Goal: Task Accomplishment & Management: Complete application form

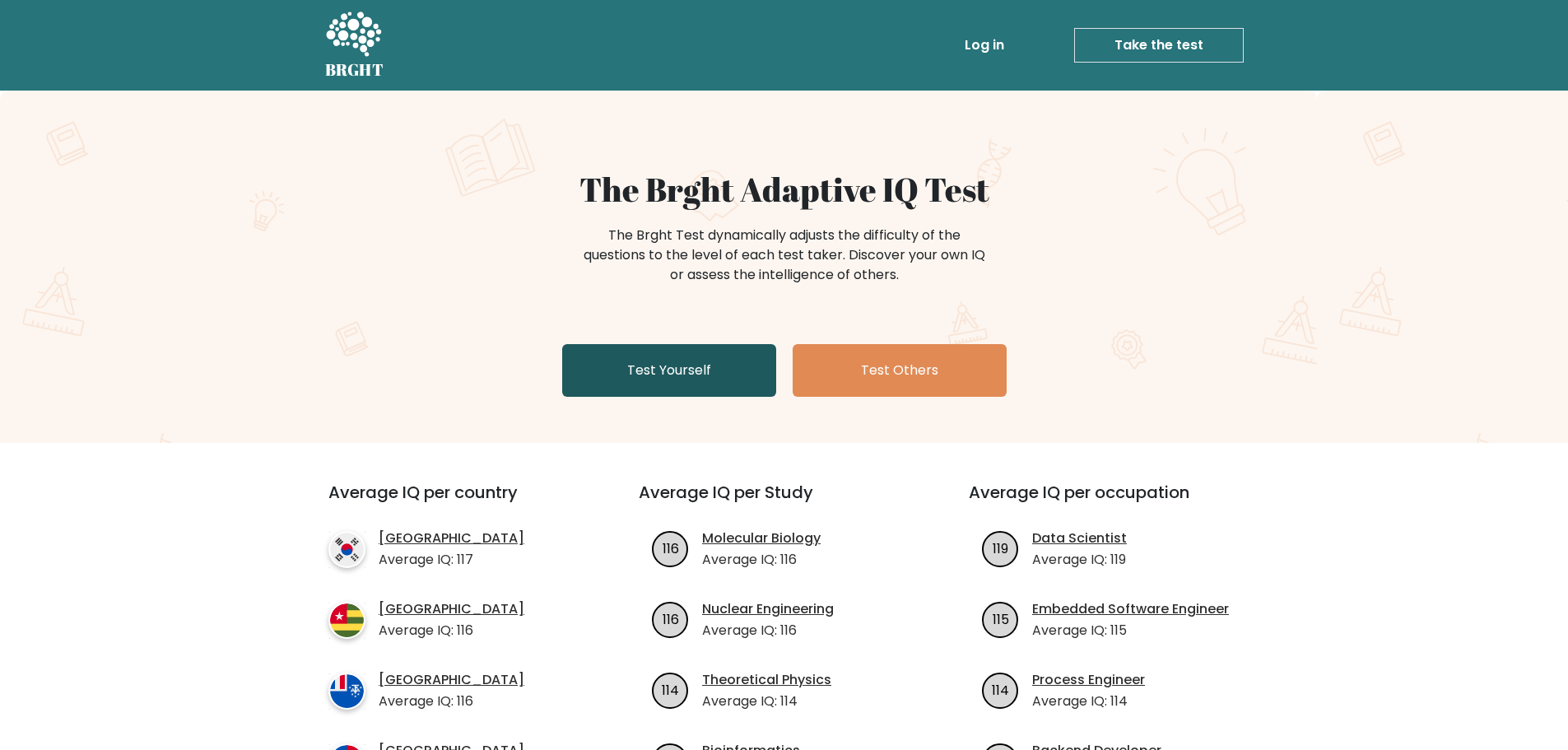
click at [693, 353] on link "Test Yourself" at bounding box center [669, 370] width 214 height 52
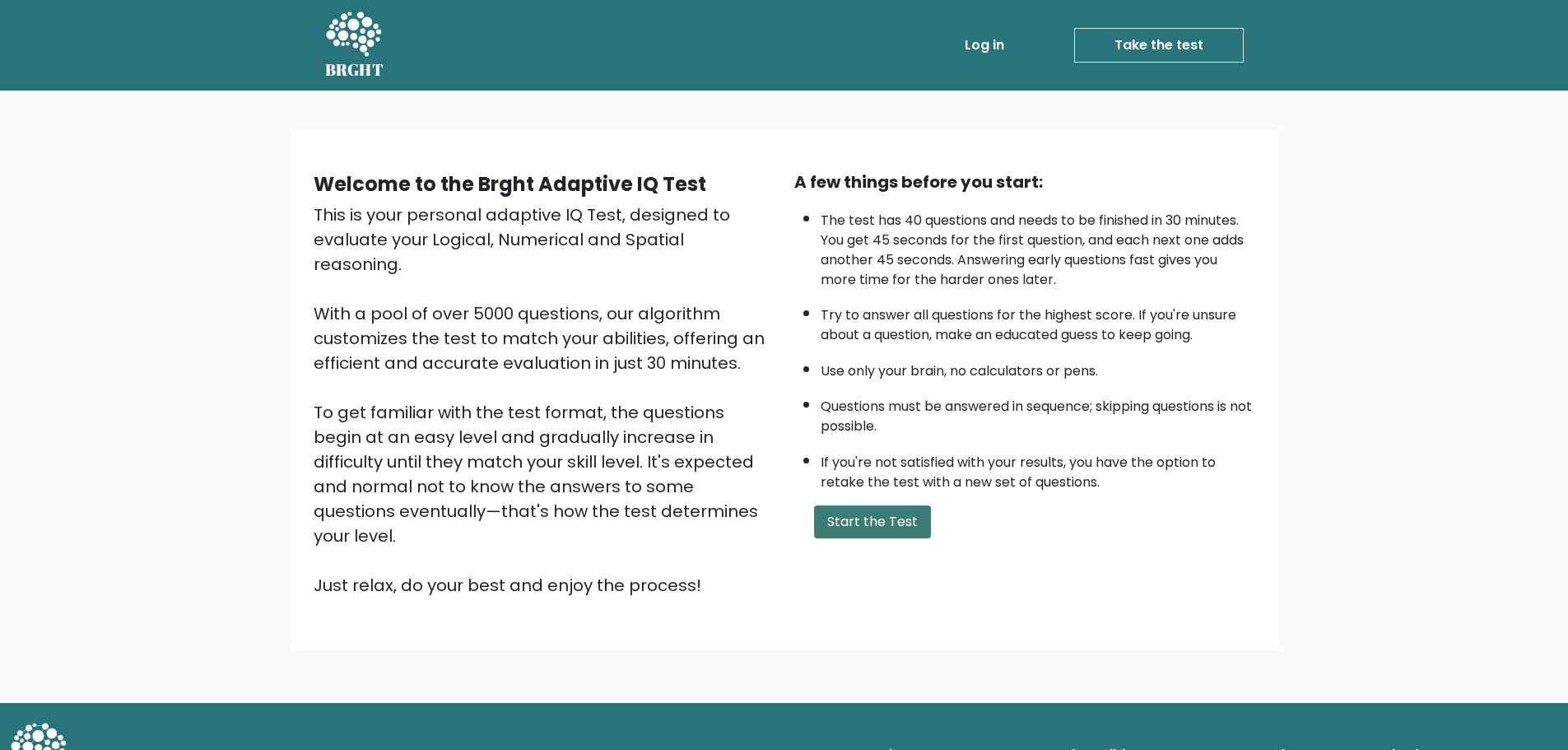
click at [878, 508] on button "Start the Test" at bounding box center [871, 521] width 117 height 33
click at [869, 519] on button "Start the Test" at bounding box center [871, 521] width 117 height 33
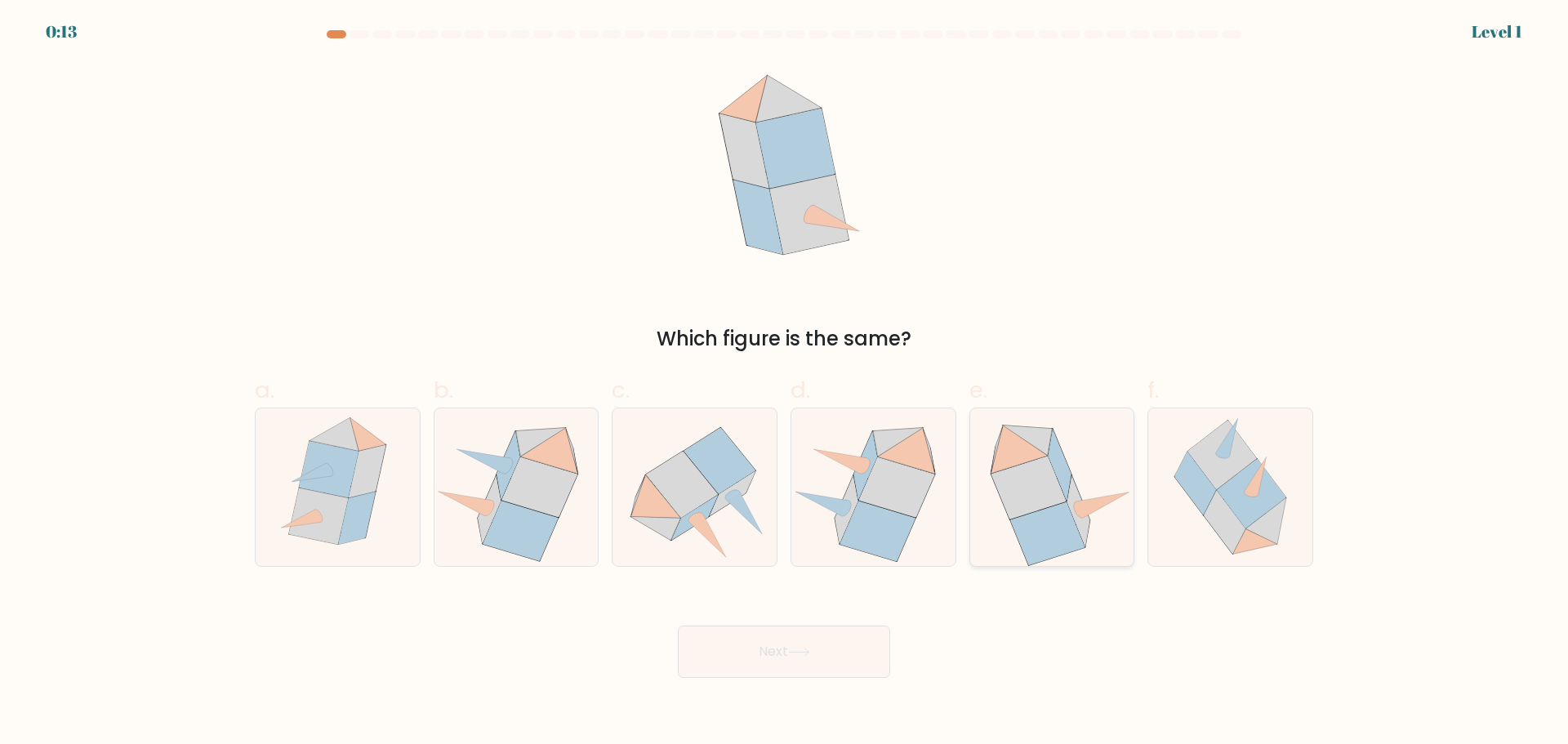
click at [1056, 504] on icon at bounding box center [1028, 486] width 76 height 64
click at [785, 383] on input "e." at bounding box center [784, 378] width 1 height 11
radio input "true"
click at [809, 642] on button "Next" at bounding box center [784, 652] width 212 height 52
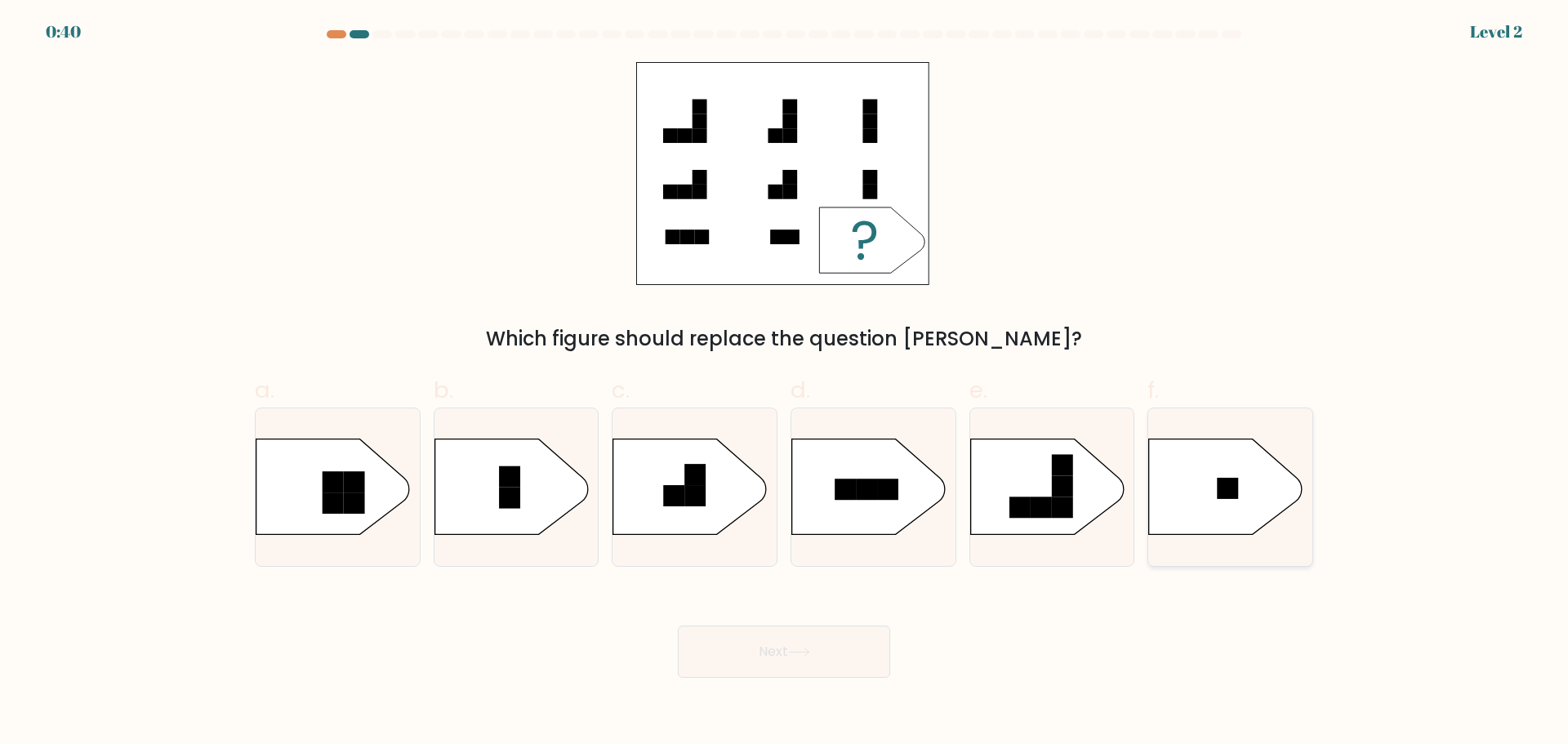
click at [1223, 486] on rect at bounding box center [1229, 488] width 22 height 22
click at [785, 383] on input "f." at bounding box center [784, 378] width 1 height 11
radio input "true"
click at [700, 668] on button "Next" at bounding box center [784, 652] width 212 height 52
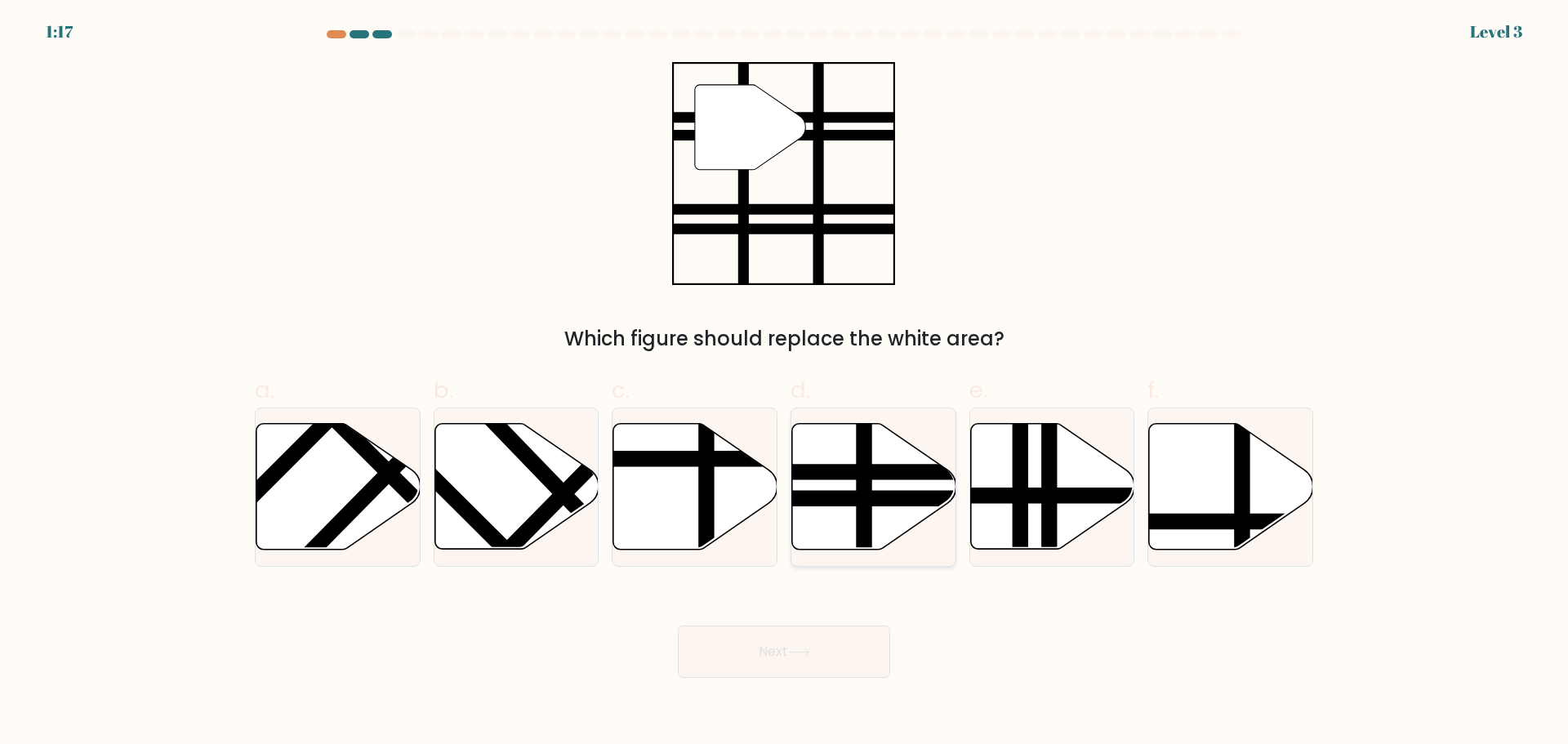
click at [864, 431] on line at bounding box center [864, 555] width 0 height 330
click at [785, 383] on input "d." at bounding box center [784, 378] width 1 height 11
radio input "true"
click at [753, 661] on button "Next" at bounding box center [784, 652] width 212 height 52
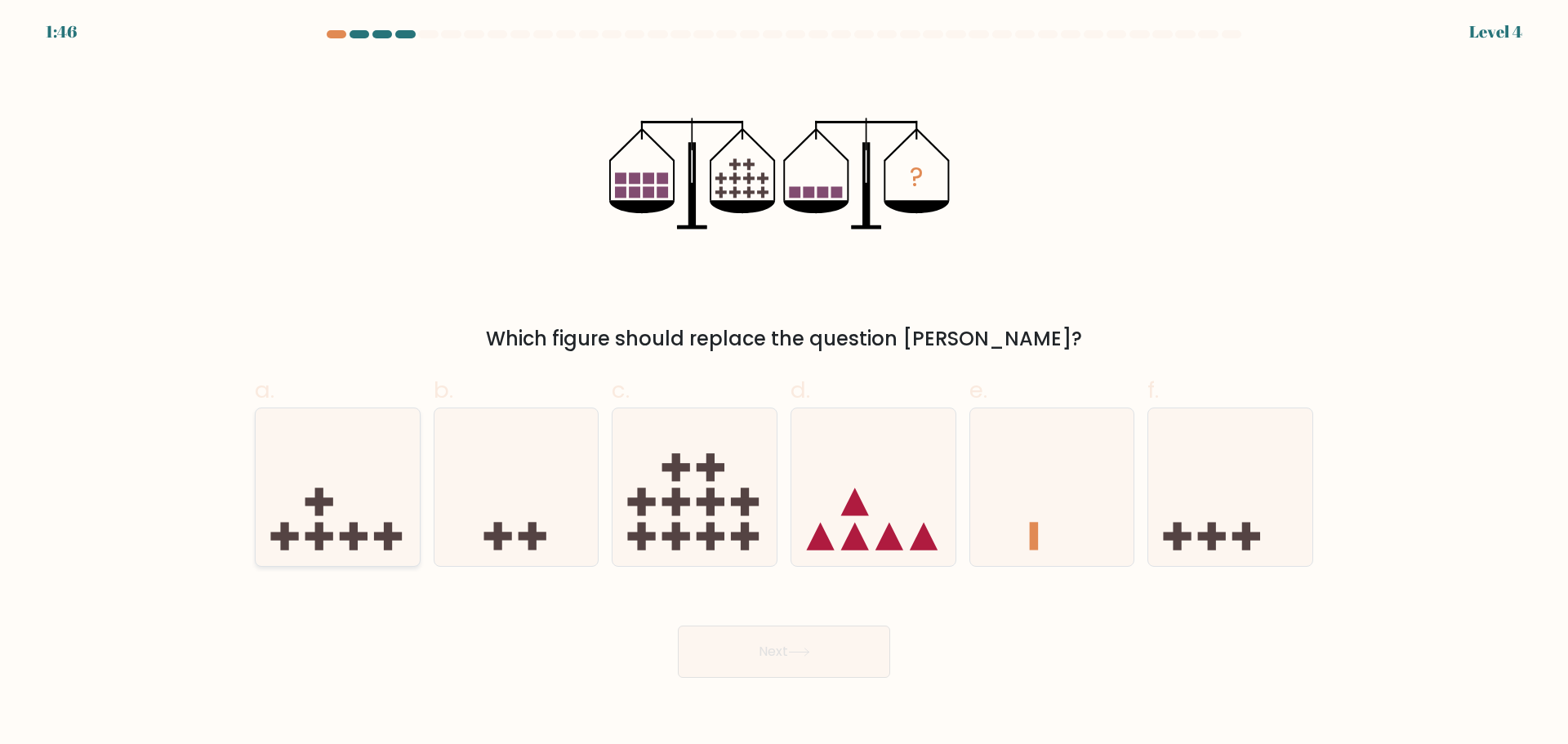
click at [349, 512] on icon at bounding box center [338, 486] width 164 height 136
click at [784, 383] on input "a." at bounding box center [784, 378] width 1 height 11
radio input "true"
click at [750, 640] on button "Next" at bounding box center [784, 652] width 212 height 52
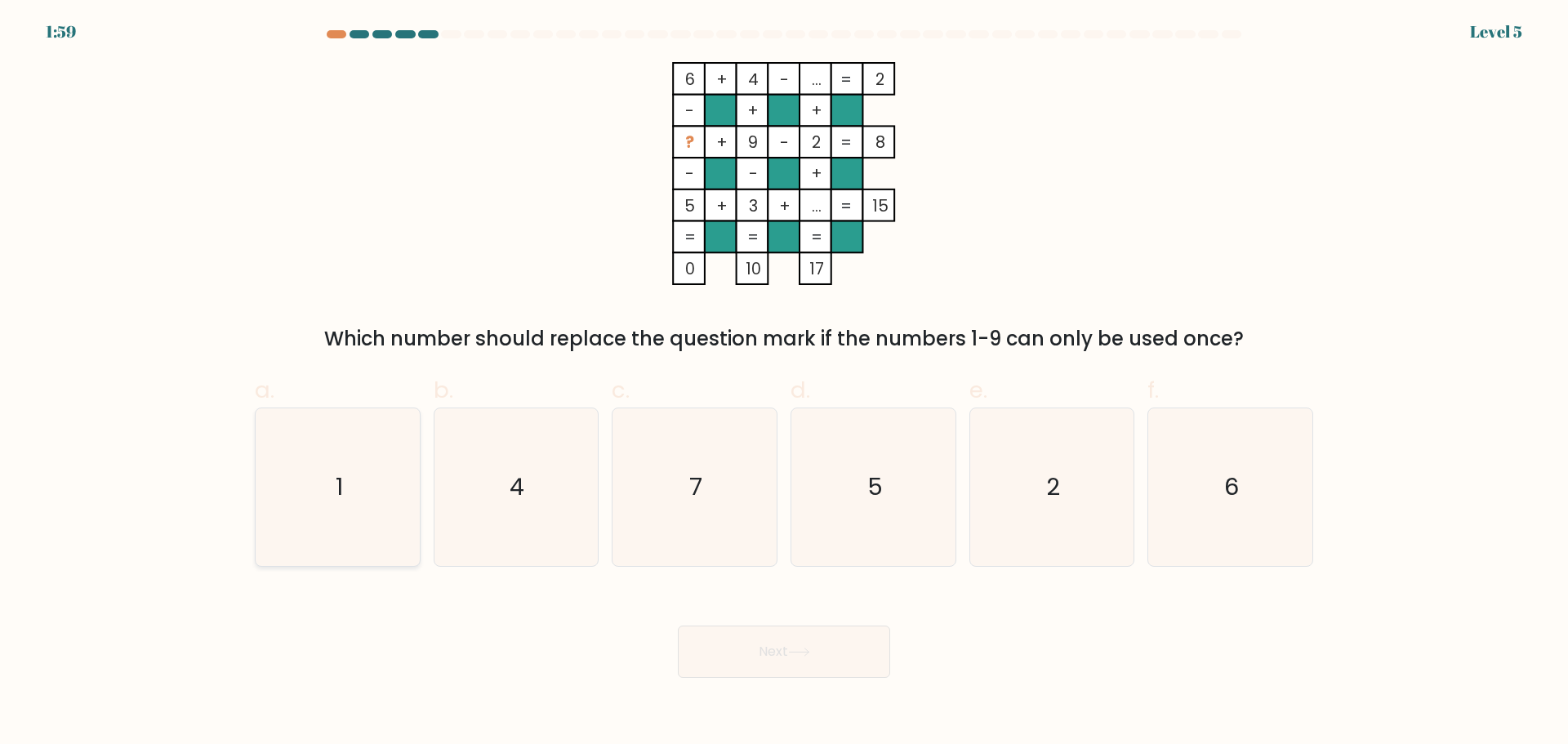
click at [366, 485] on icon "1" at bounding box center [338, 487] width 158 height 158
click at [784, 383] on input "a. 1" at bounding box center [784, 378] width 1 height 11
radio input "true"
click at [825, 647] on button "Next" at bounding box center [784, 652] width 212 height 52
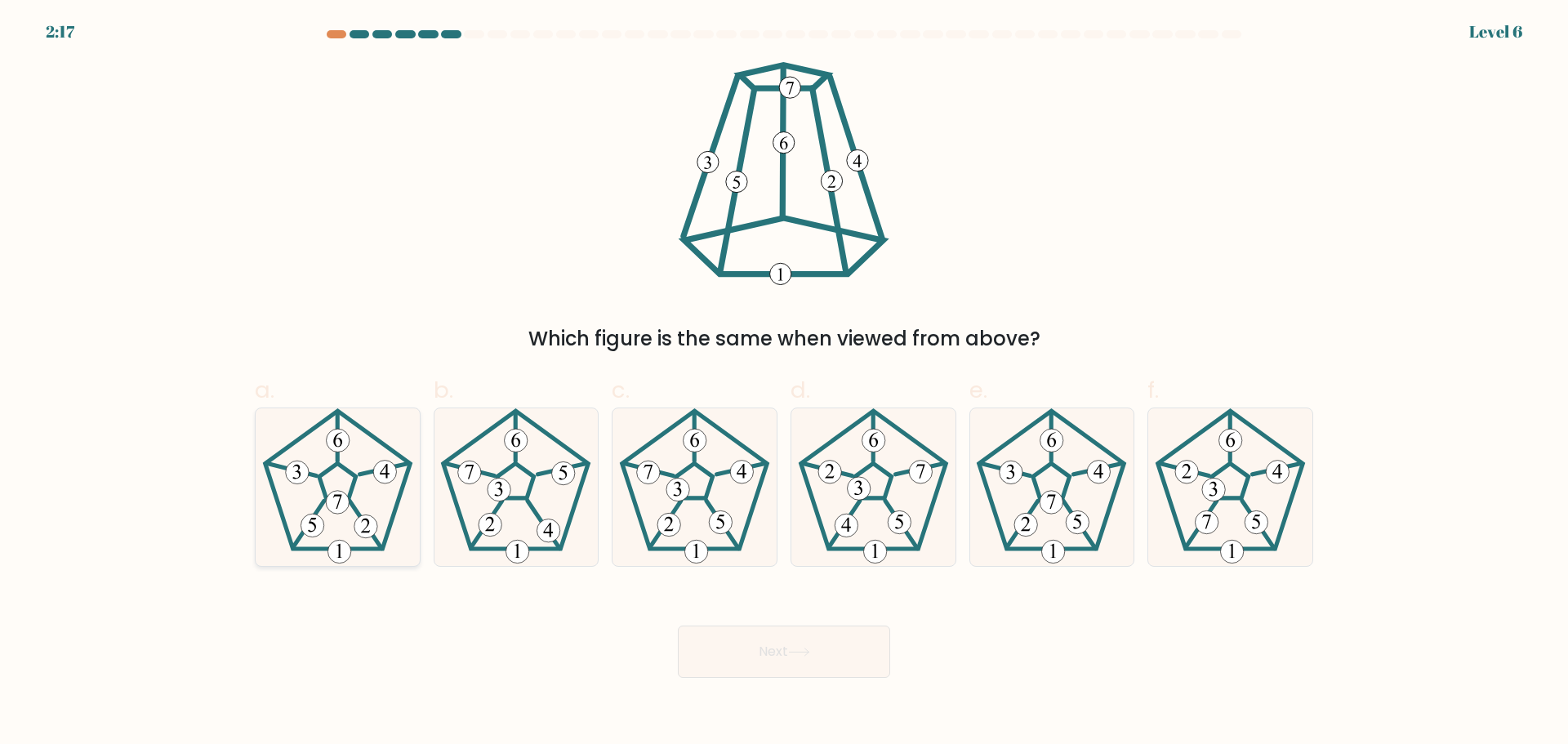
click at [319, 488] on icon at bounding box center [338, 487] width 158 height 158
click at [784, 383] on input "a." at bounding box center [784, 378] width 1 height 11
radio input "true"
click at [788, 655] on button "Next" at bounding box center [784, 652] width 212 height 52
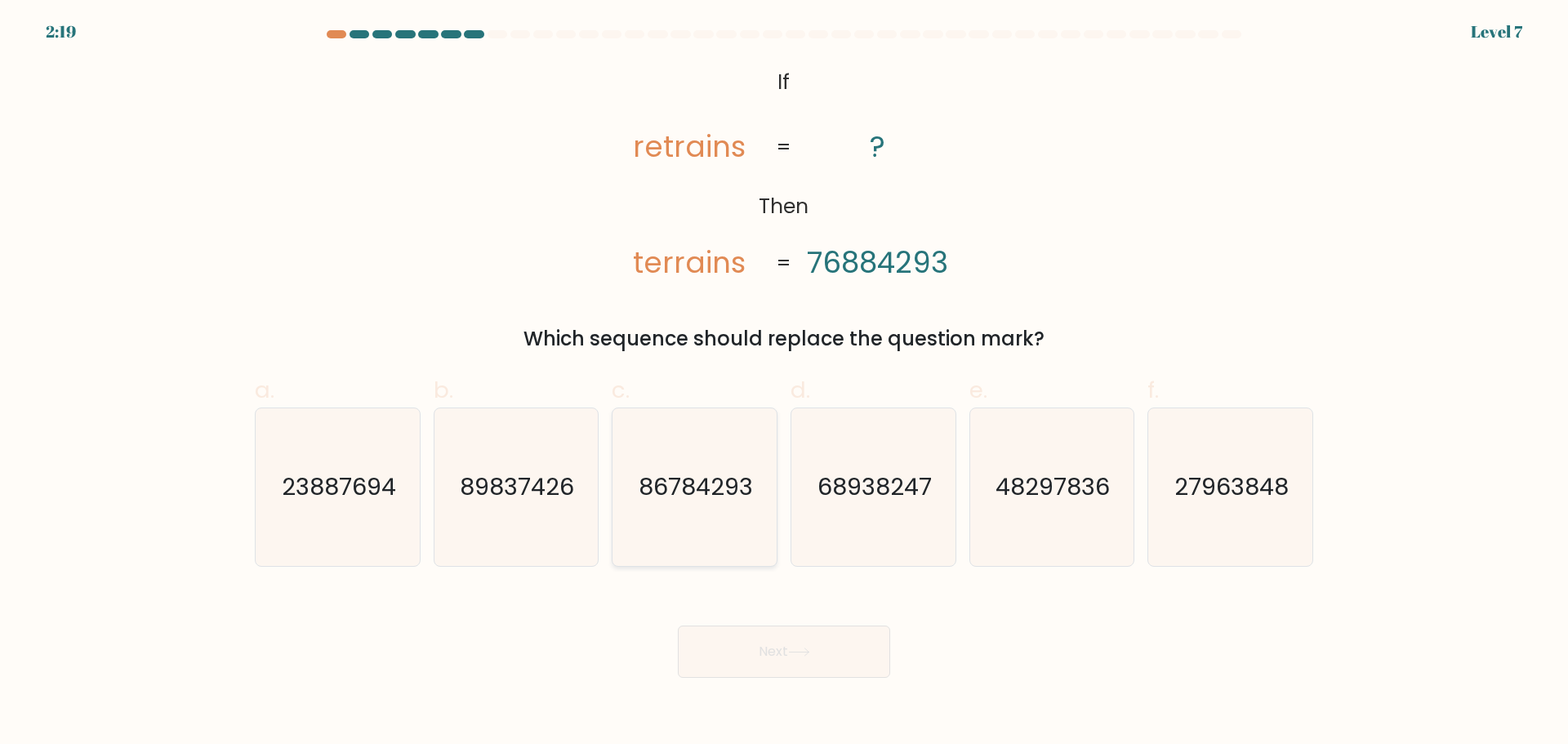
click at [708, 517] on icon "86784293" at bounding box center [695, 487] width 158 height 158
click at [784, 383] on input "c. 86784293" at bounding box center [784, 378] width 1 height 11
radio input "true"
click at [763, 635] on button "Next" at bounding box center [784, 652] width 212 height 52
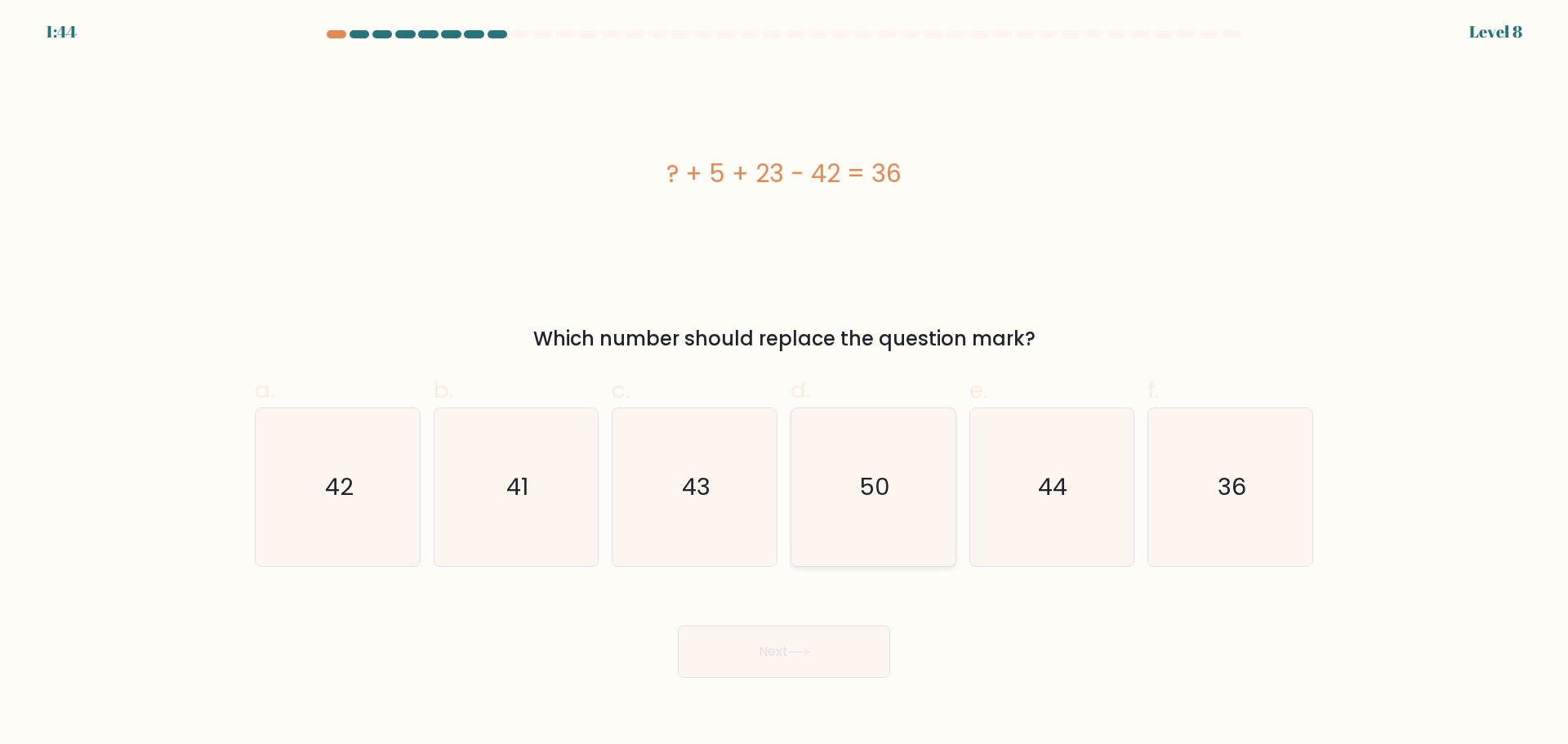
click at [874, 496] on text "50" at bounding box center [875, 486] width 31 height 32
click at [785, 383] on input "d. 50" at bounding box center [784, 378] width 1 height 11
radio input "true"
click at [775, 652] on button "Next" at bounding box center [784, 652] width 212 height 52
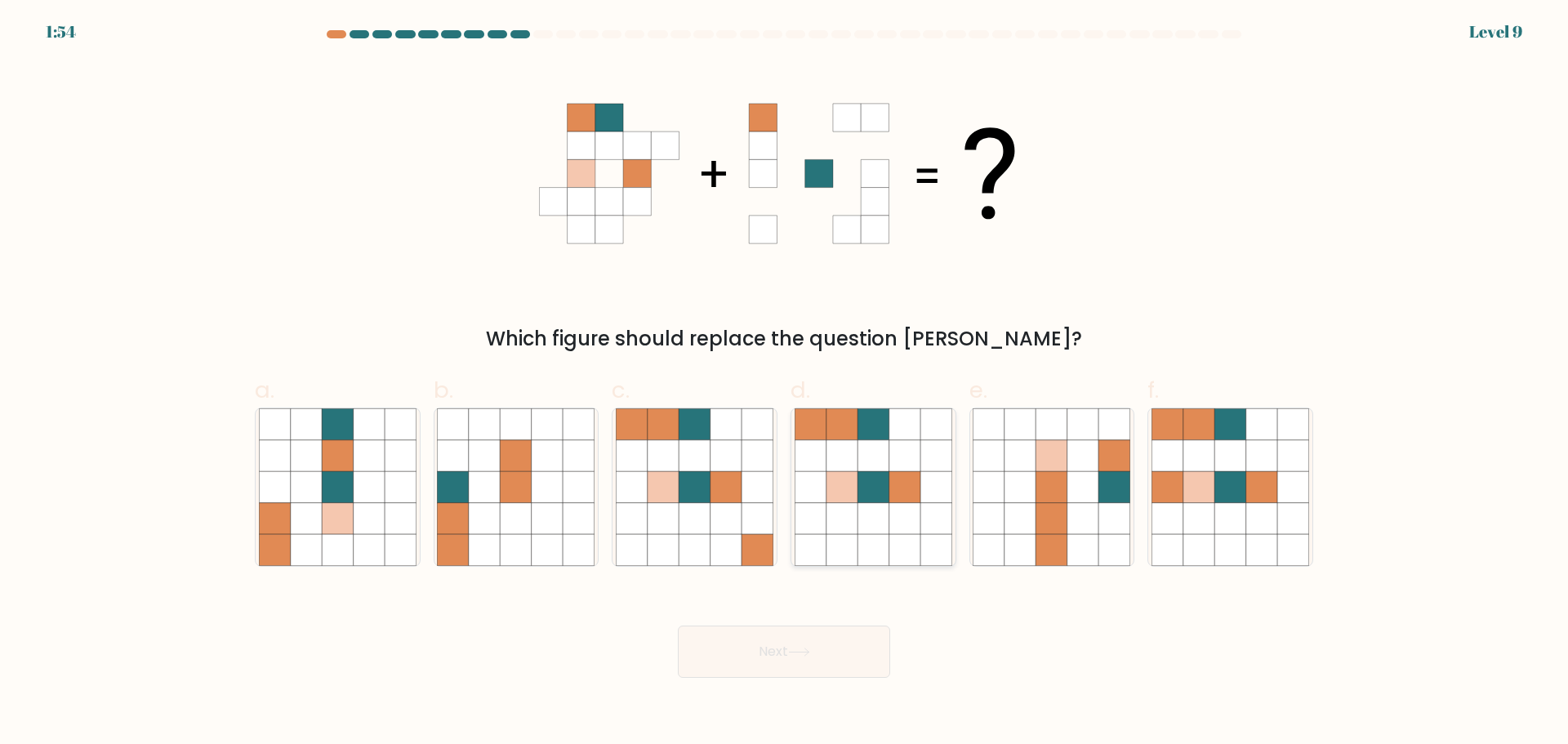
click at [918, 503] on icon at bounding box center [904, 517] width 31 height 31
click at [785, 383] on input "d." at bounding box center [784, 378] width 1 height 11
radio input "true"
click at [821, 652] on button "Next" at bounding box center [784, 652] width 212 height 52
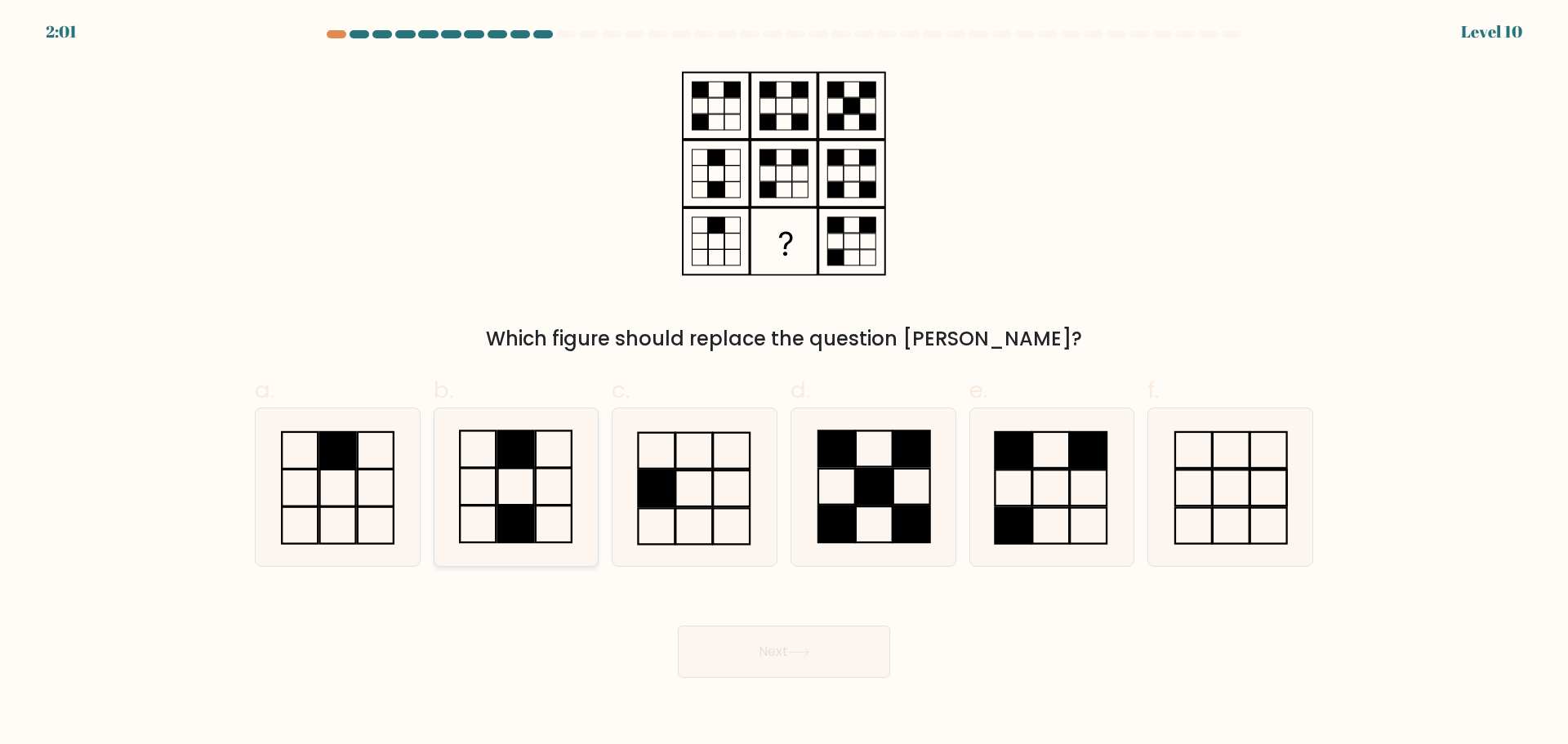
click at [510, 477] on icon at bounding box center [516, 487] width 158 height 158
click at [784, 383] on input "b." at bounding box center [784, 378] width 1 height 11
radio input "true"
click at [830, 662] on button "Next" at bounding box center [784, 652] width 212 height 52
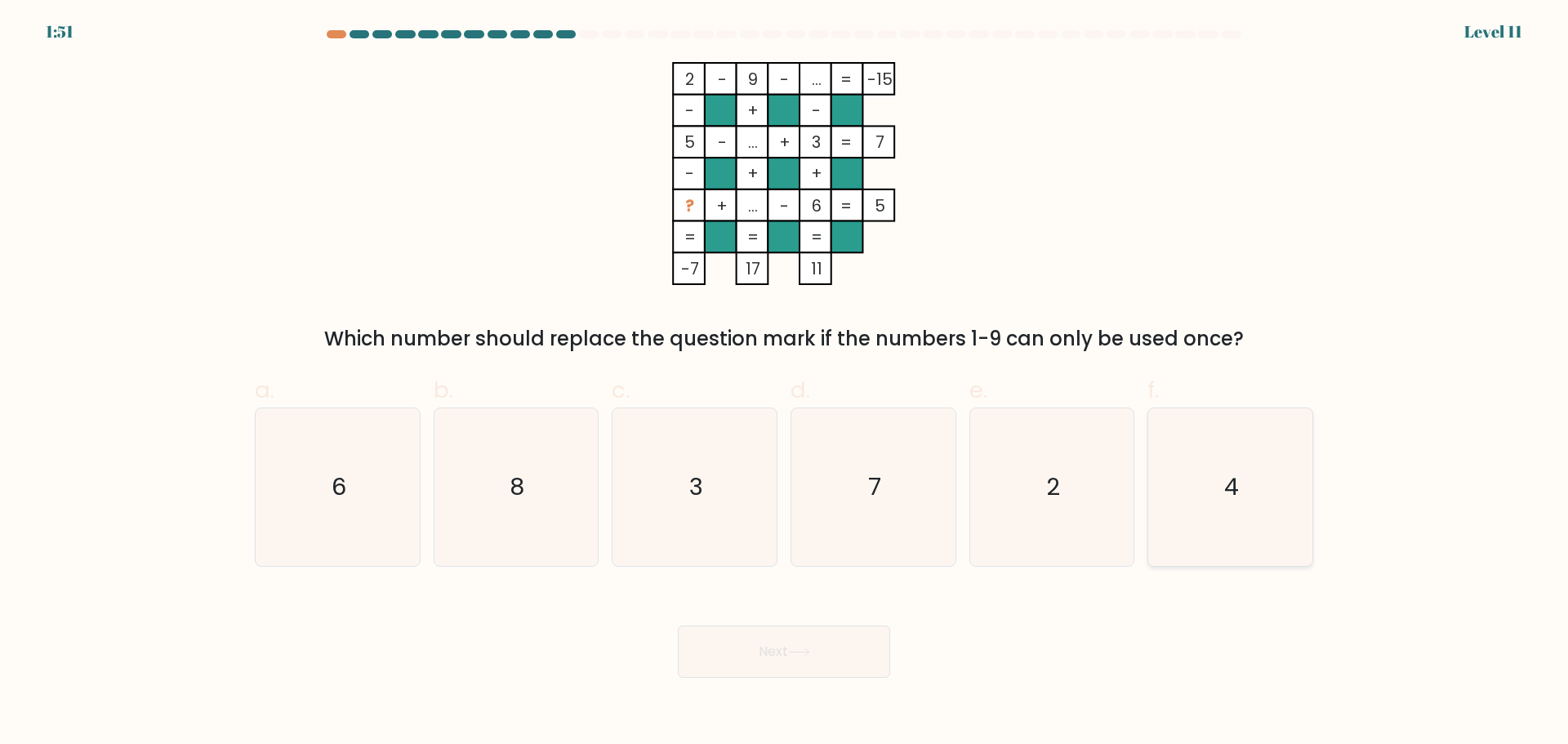
click at [1234, 491] on text "4" at bounding box center [1232, 486] width 14 height 32
click at [785, 383] on input "f. 4" at bounding box center [784, 378] width 1 height 11
radio input "true"
click at [815, 649] on button "Next" at bounding box center [784, 652] width 212 height 52
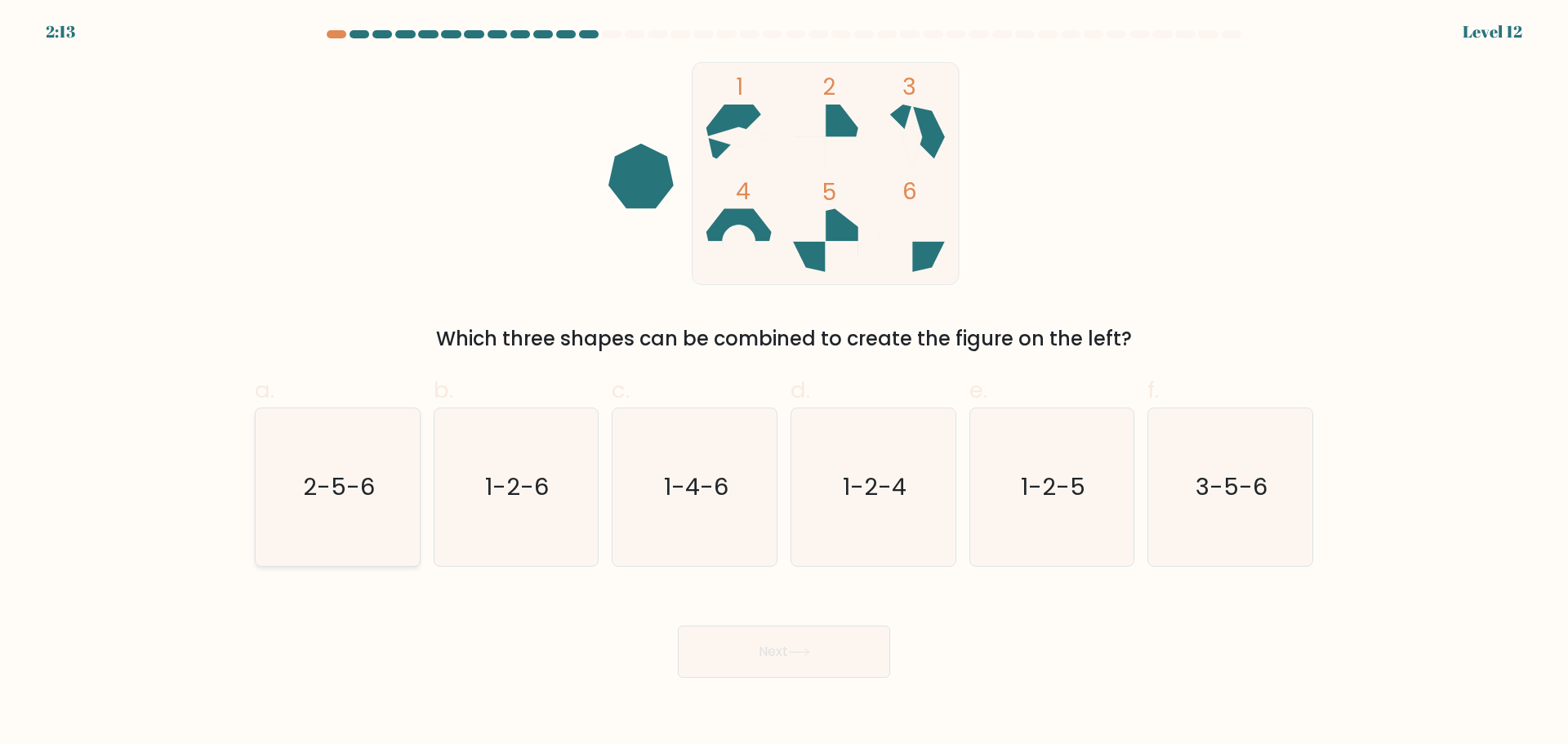
click at [331, 483] on text "2-5-6" at bounding box center [339, 486] width 72 height 32
click at [784, 383] on input "a. 2-5-6" at bounding box center [784, 378] width 1 height 11
radio input "true"
click at [807, 662] on button "Next" at bounding box center [784, 652] width 212 height 52
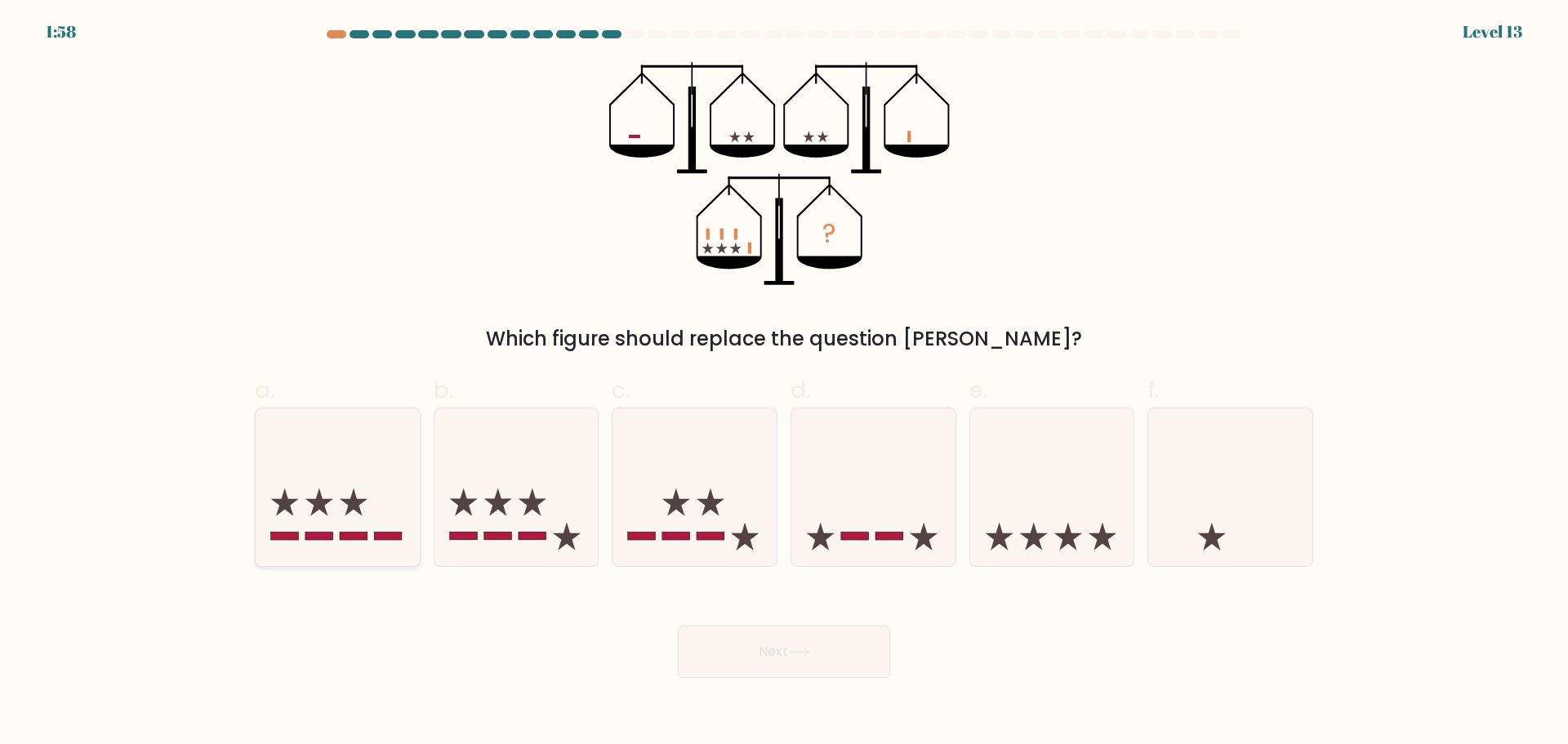
click at [290, 529] on icon at bounding box center [338, 486] width 164 height 136
click at [784, 383] on input "a." at bounding box center [784, 378] width 1 height 11
radio input "true"
click at [787, 639] on button "Next" at bounding box center [784, 652] width 212 height 52
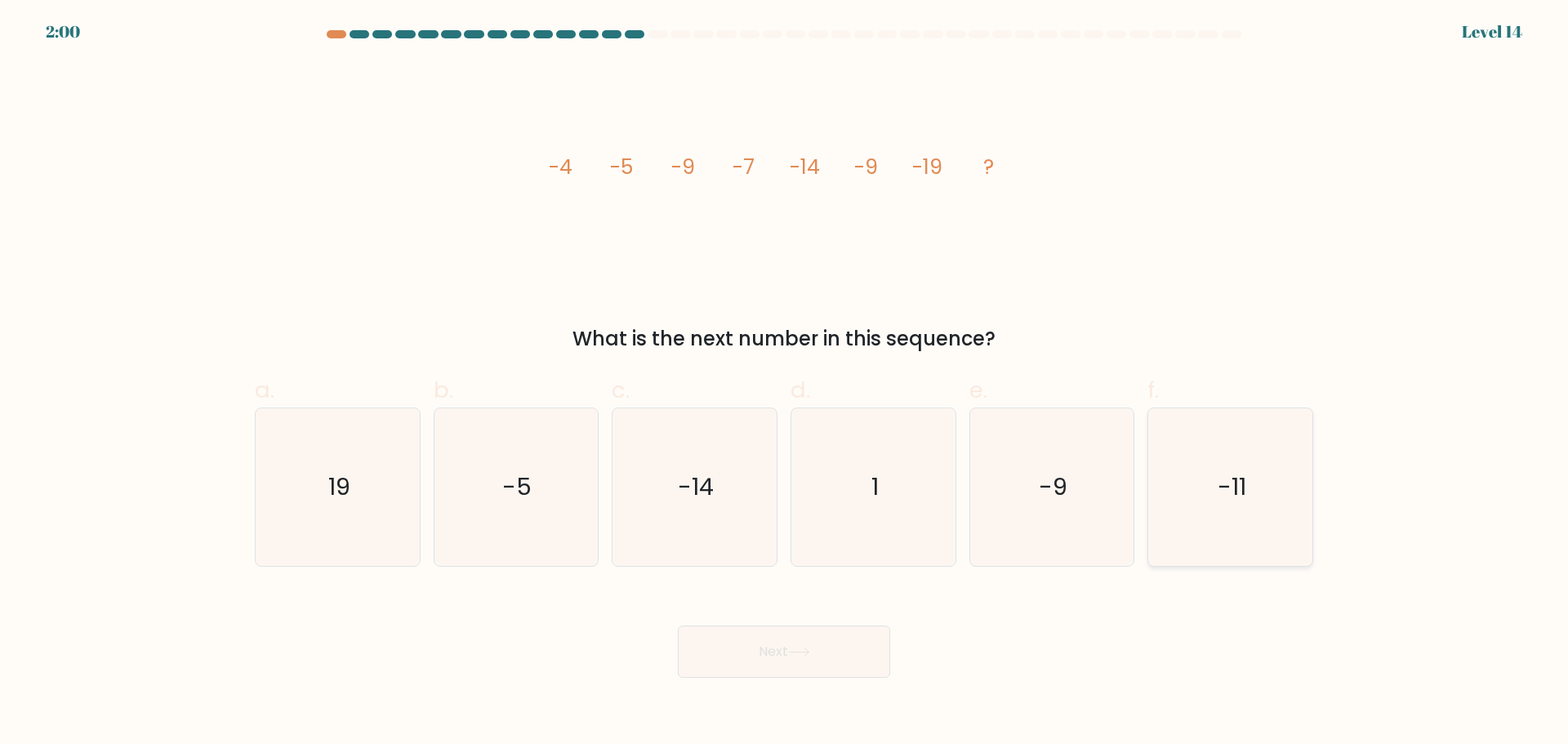
click at [1222, 492] on text "-11" at bounding box center [1232, 486] width 29 height 32
click at [785, 383] on input "f. -11" at bounding box center [784, 378] width 1 height 11
radio input "true"
click at [804, 641] on button "Next" at bounding box center [784, 652] width 212 height 52
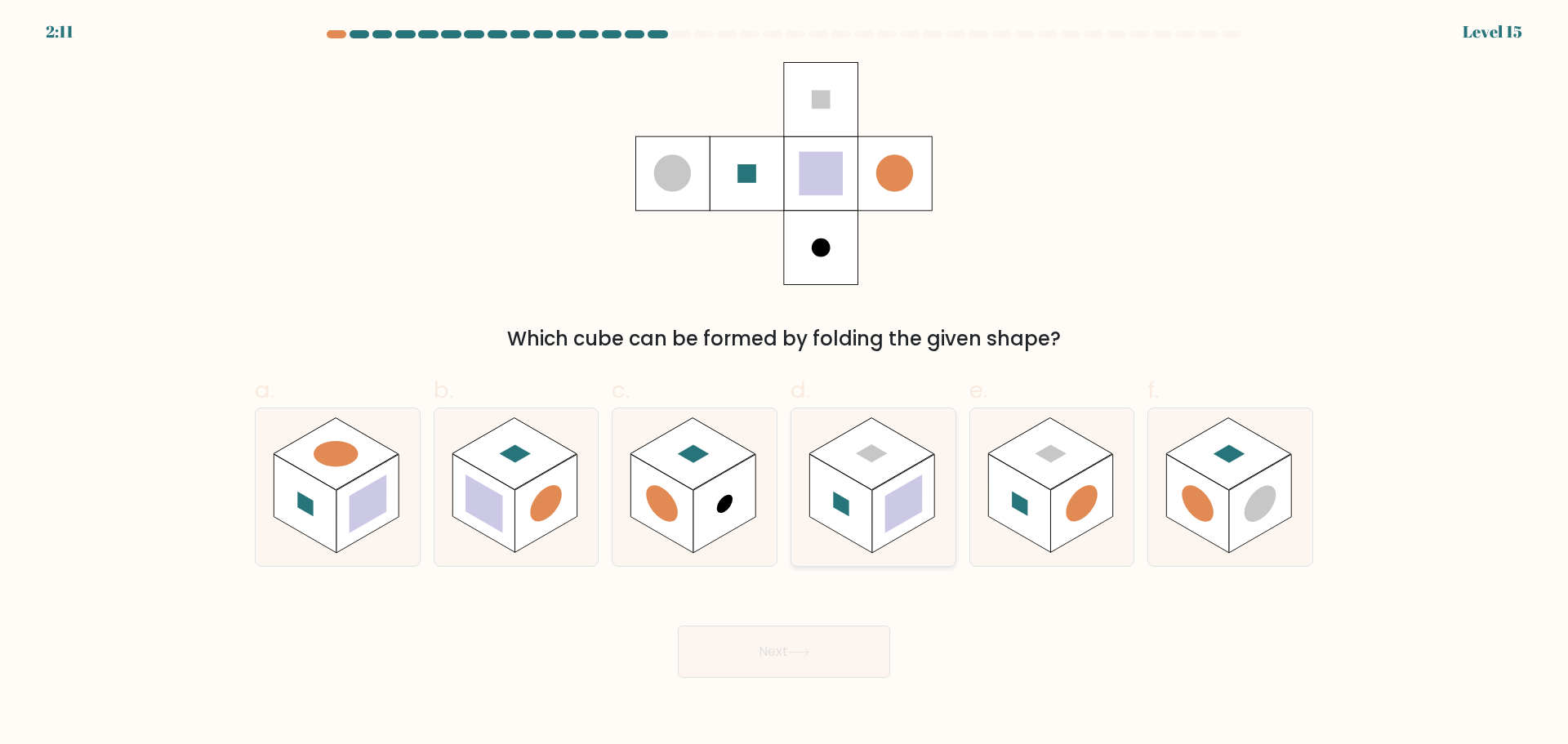
click at [879, 494] on rect at bounding box center [903, 503] width 62 height 99
click at [785, 383] on input "d." at bounding box center [784, 378] width 1 height 11
radio input "true"
click at [773, 660] on button "Next" at bounding box center [784, 652] width 212 height 52
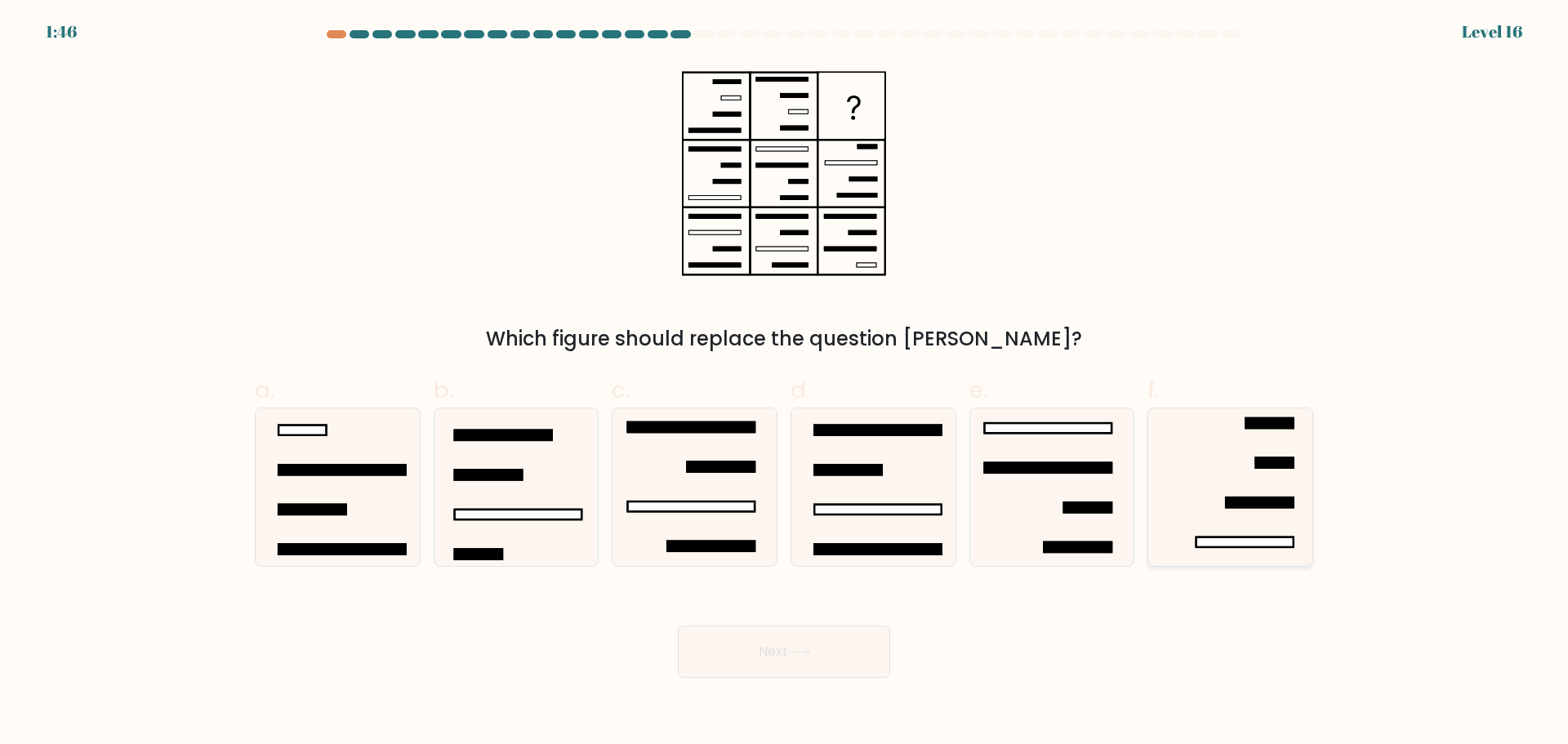
click at [1254, 465] on icon at bounding box center [1230, 487] width 158 height 158
click at [785, 383] on input "f." at bounding box center [784, 378] width 1 height 11
radio input "true"
click at [810, 648] on icon at bounding box center [799, 652] width 22 height 9
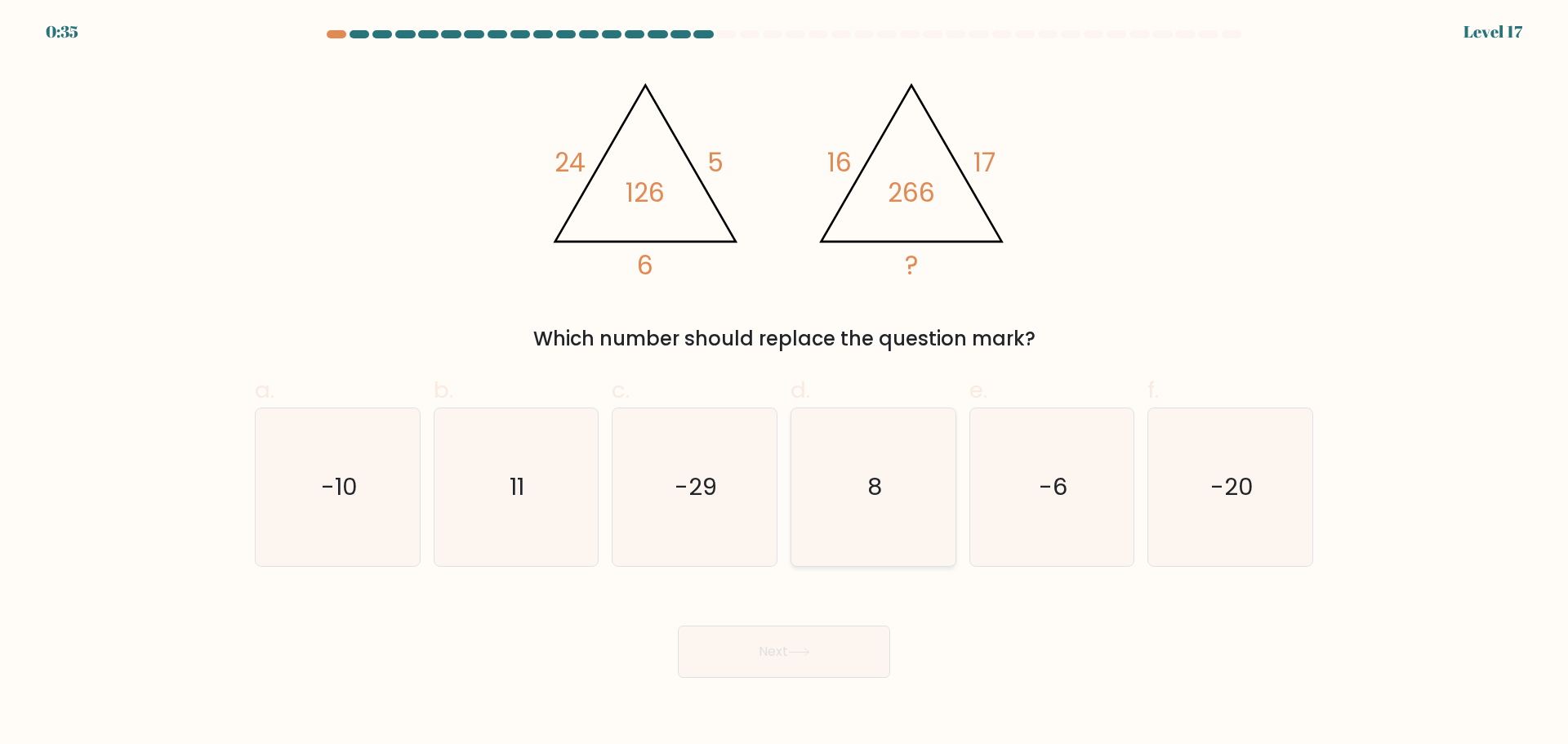
click at [881, 502] on text "8" at bounding box center [875, 486] width 14 height 32
click at [785, 383] on input "d. 8" at bounding box center [784, 378] width 1 height 11
radio input "true"
click at [781, 649] on button "Next" at bounding box center [784, 652] width 212 height 52
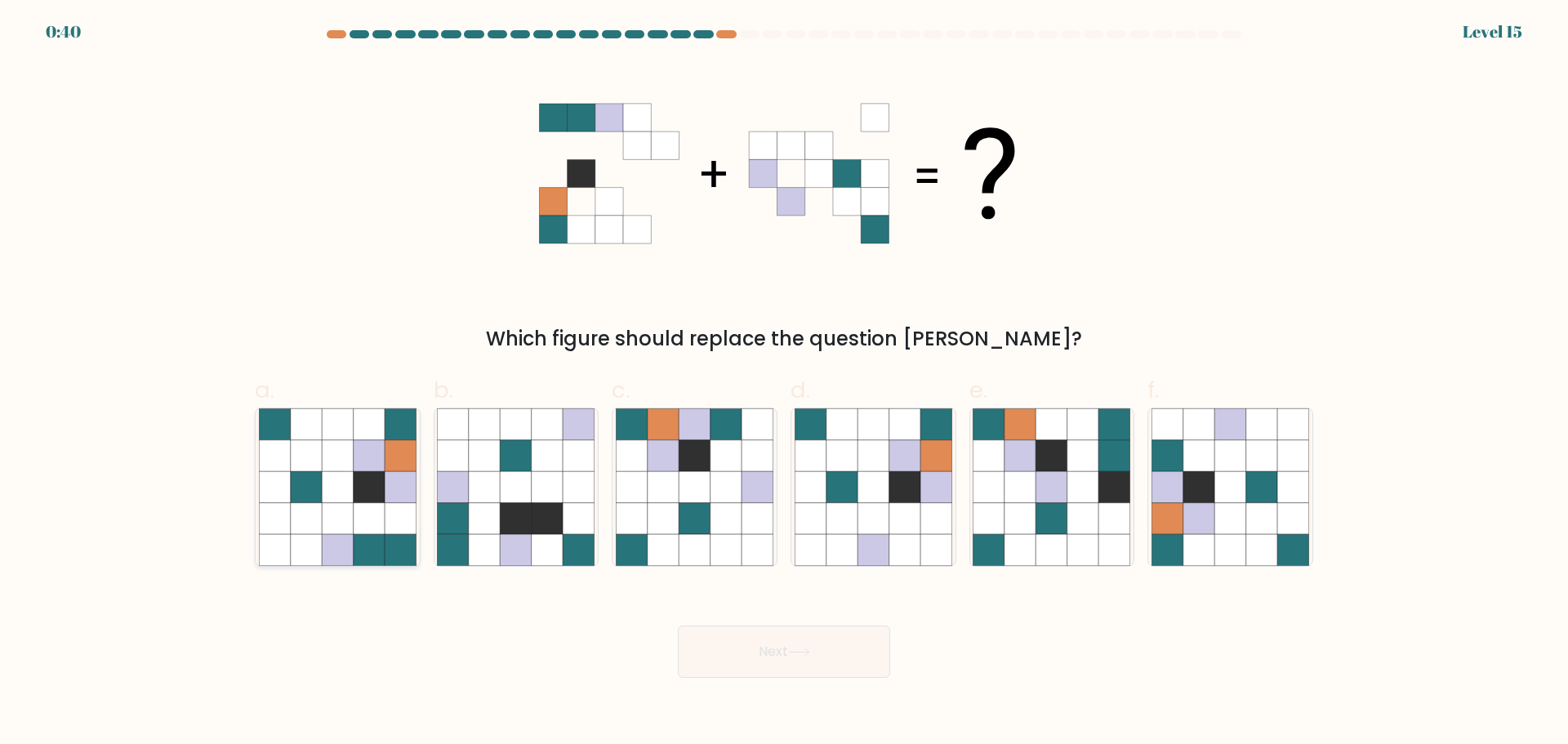
click at [383, 538] on icon at bounding box center [369, 549] width 31 height 31
click at [784, 383] on input "a." at bounding box center [784, 378] width 1 height 11
radio input "true"
click at [835, 672] on button "Next" at bounding box center [784, 652] width 212 height 52
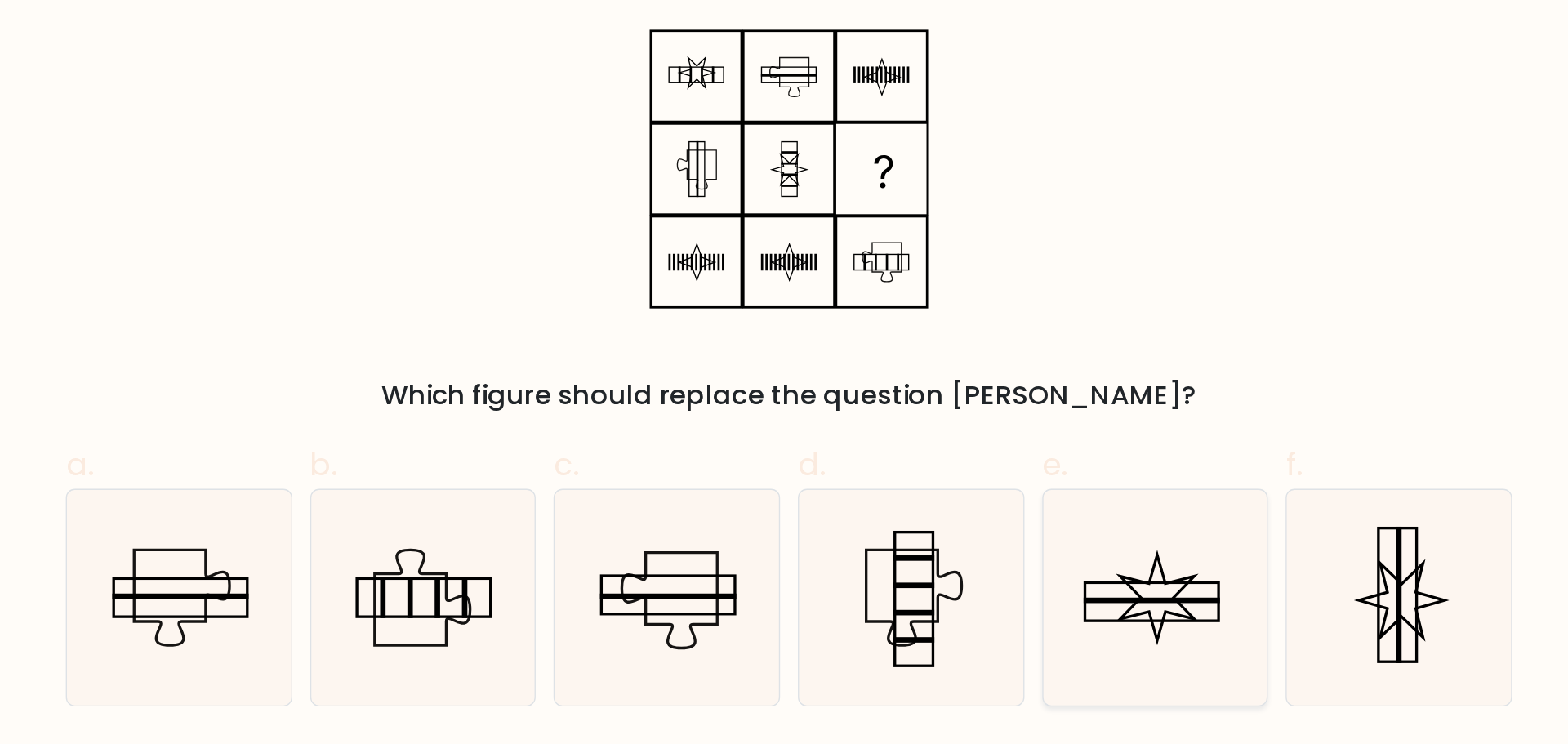
click at [1090, 486] on rect at bounding box center [1049, 488] width 100 height 4
click at [785, 383] on input "e." at bounding box center [784, 378] width 1 height 11
radio input "true"
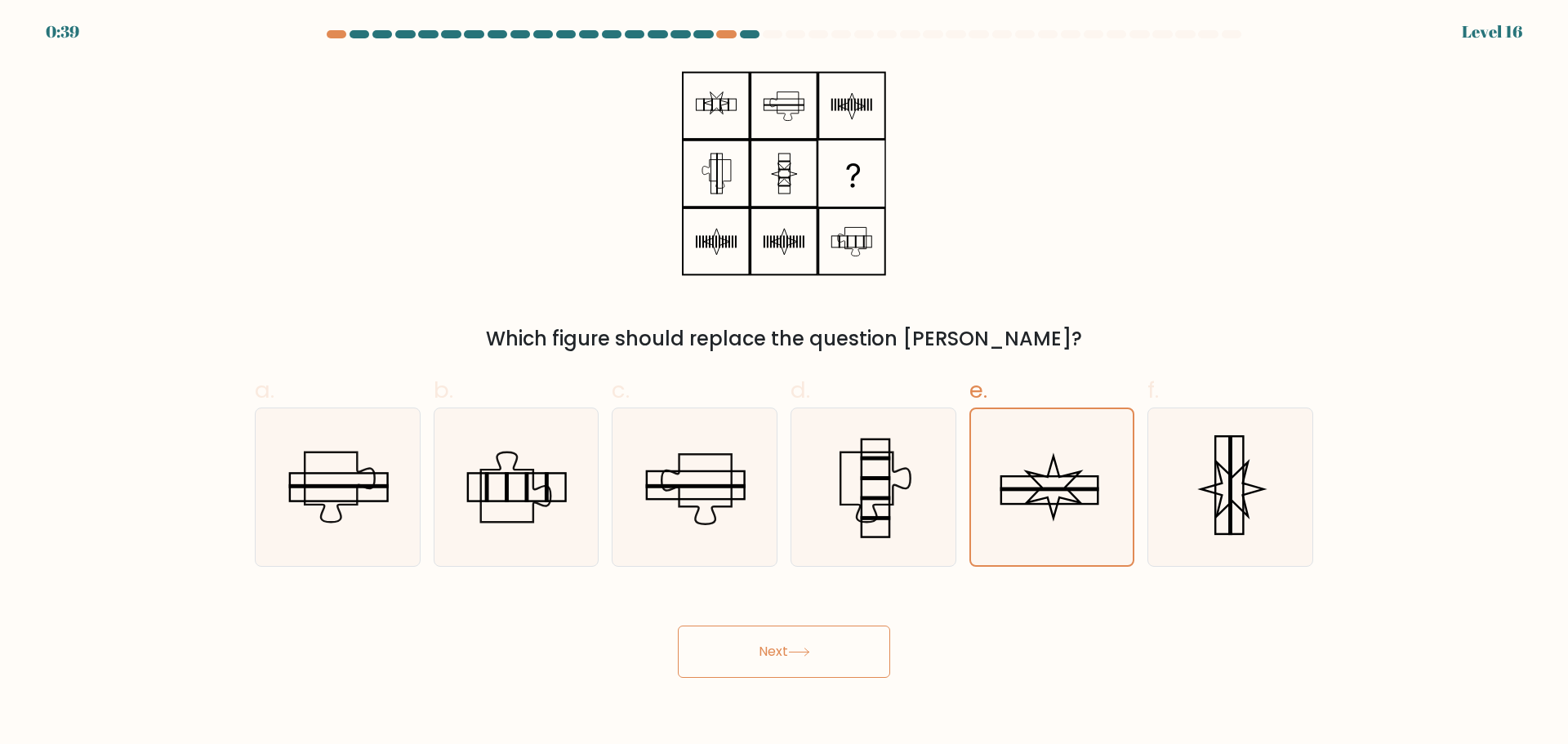
click at [851, 650] on button "Next" at bounding box center [784, 652] width 212 height 52
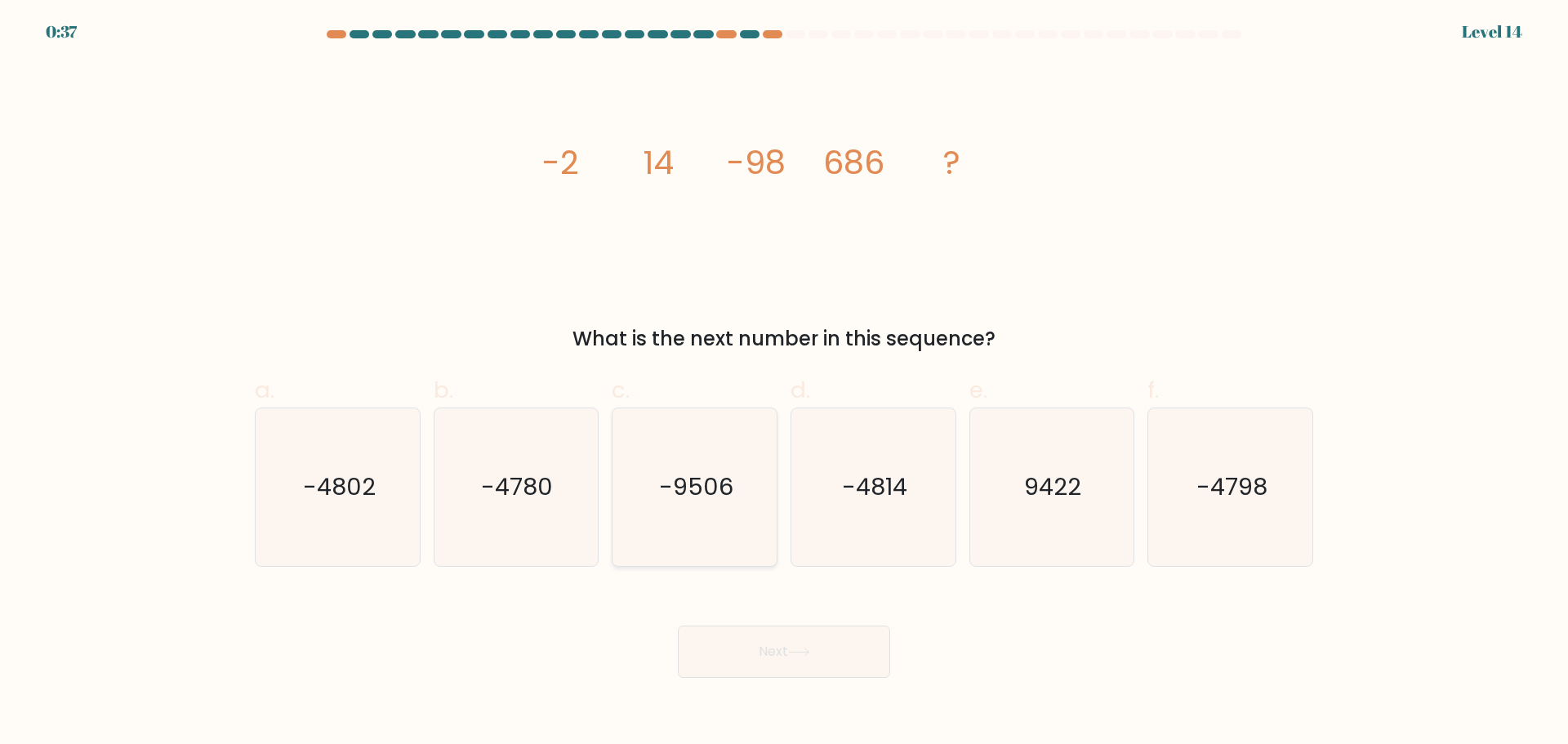
click at [662, 446] on icon "-9506" at bounding box center [695, 487] width 158 height 158
click at [784, 383] on input "c. -9506" at bounding box center [784, 378] width 1 height 11
radio input "true"
click at [798, 651] on icon at bounding box center [799, 652] width 22 height 9
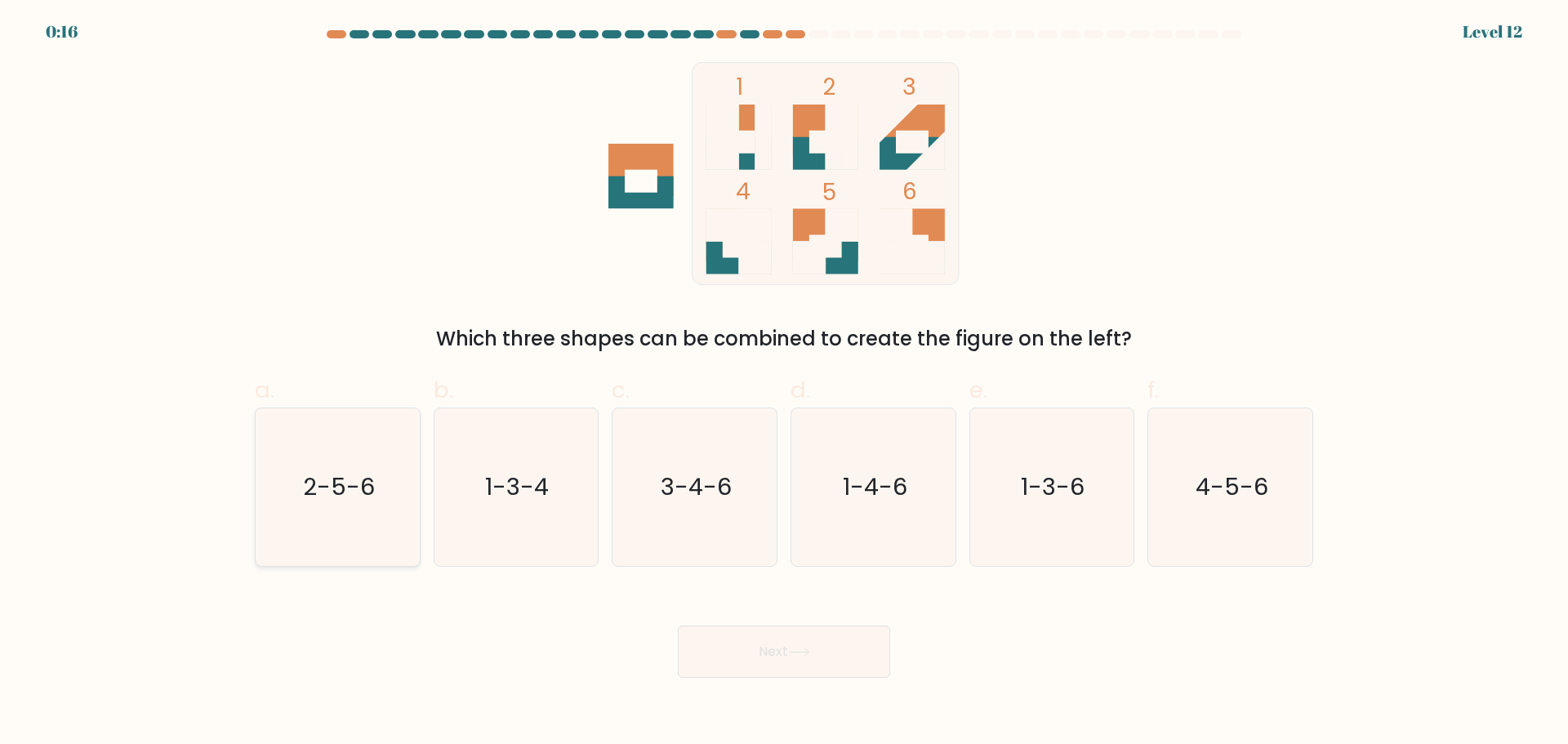
click at [283, 498] on icon "2-5-6" at bounding box center [338, 487] width 158 height 158
click at [784, 383] on input "a. 2-5-6" at bounding box center [784, 378] width 1 height 11
radio input "true"
click at [862, 672] on button "Next" at bounding box center [784, 652] width 212 height 52
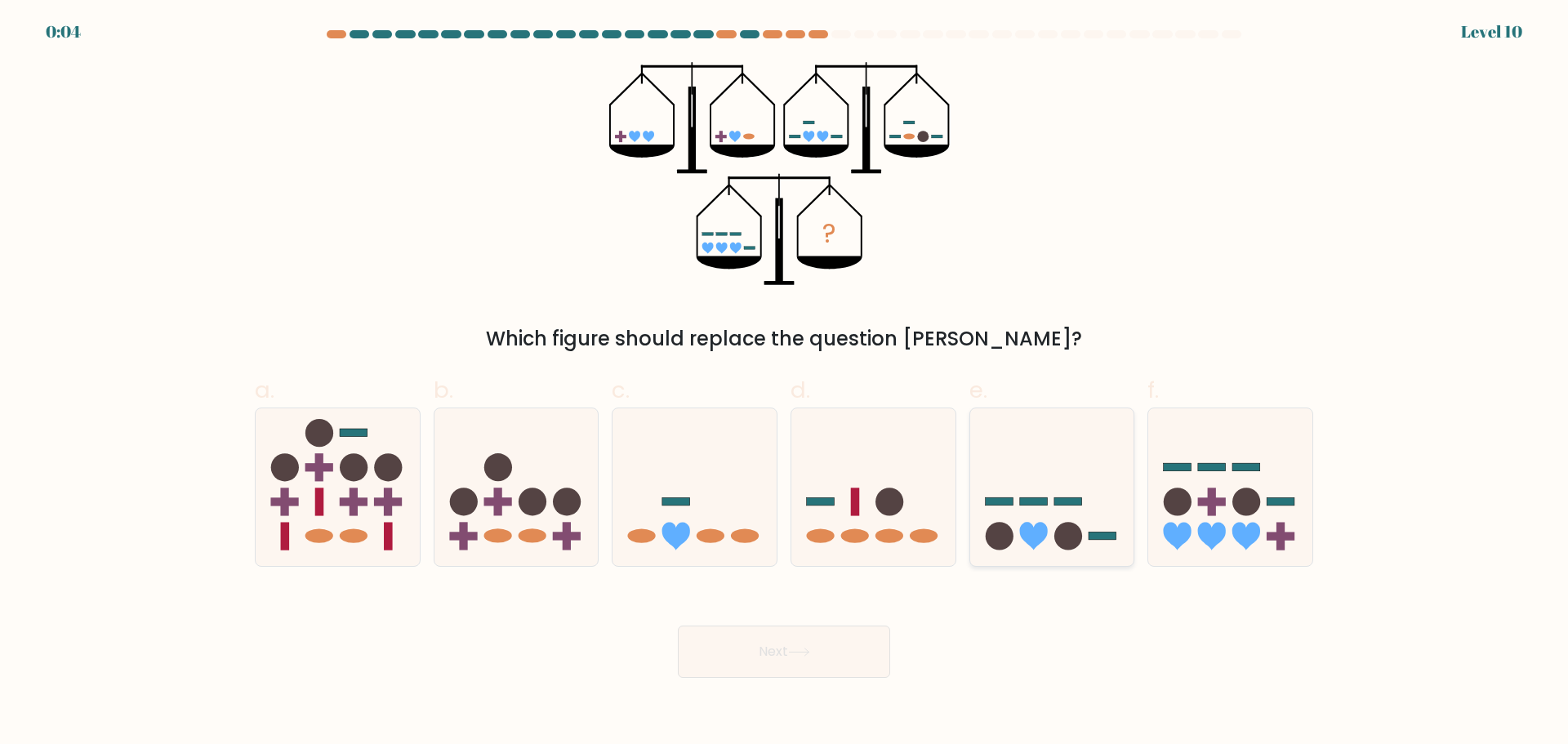
click at [1056, 524] on icon at bounding box center [1052, 486] width 164 height 136
click at [785, 383] on input "e." at bounding box center [784, 378] width 1 height 11
radio input "true"
click at [762, 662] on button "Next" at bounding box center [784, 652] width 212 height 52
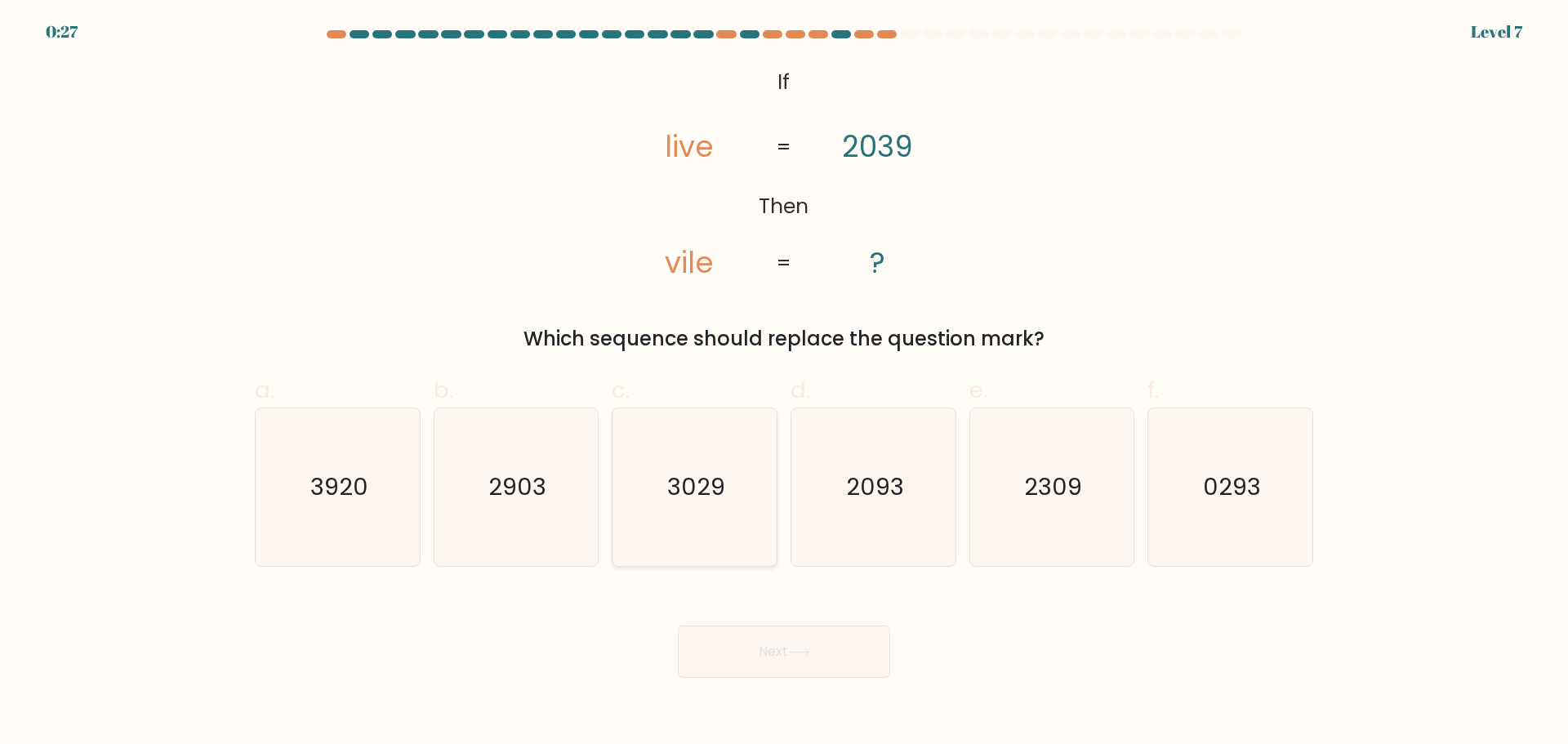
click at [685, 507] on icon "3029" at bounding box center [695, 487] width 158 height 158
click at [784, 383] on input "c. 3029" at bounding box center [784, 378] width 1 height 11
radio input "true"
click at [816, 645] on button "Next" at bounding box center [784, 652] width 212 height 52
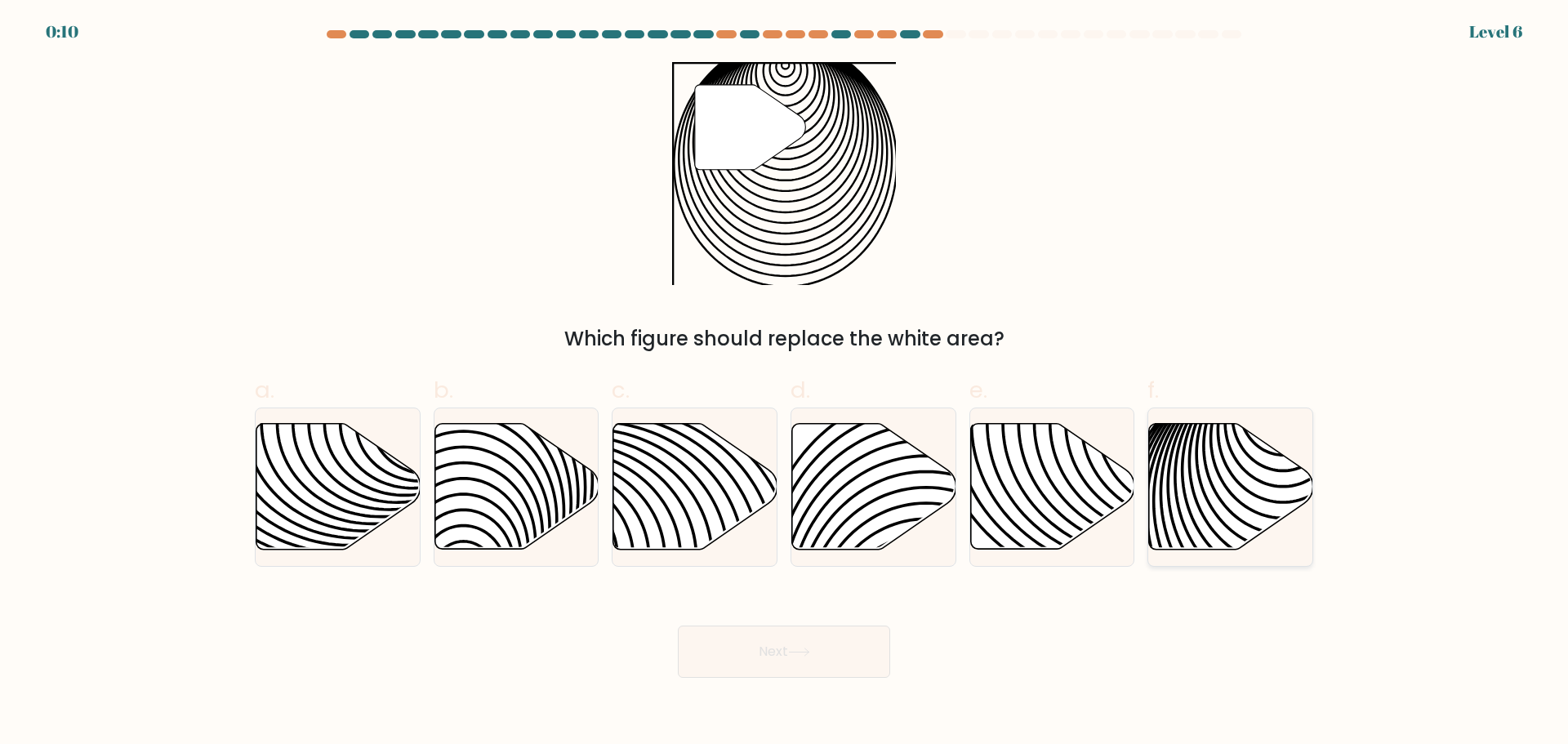
click at [1193, 473] on icon at bounding box center [1231, 486] width 164 height 126
click at [785, 383] on input "f." at bounding box center [784, 378] width 1 height 11
radio input "true"
click at [796, 671] on button "Next" at bounding box center [784, 652] width 212 height 52
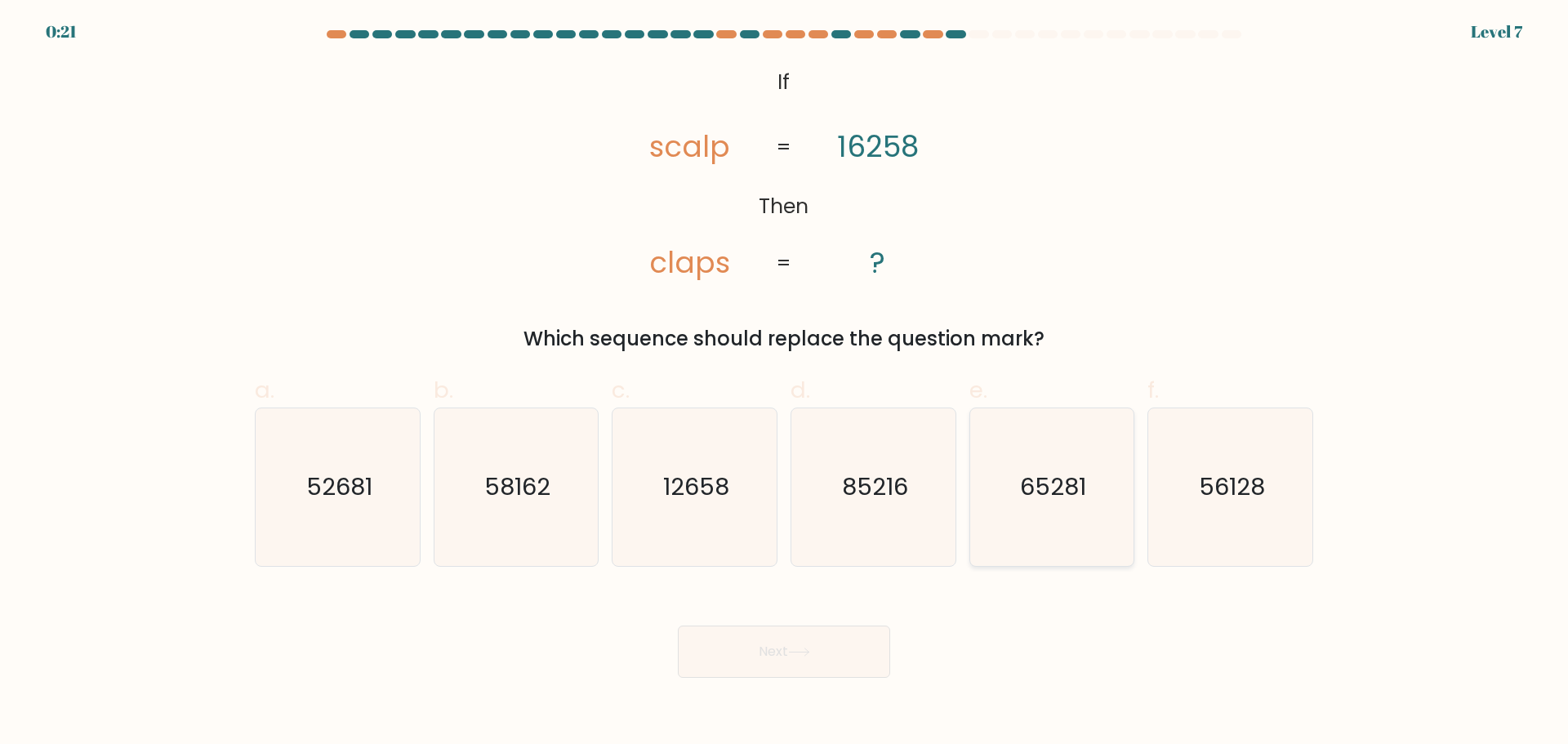
click at [1082, 518] on icon "65281" at bounding box center [1052, 487] width 158 height 158
click at [785, 383] on input "e. 65281" at bounding box center [784, 378] width 1 height 11
radio input "true"
click at [771, 643] on button "Next" at bounding box center [784, 652] width 212 height 52
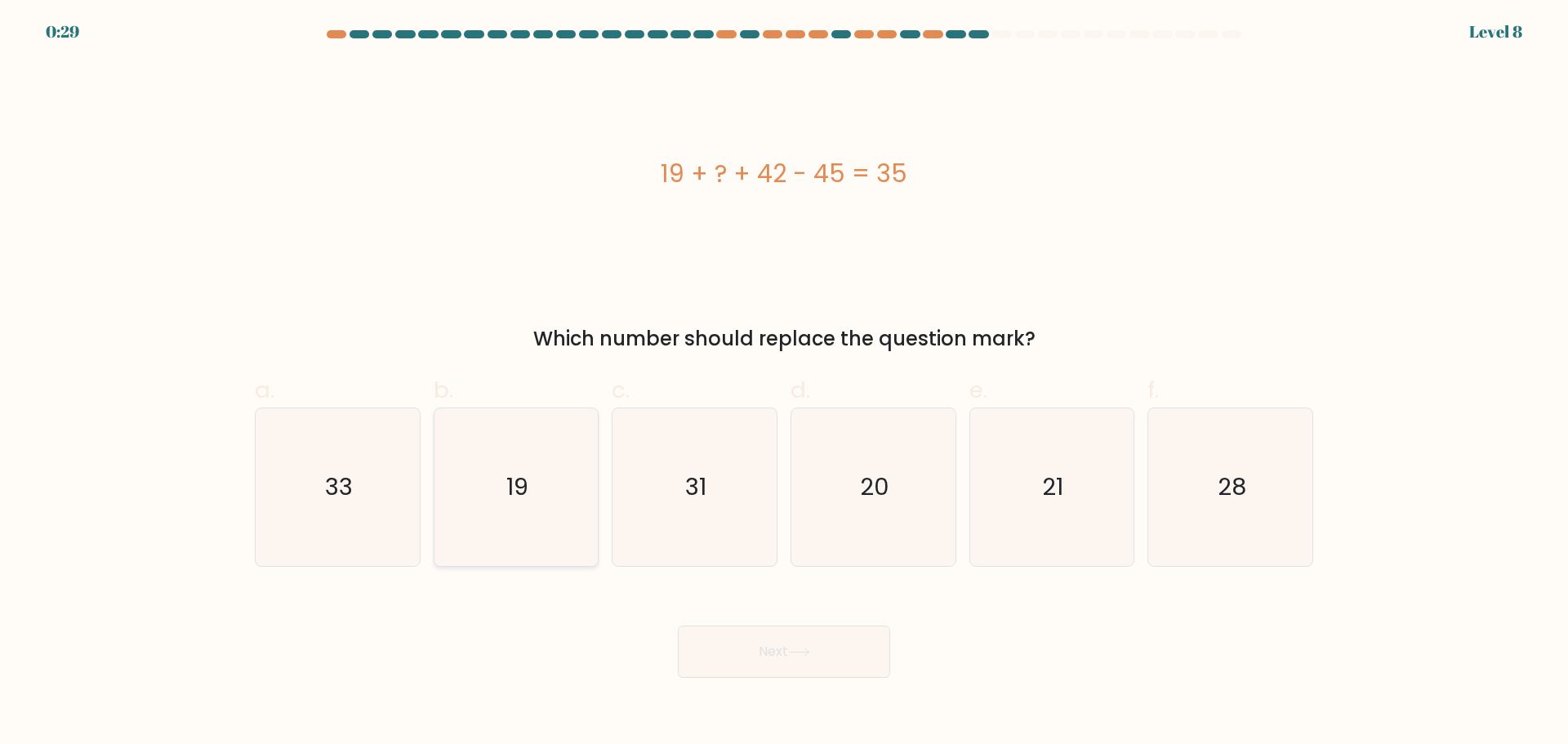
click at [546, 519] on icon "19" at bounding box center [516, 487] width 158 height 158
click at [784, 383] on input "b. 19" at bounding box center [784, 378] width 1 height 11
radio input "true"
click at [806, 648] on icon at bounding box center [799, 652] width 22 height 9
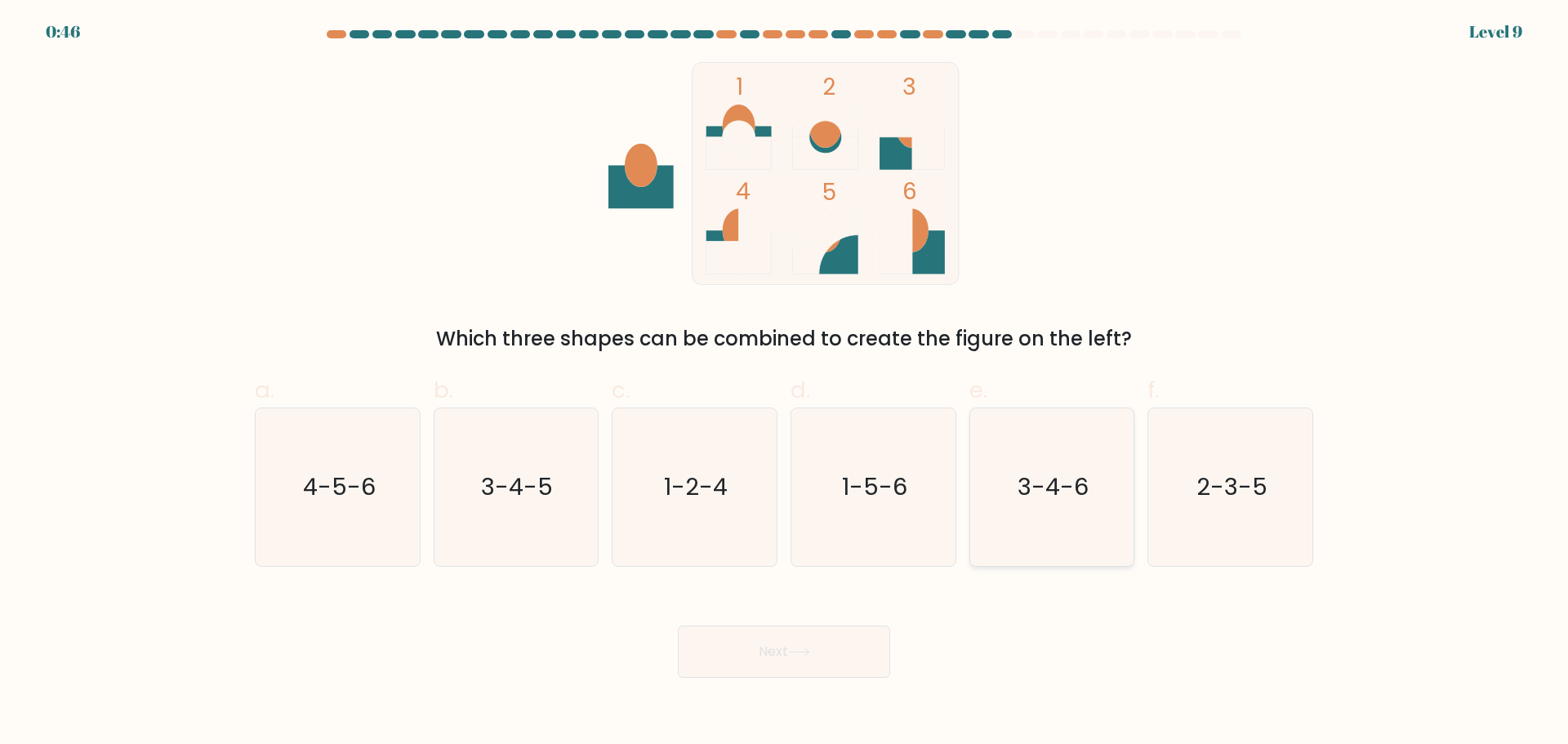
click at [1046, 500] on text "3-4-6" at bounding box center [1053, 486] width 71 height 32
click at [785, 383] on input "e. 3-4-6" at bounding box center [784, 378] width 1 height 11
radio input "true"
click at [771, 657] on button "Next" at bounding box center [784, 652] width 212 height 52
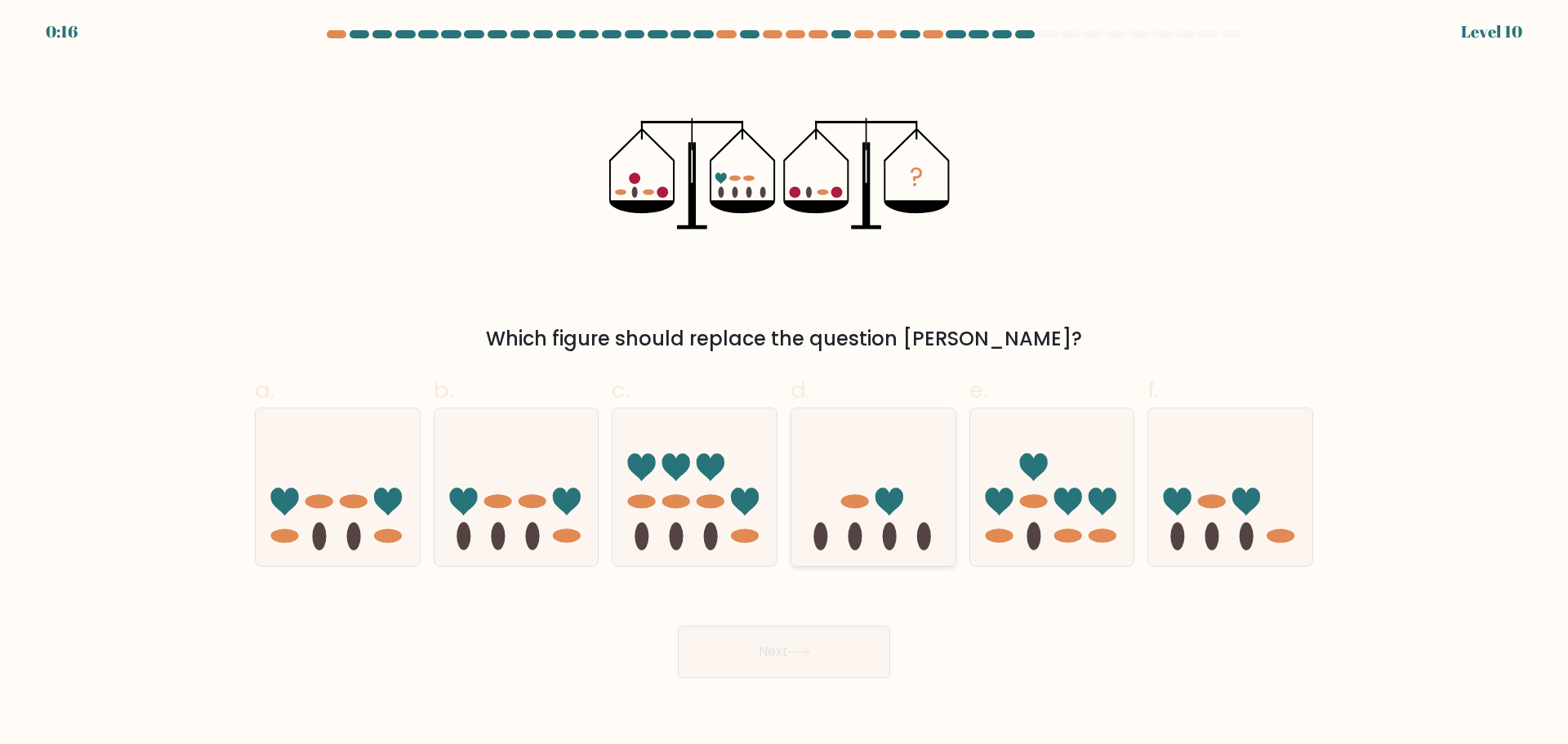
click at [859, 502] on ellipse at bounding box center [855, 500] width 28 height 13
click at [785, 383] on input "d." at bounding box center [784, 378] width 1 height 11
radio input "true"
click at [765, 669] on button "Next" at bounding box center [784, 652] width 212 height 52
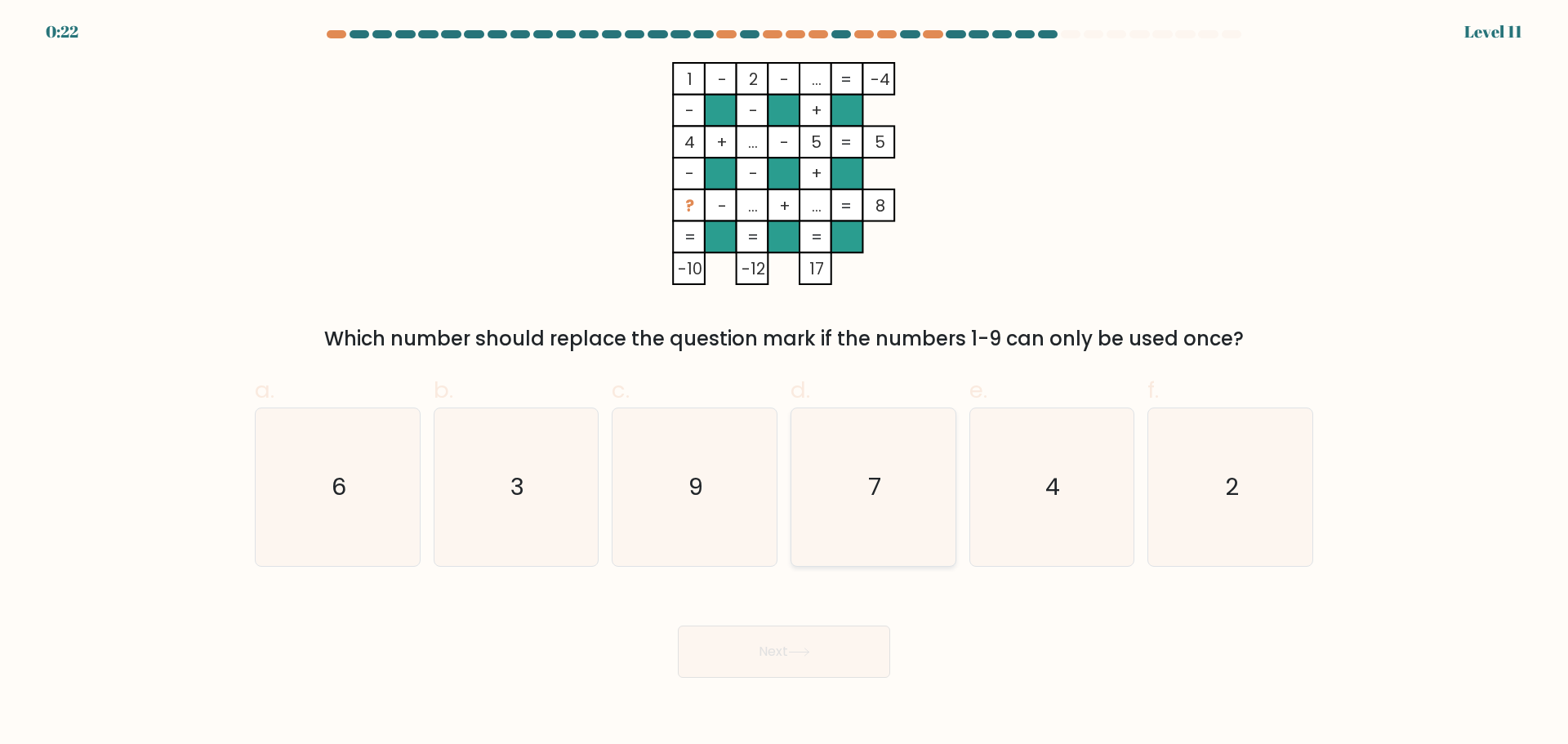
click at [877, 519] on icon "7" at bounding box center [874, 487] width 158 height 158
click at [785, 383] on input "d. 7" at bounding box center [784, 378] width 1 height 11
radio input "true"
click at [789, 642] on button "Next" at bounding box center [784, 652] width 212 height 52
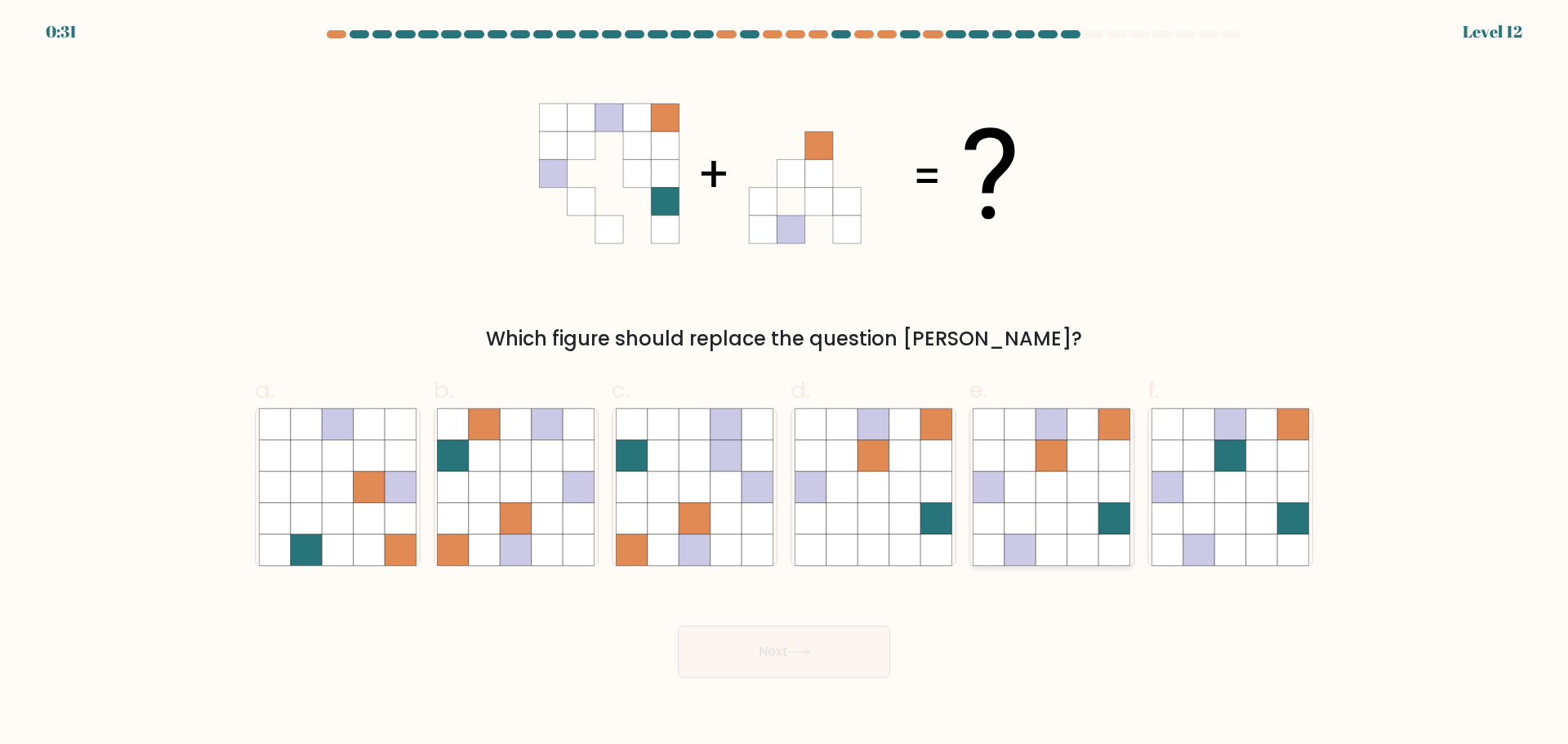
click at [1035, 476] on icon at bounding box center [1020, 486] width 31 height 31
click at [785, 383] on input "e." at bounding box center [784, 378] width 1 height 11
radio input "true"
click at [801, 637] on button "Next" at bounding box center [784, 652] width 212 height 52
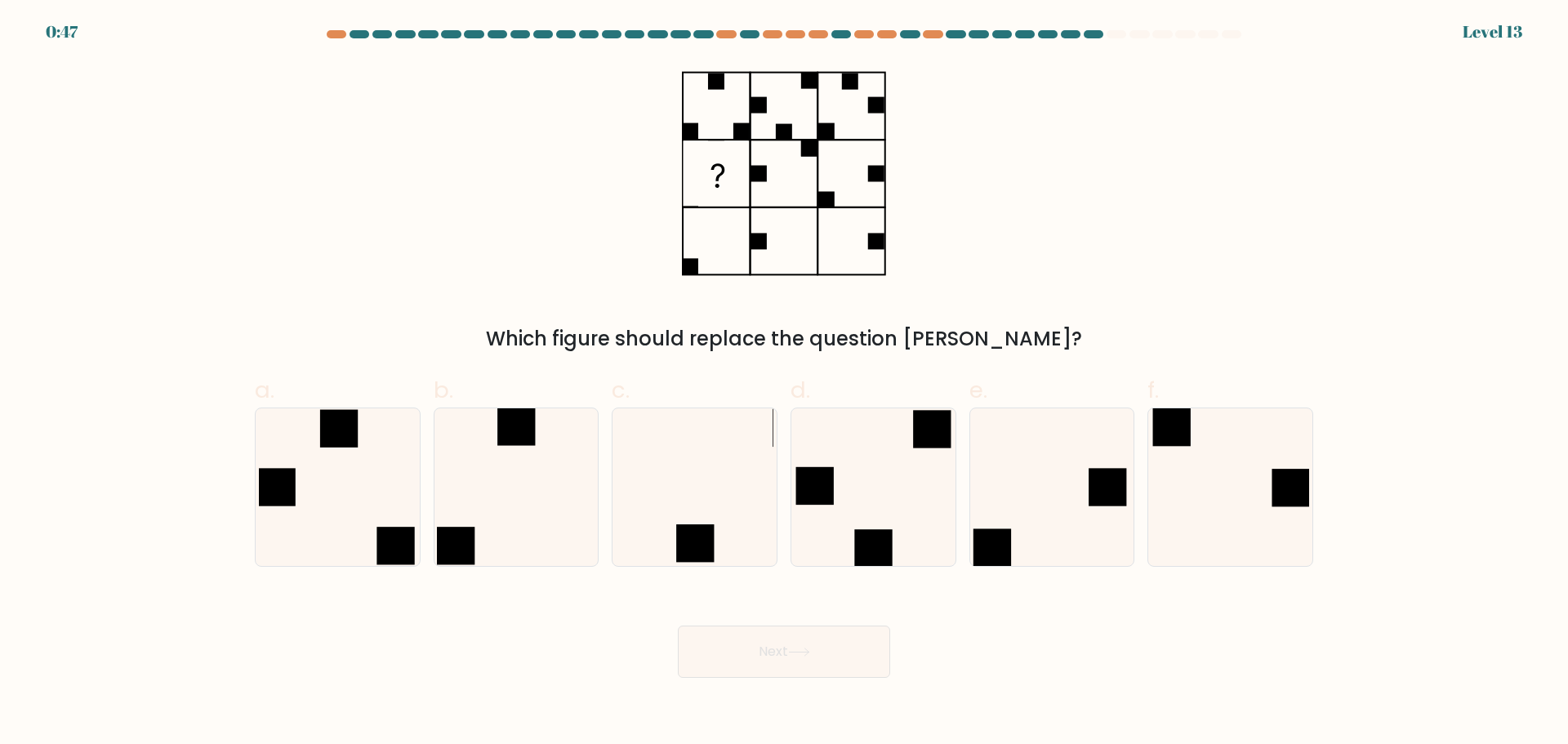
click at [0, 191] on form at bounding box center [784, 354] width 1568 height 647
click at [504, 502] on icon at bounding box center [516, 487] width 158 height 158
click at [784, 383] on input "b." at bounding box center [784, 378] width 1 height 11
radio input "true"
click at [833, 659] on button "Next" at bounding box center [784, 652] width 212 height 52
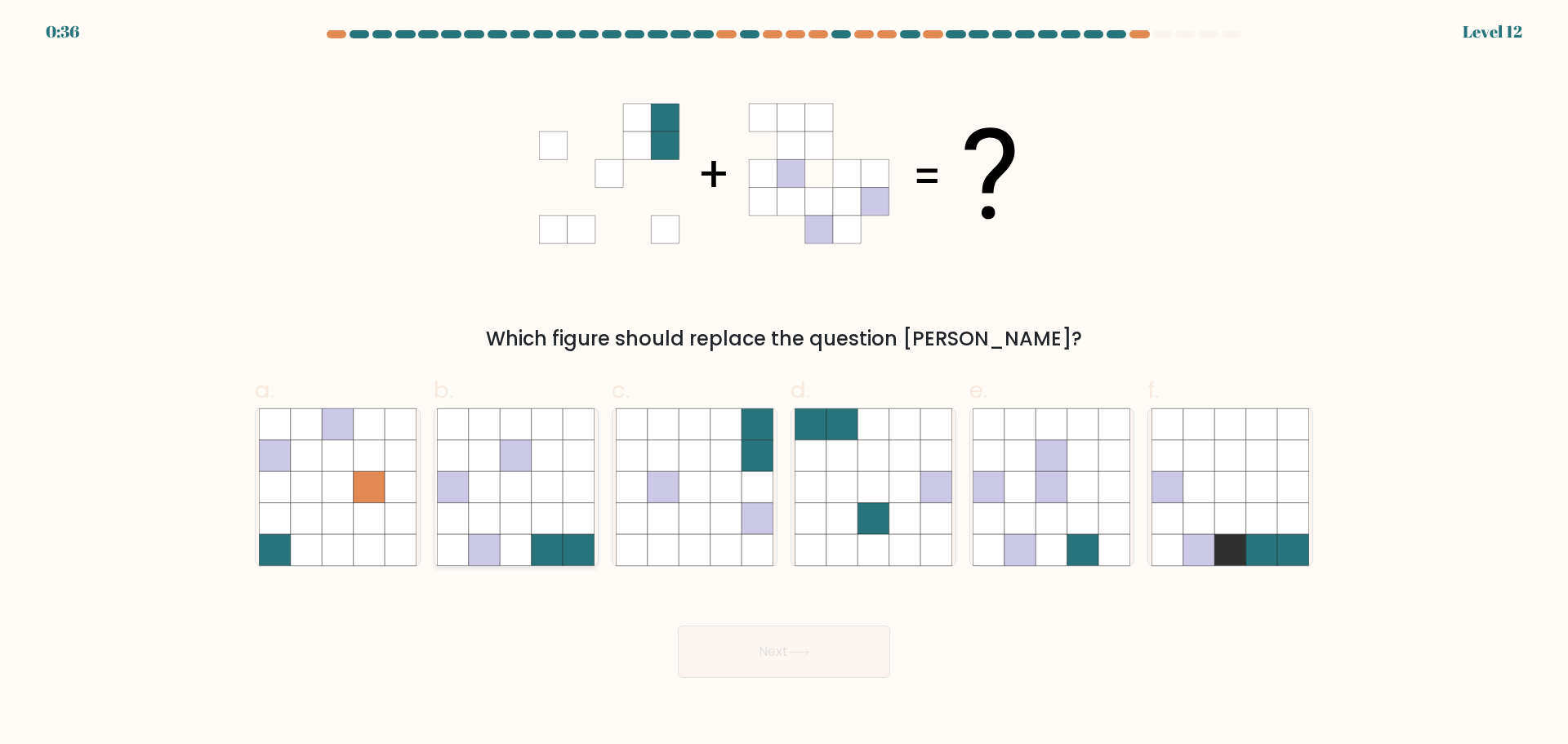
click at [564, 498] on icon at bounding box center [579, 486] width 31 height 31
click at [784, 383] on input "b." at bounding box center [784, 378] width 1 height 11
radio input "true"
click at [805, 668] on button "Next" at bounding box center [784, 652] width 212 height 52
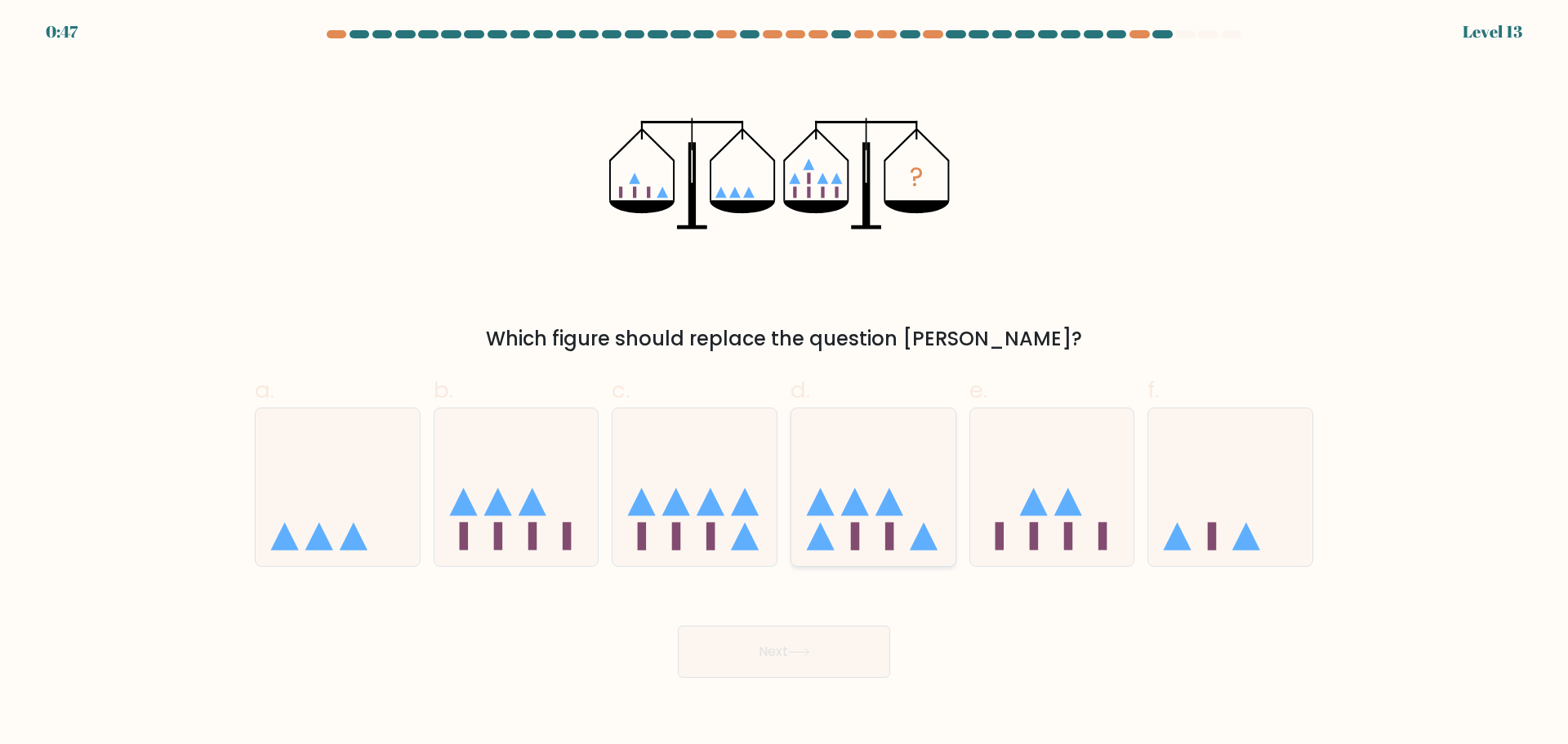
click at [849, 509] on icon at bounding box center [855, 501] width 28 height 28
click at [785, 383] on input "d." at bounding box center [784, 378] width 1 height 11
radio input "true"
click at [781, 669] on button "Next" at bounding box center [784, 652] width 212 height 52
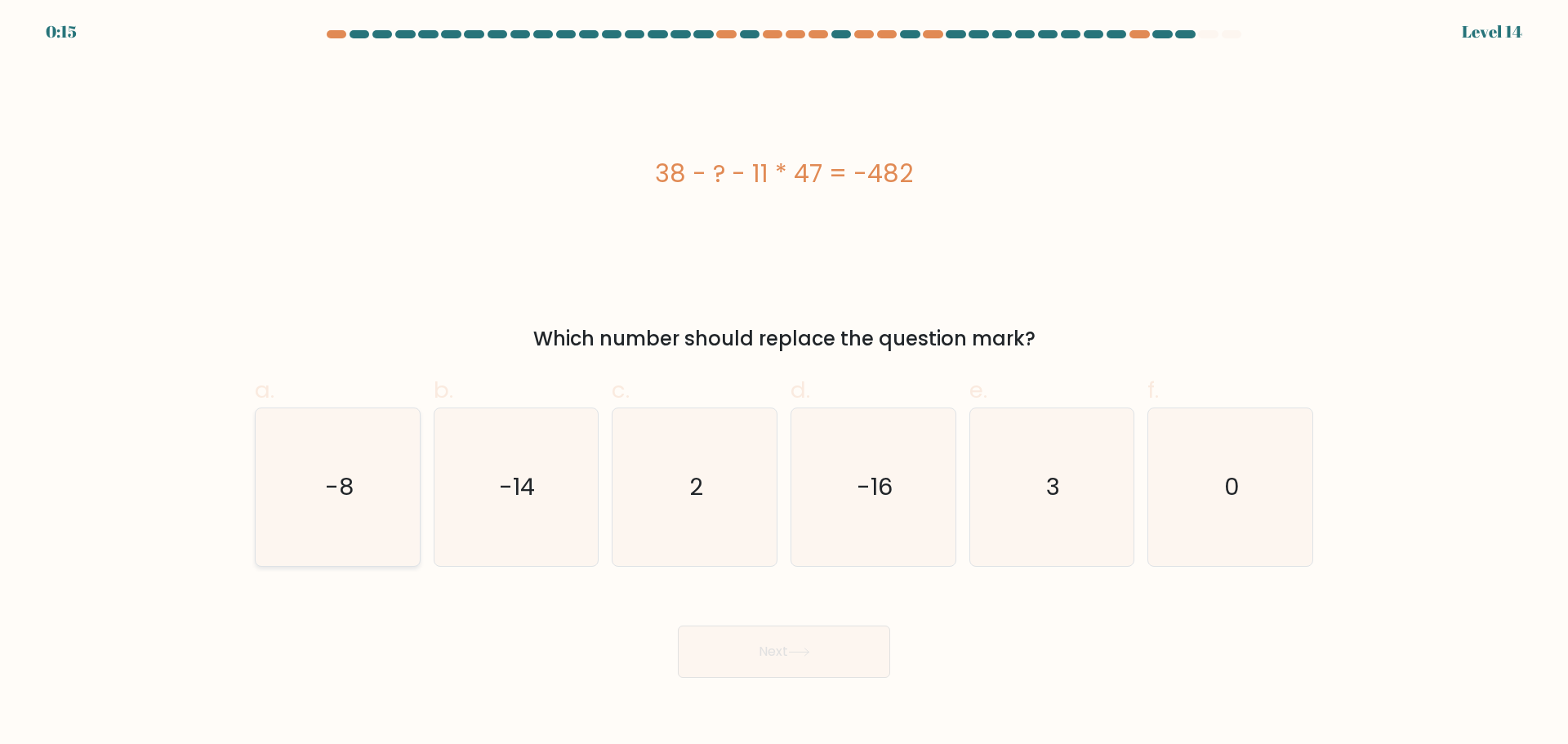
click at [335, 520] on icon "-8" at bounding box center [338, 487] width 158 height 158
click at [784, 383] on input "a. -8" at bounding box center [784, 378] width 1 height 11
radio input "true"
click at [799, 635] on button "Next" at bounding box center [784, 652] width 212 height 52
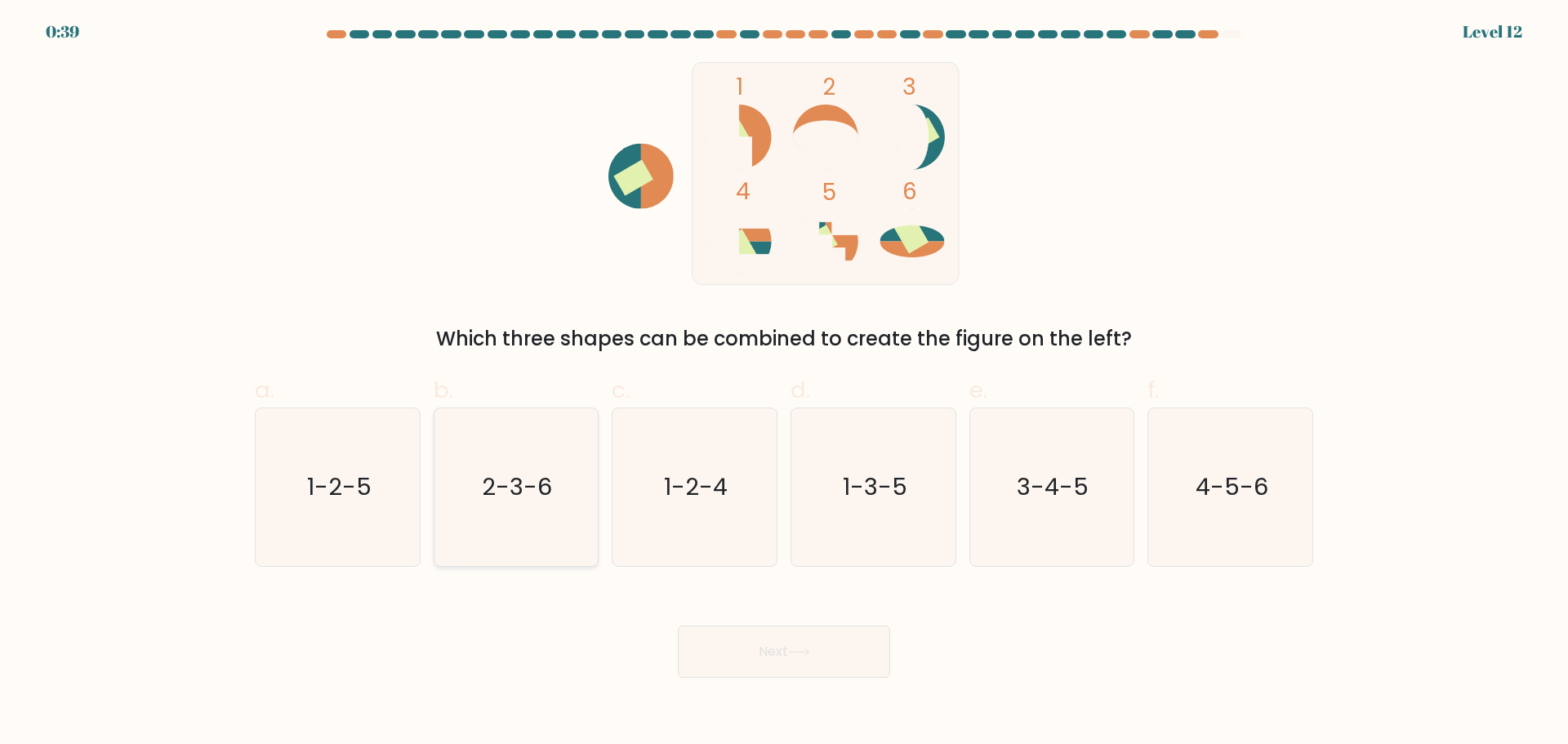
click at [562, 529] on icon "2-3-6" at bounding box center [516, 487] width 158 height 158
click at [784, 383] on input "b. 2-3-6" at bounding box center [784, 378] width 1 height 11
radio input "true"
click at [864, 654] on button "Next" at bounding box center [784, 652] width 212 height 52
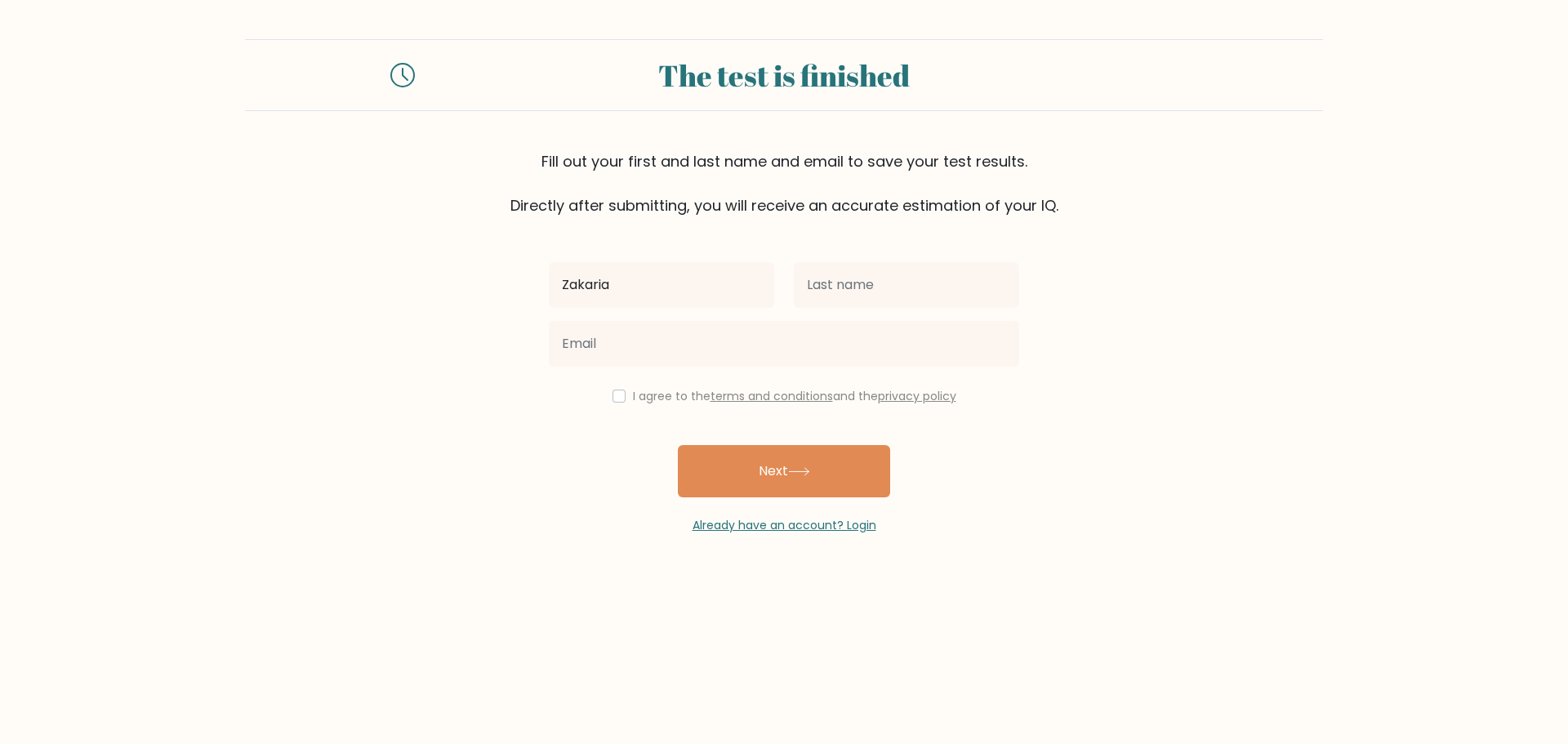
type input "Zakaria"
type input "Ouacha"
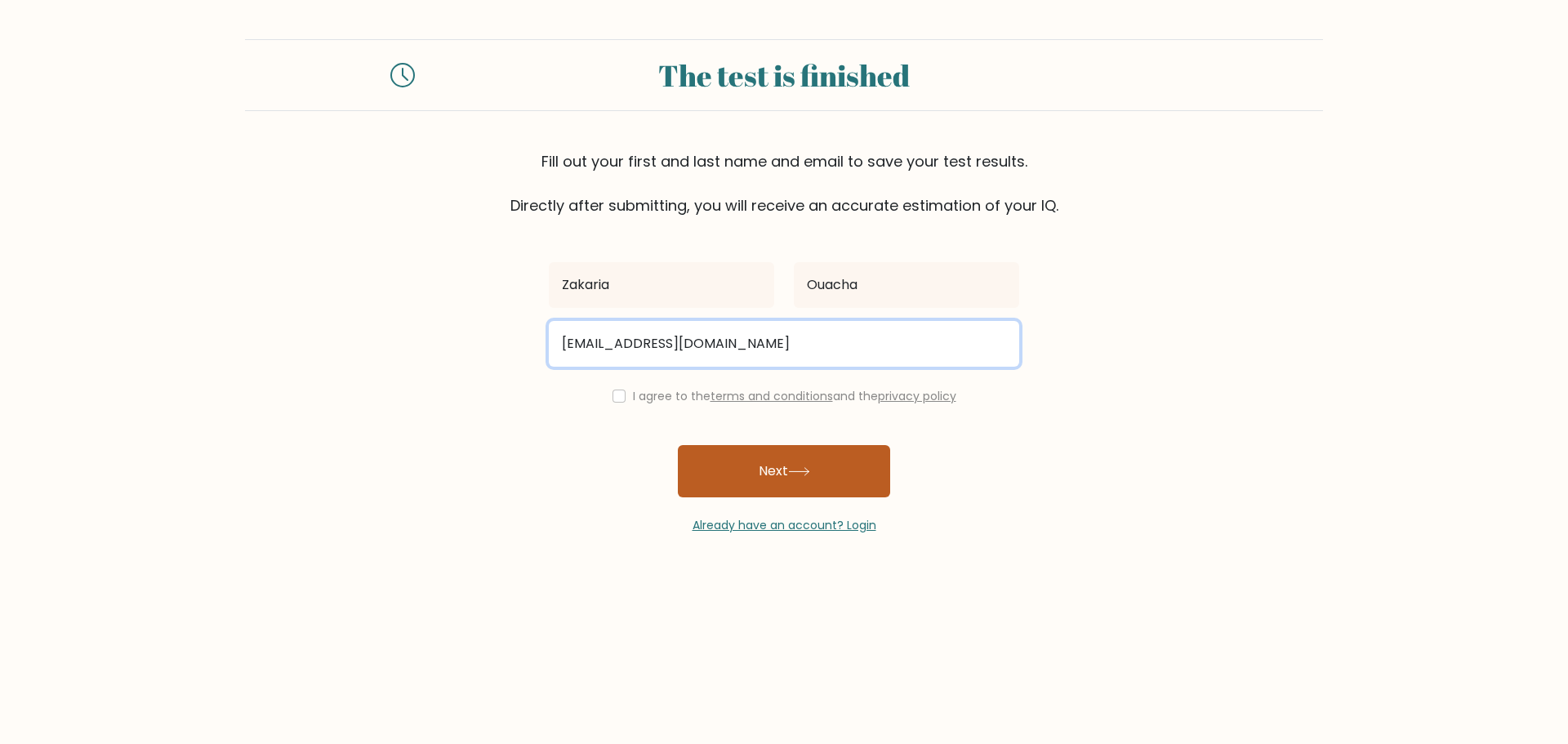
type input "Zakaria.ouacha1@gmail.com"
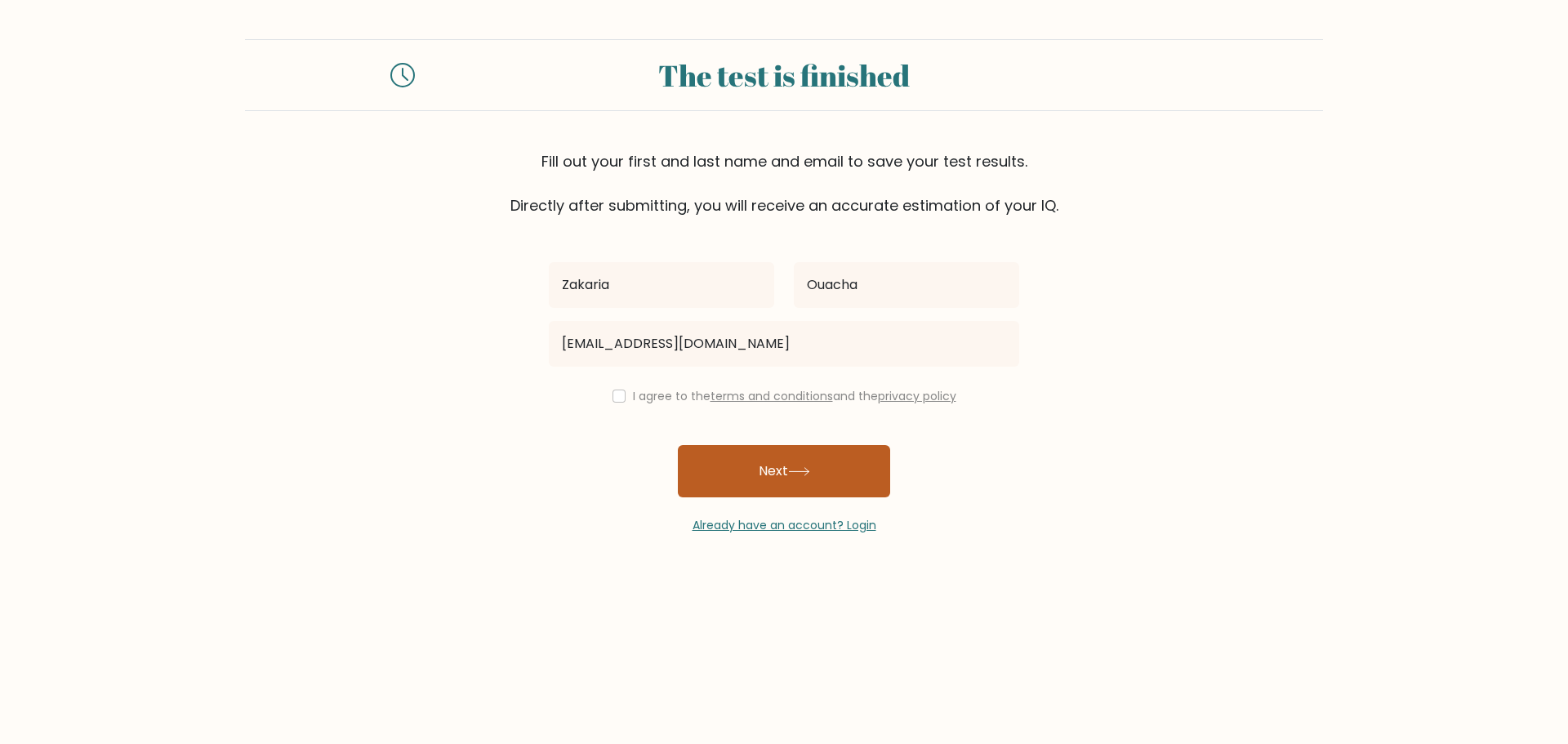
click at [779, 482] on button "Next" at bounding box center [784, 471] width 212 height 52
click at [611, 389] on div "I agree to the terms and conditions and the privacy policy" at bounding box center [784, 396] width 490 height 20
click at [618, 397] on input "checkbox" at bounding box center [619, 396] width 13 height 13
checkbox input "true"
click at [771, 476] on button "Next" at bounding box center [784, 471] width 212 height 52
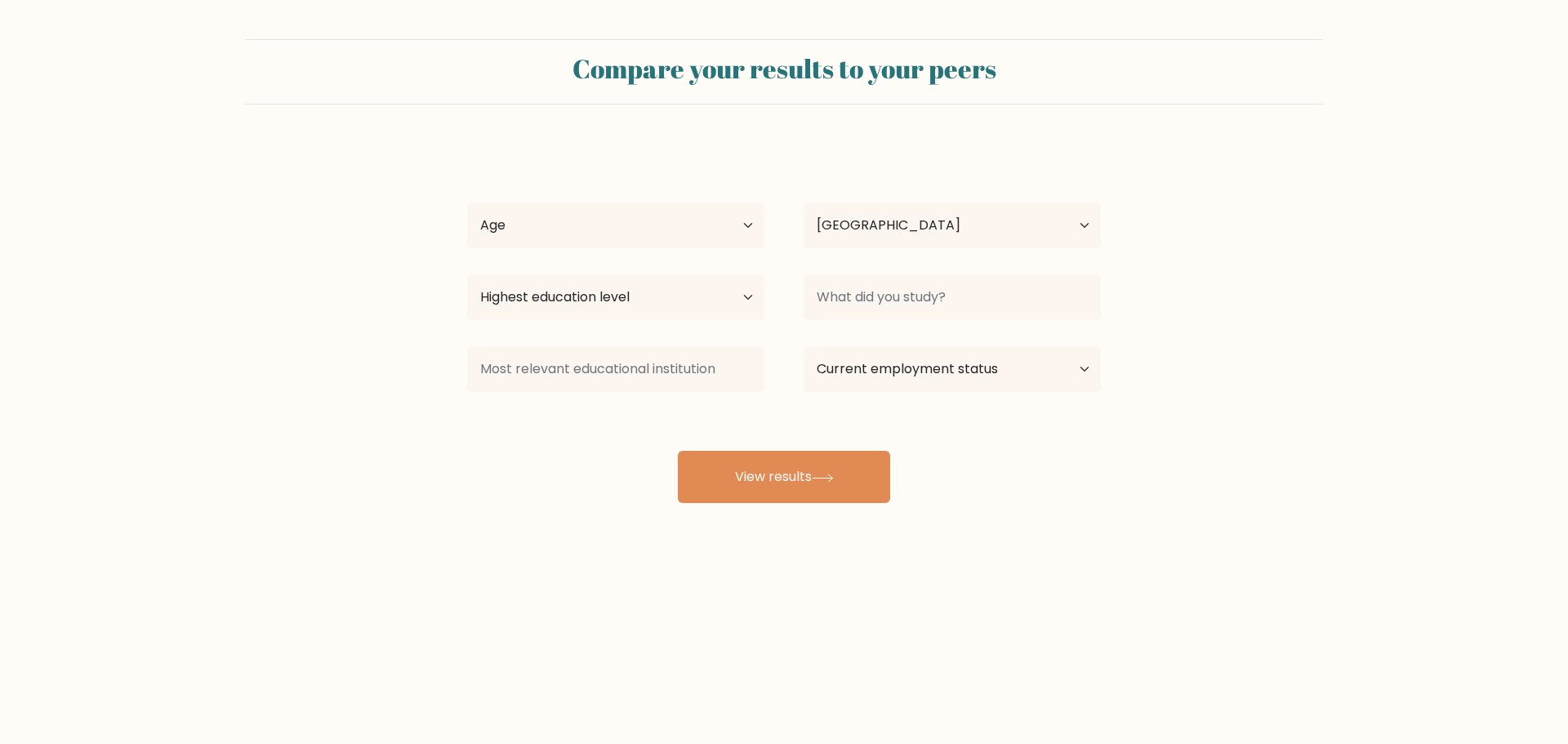
select select "MA"
click at [637, 232] on select "Age Under [DEMOGRAPHIC_DATA] [DEMOGRAPHIC_DATA] [DEMOGRAPHIC_DATA] [DEMOGRAPHIC…" at bounding box center [615, 225] width 297 height 46
select select "25_34"
click at [467, 203] on select "Age Under [DEMOGRAPHIC_DATA] [DEMOGRAPHIC_DATA] [DEMOGRAPHIC_DATA] [DEMOGRAPHIC…" at bounding box center [615, 225] width 297 height 46
click at [599, 303] on select "Highest education level No schooling Primary Lower Secondary Upper Secondary Oc…" at bounding box center [615, 297] width 297 height 46
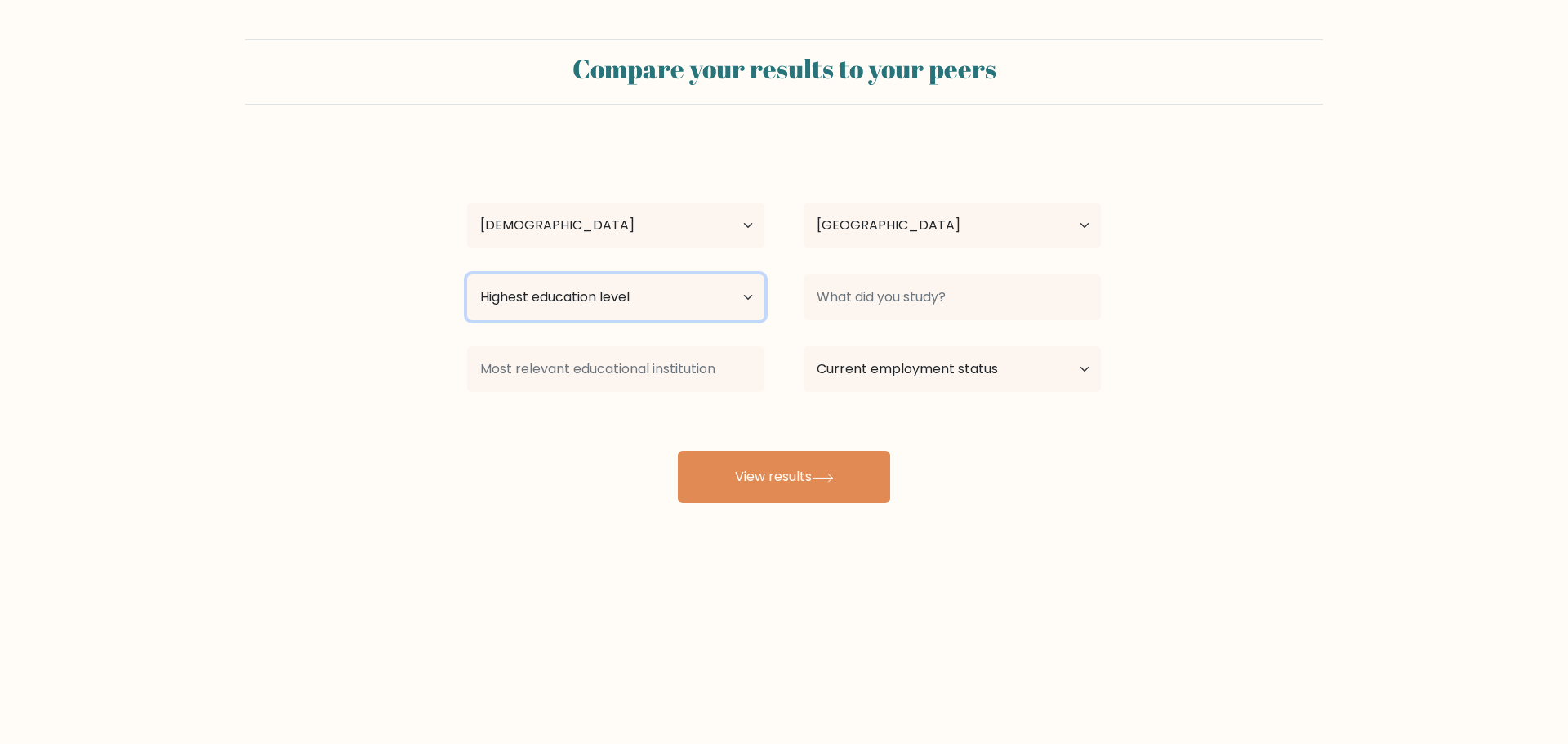
select select "bachelors_degree"
click at [467, 275] on select "Highest education level No schooling Primary Lower Secondary Upper Secondary Oc…" at bounding box center [615, 297] width 297 height 46
click at [942, 320] on div at bounding box center [952, 296] width 337 height 58
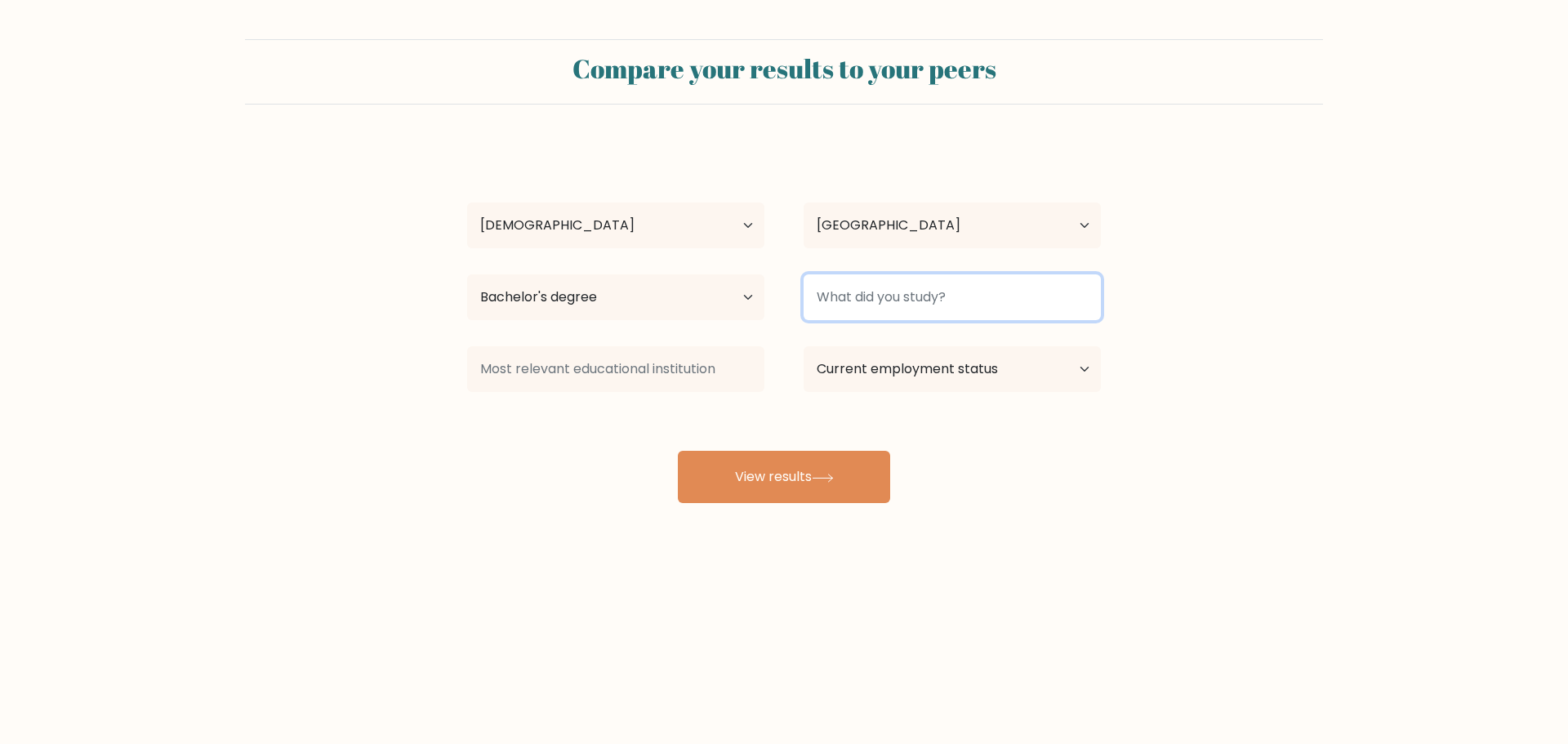
click at [916, 305] on input at bounding box center [952, 297] width 297 height 46
type input "C"
type input "English Literature - Cultural Studies"
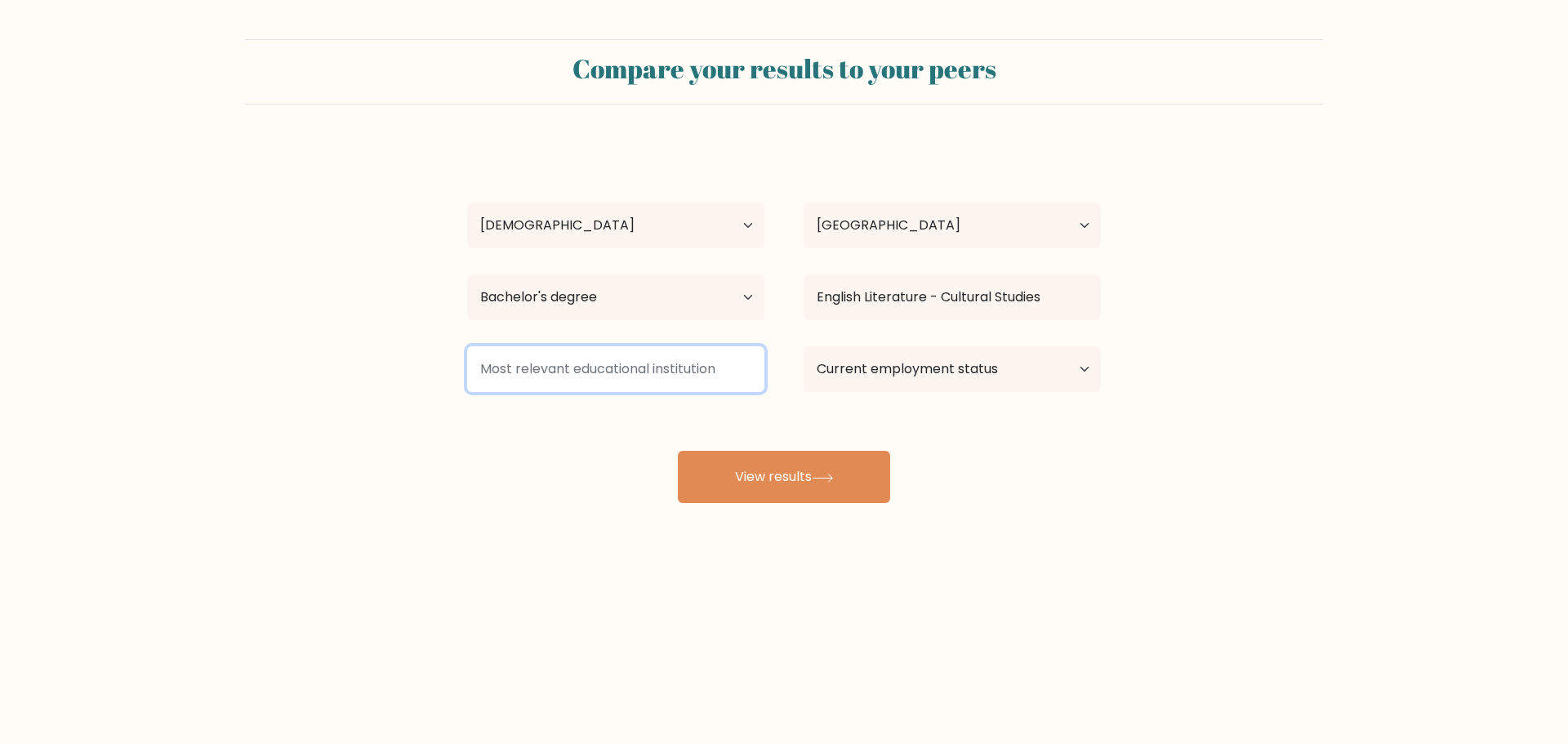
click at [601, 360] on input at bounding box center [615, 369] width 297 height 46
type input "Moroccan University"
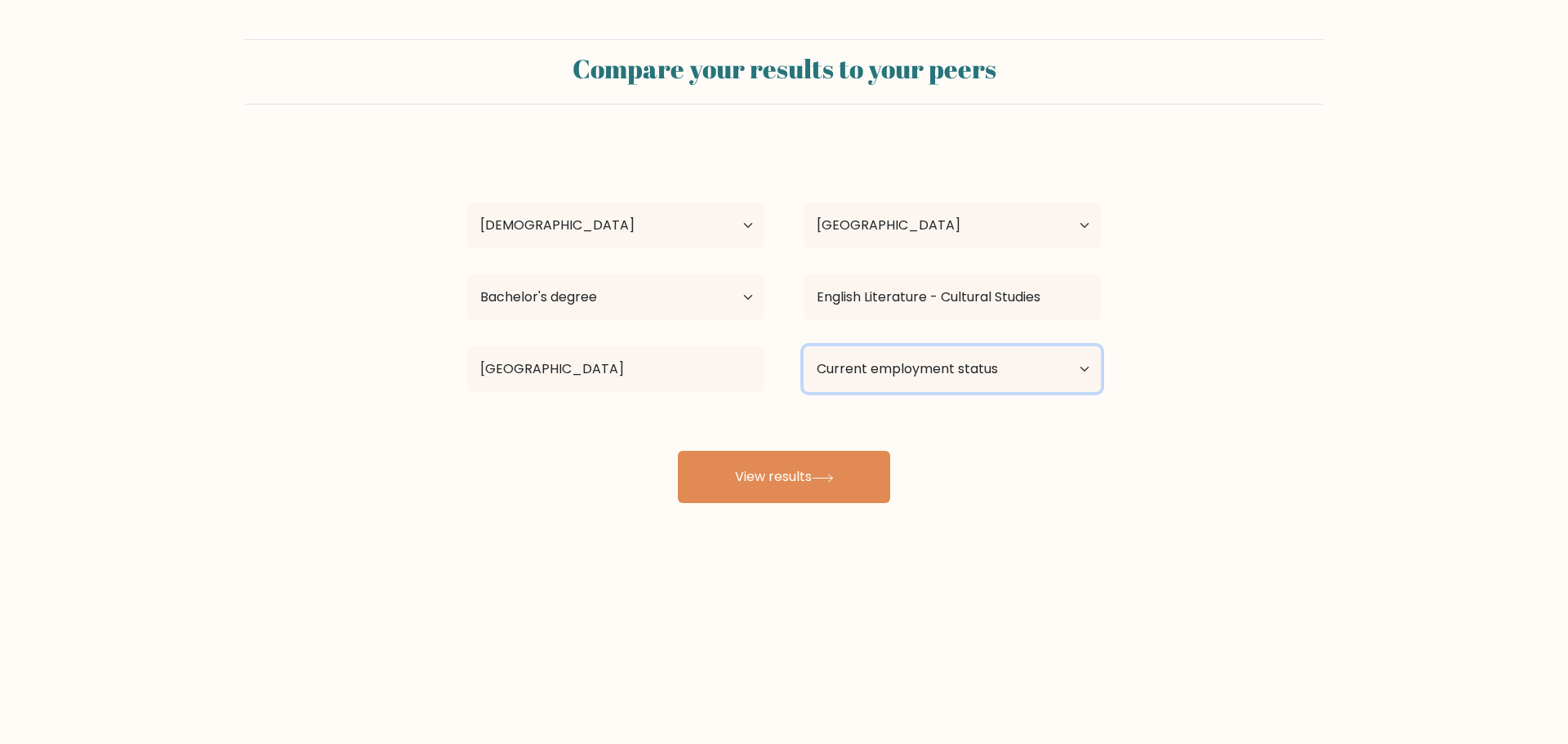
click at [907, 364] on select "Current employment status Employed Student Retired Other / prefer not to answer" at bounding box center [952, 369] width 297 height 46
select select "employed"
click at [804, 346] on select "Current employment status Employed Student Retired Other / prefer not to answer" at bounding box center [952, 369] width 297 height 46
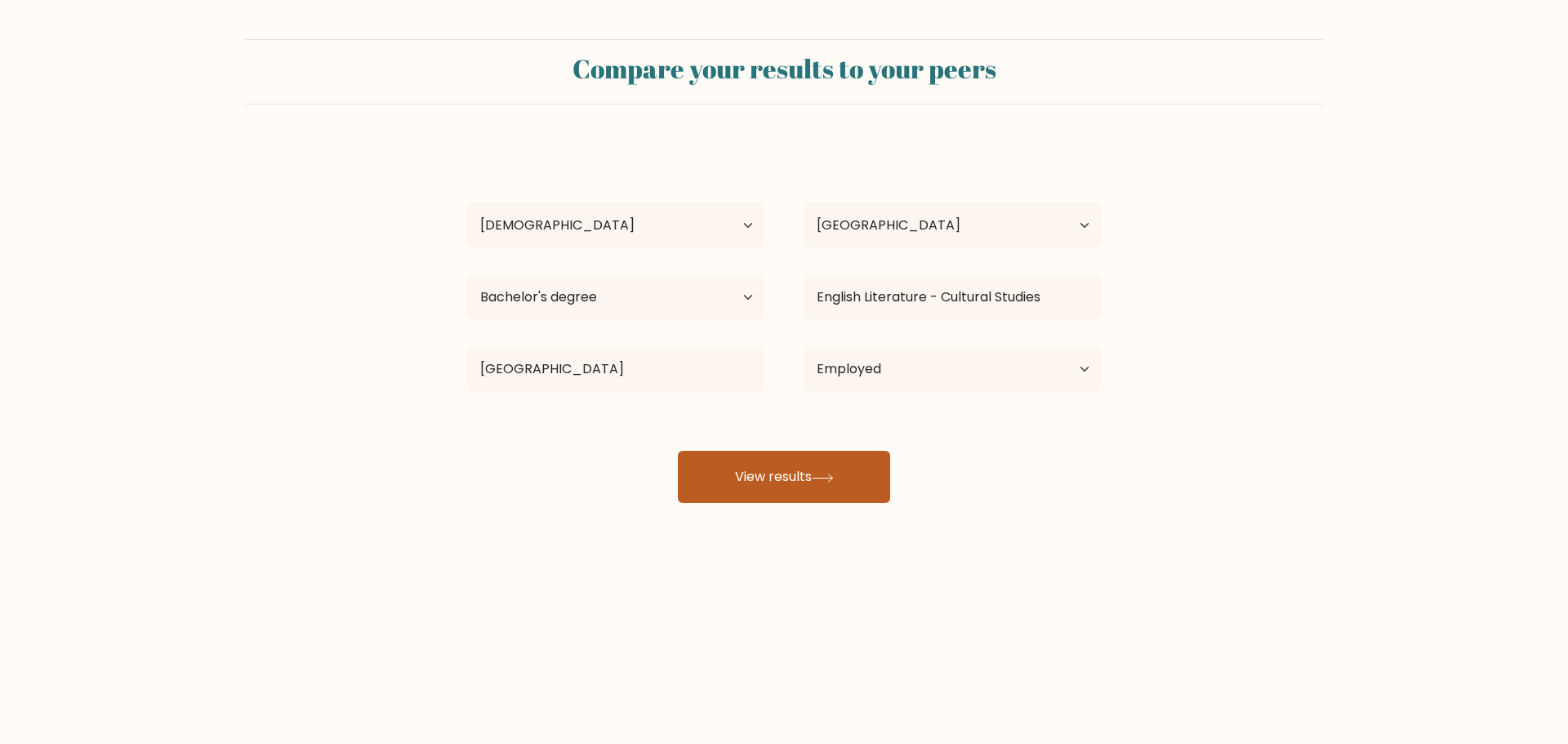
click at [791, 495] on button "View results" at bounding box center [784, 477] width 212 height 52
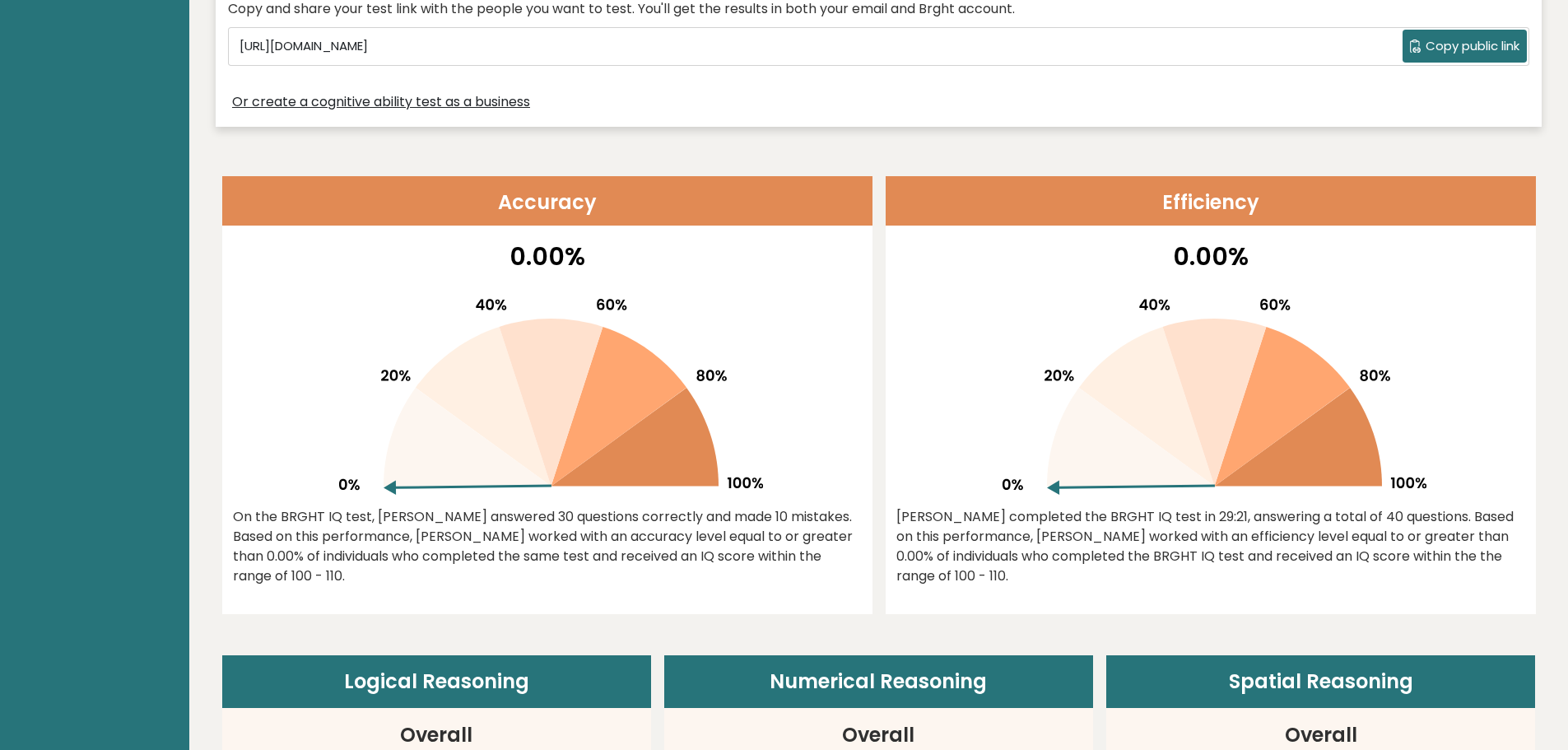
scroll to position [605, 0]
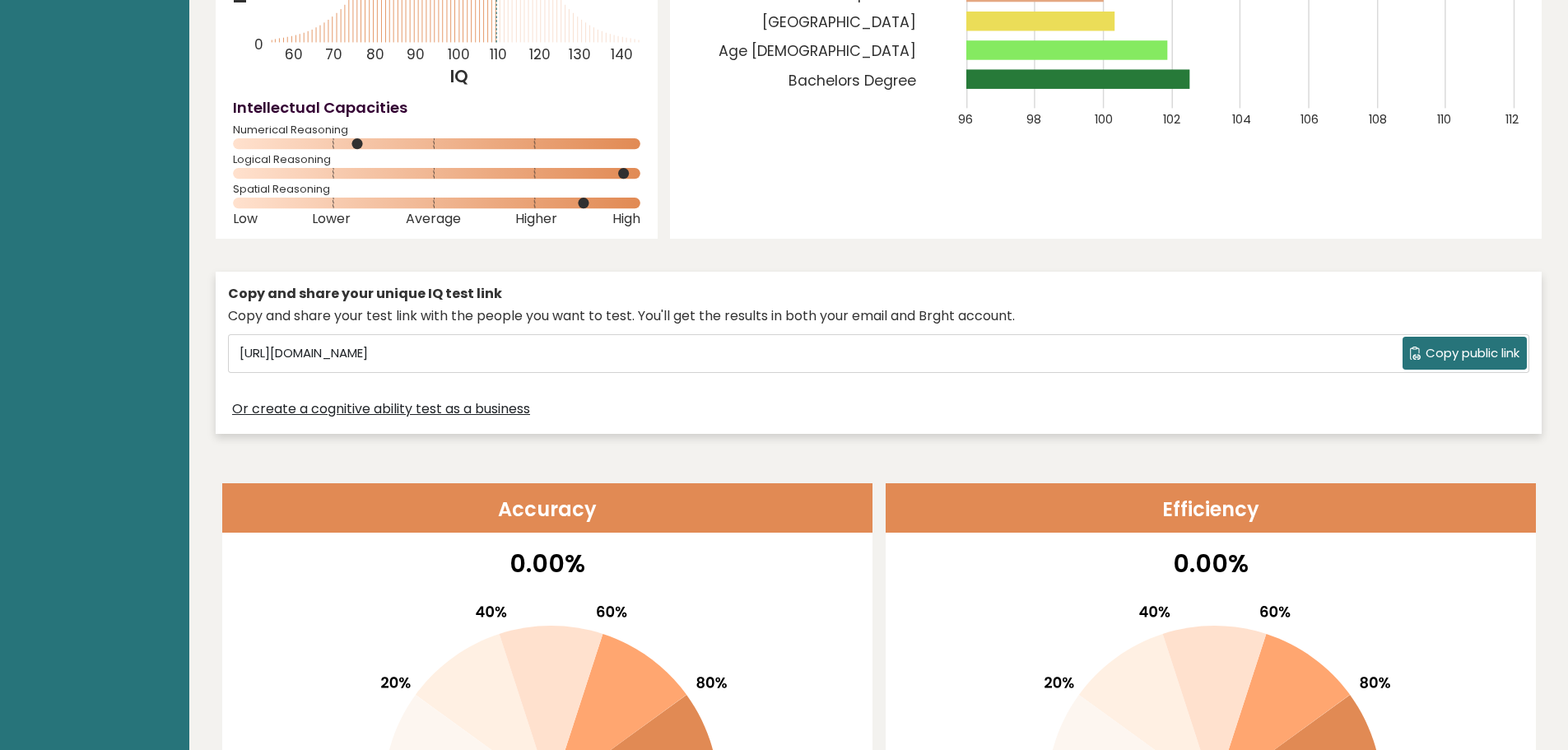
scroll to position [0, 0]
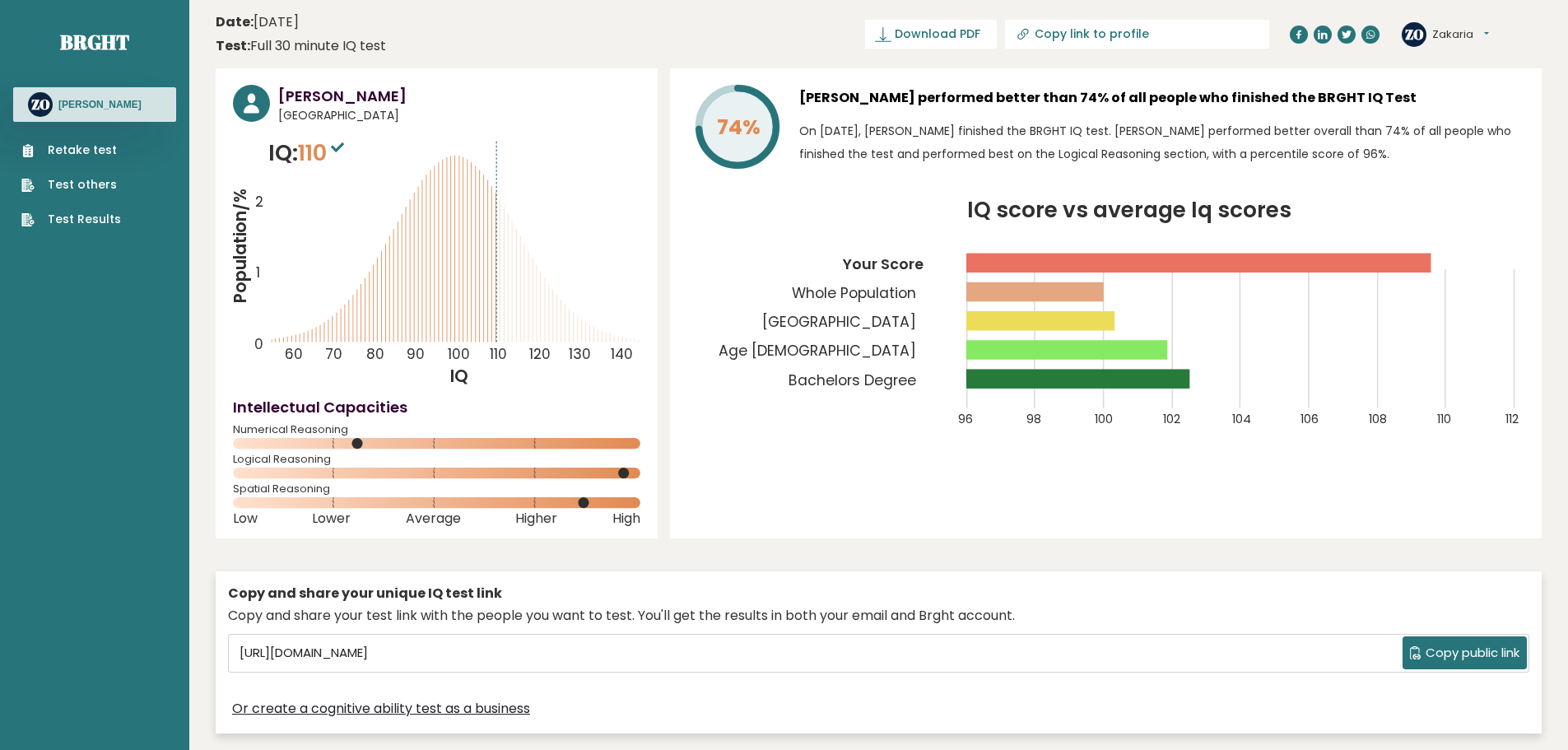
drag, startPoint x: 358, startPoint y: 441, endPoint x: 500, endPoint y: 444, distance: 142.0
click at [500, 444] on icon at bounding box center [436, 443] width 407 height 11
click at [100, 33] on link "Brght" at bounding box center [94, 42] width 69 height 26
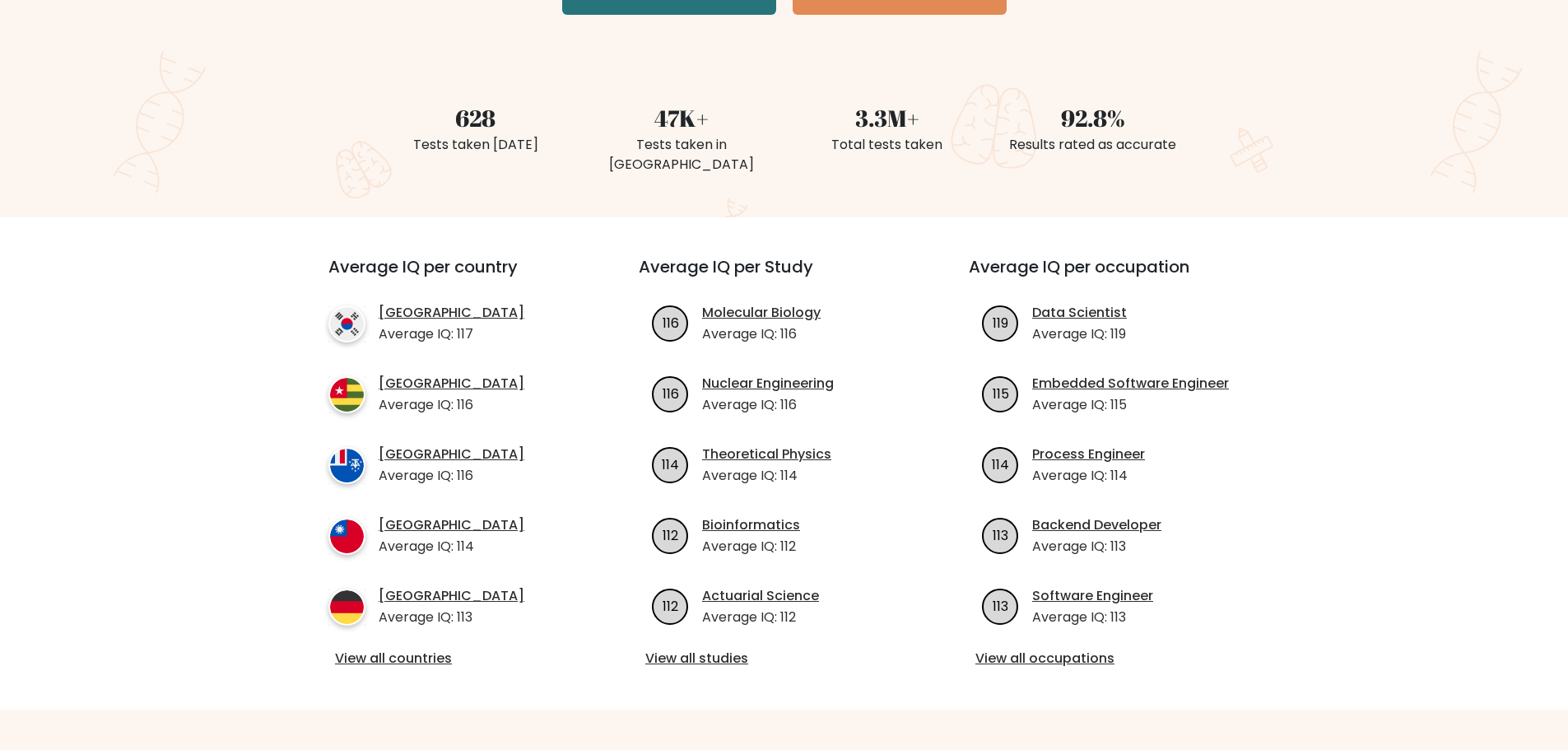
scroll to position [412, 0]
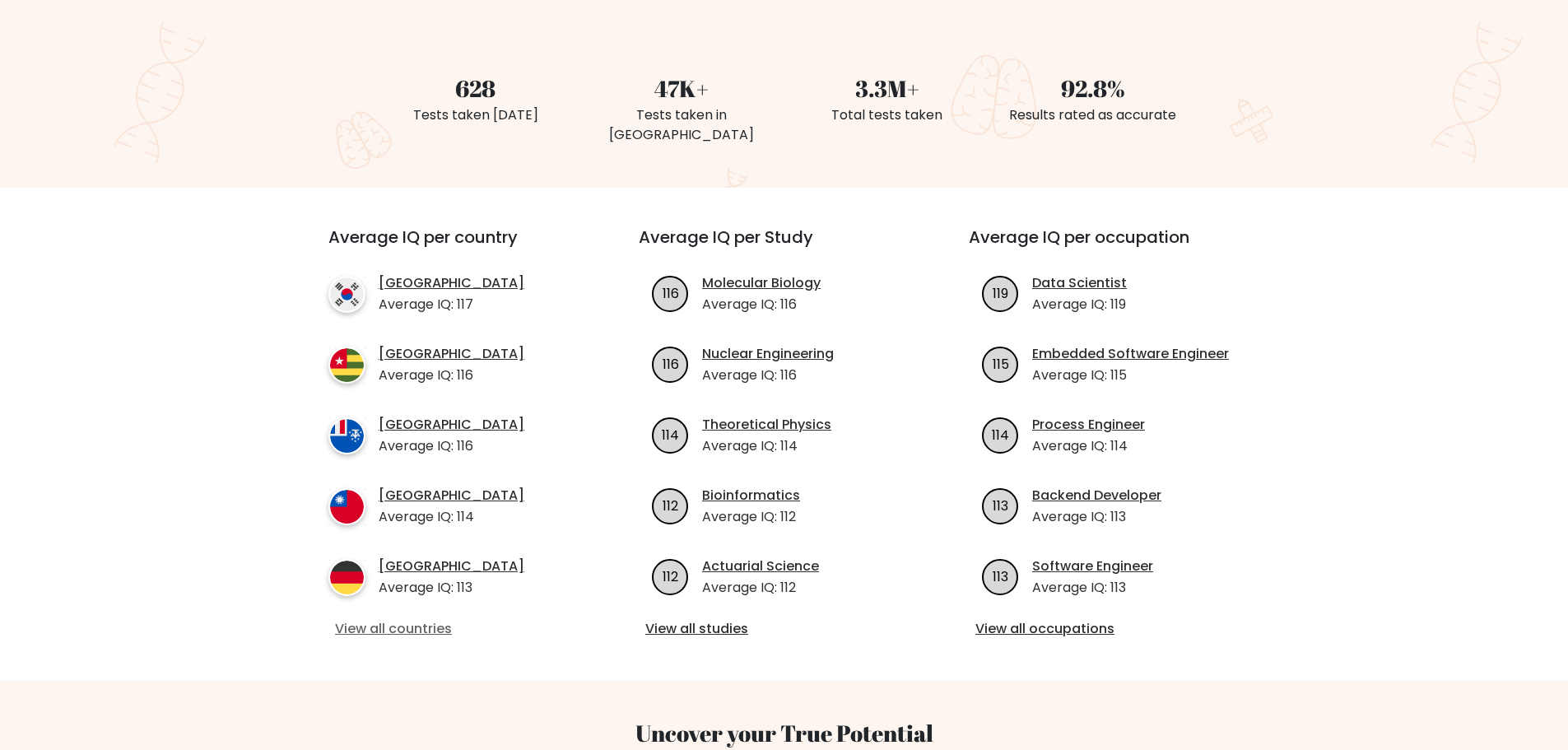
click at [379, 619] on link "View all countries" at bounding box center [453, 629] width 238 height 20
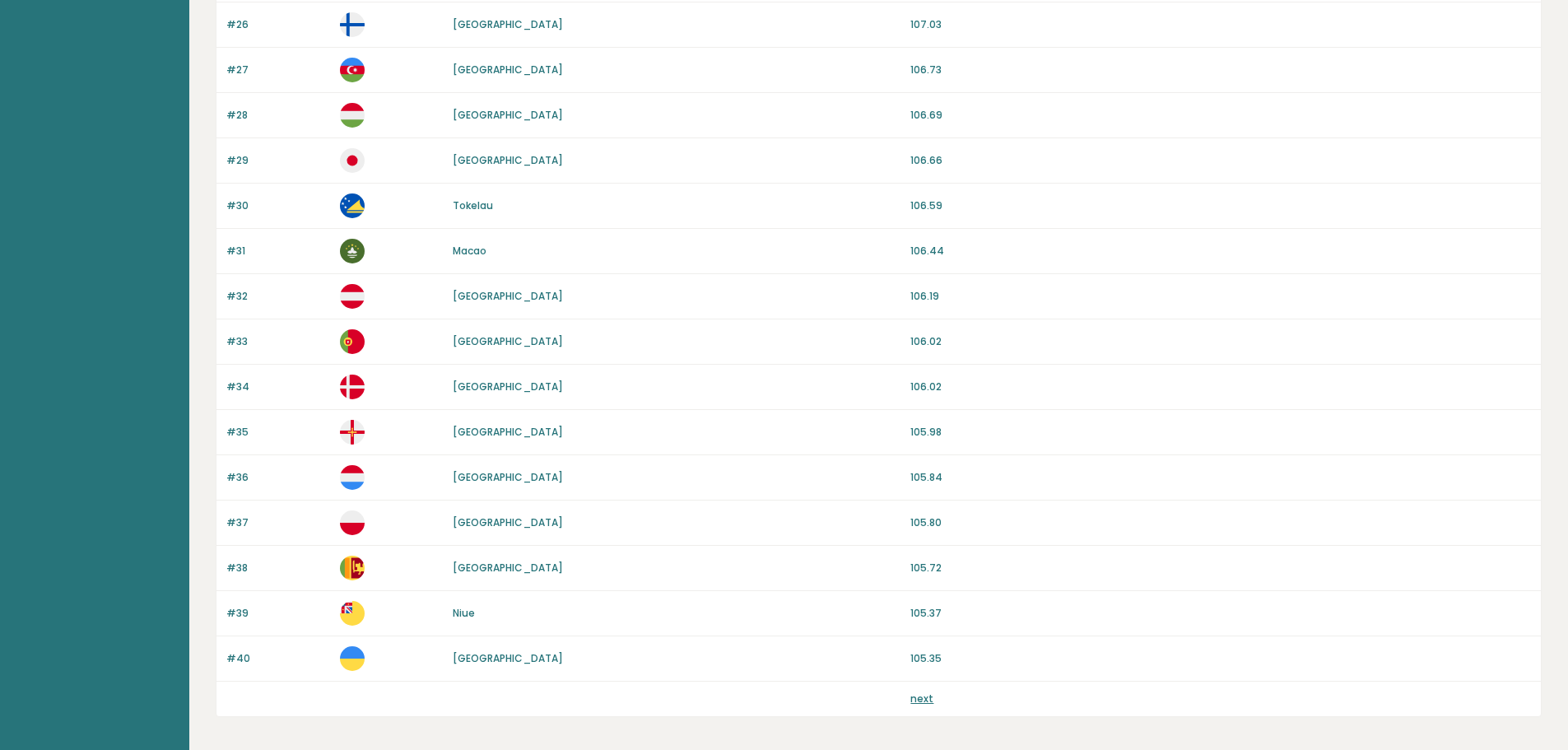
scroll to position [1412, 0]
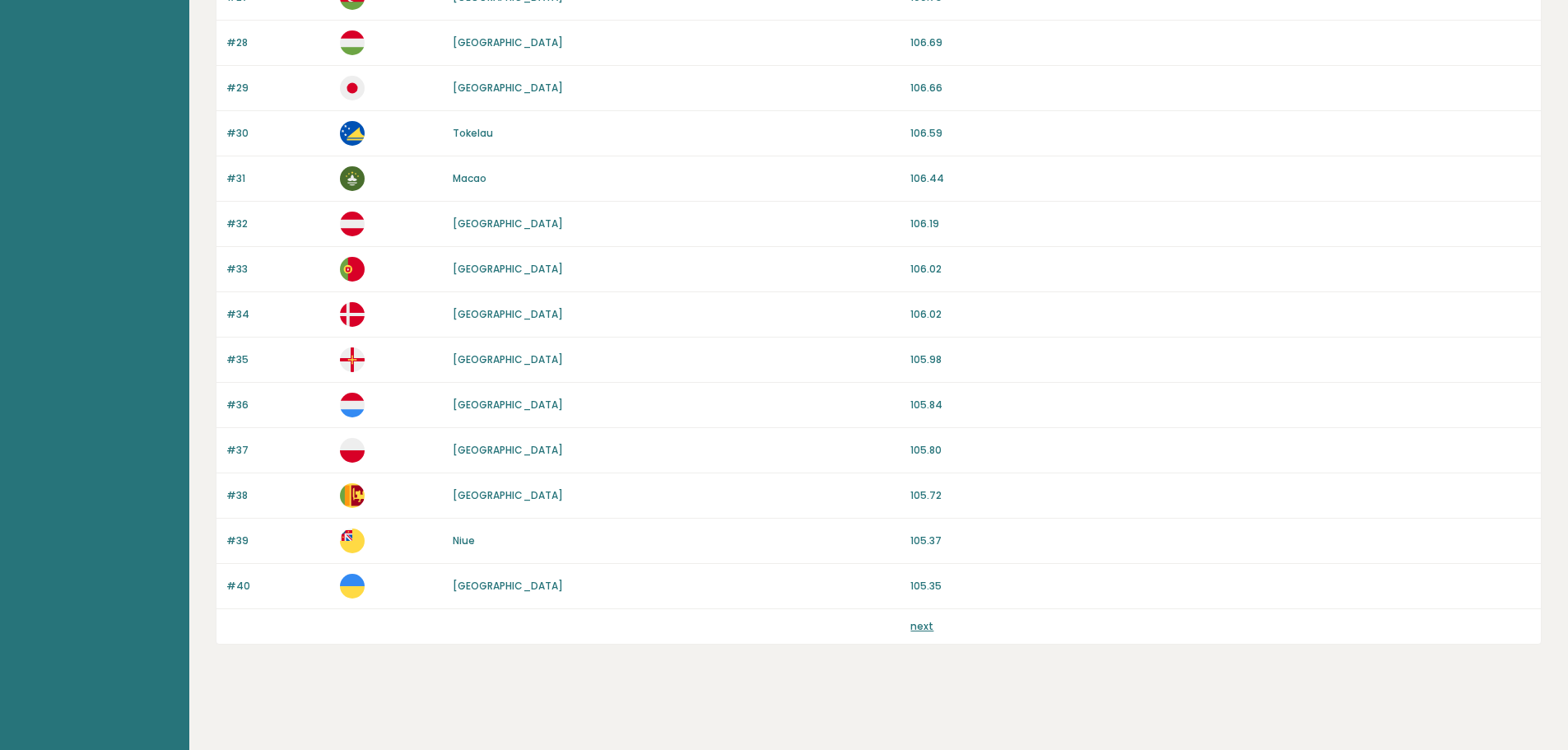
click at [922, 631] on link "next" at bounding box center [921, 625] width 23 height 14
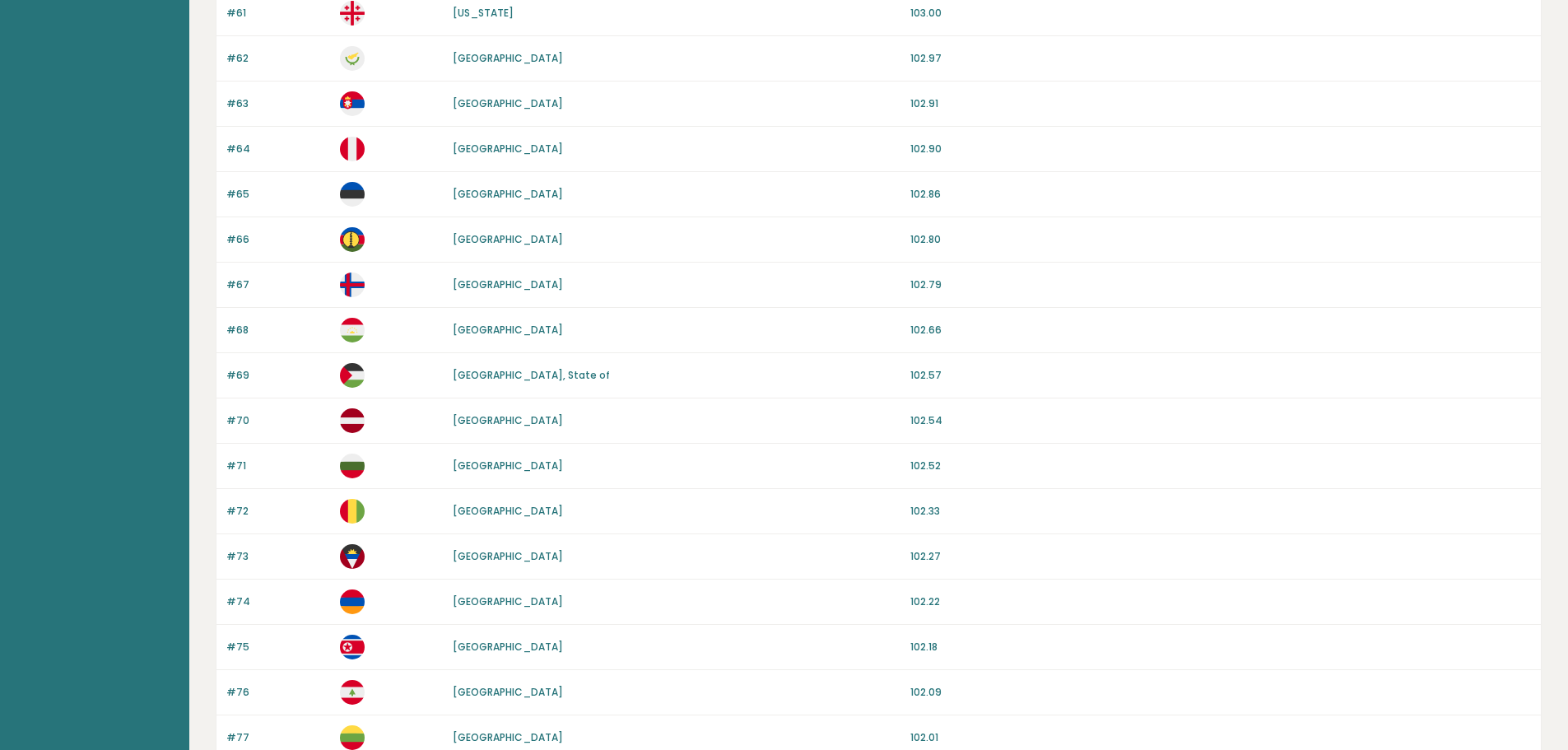
scroll to position [1412, 0]
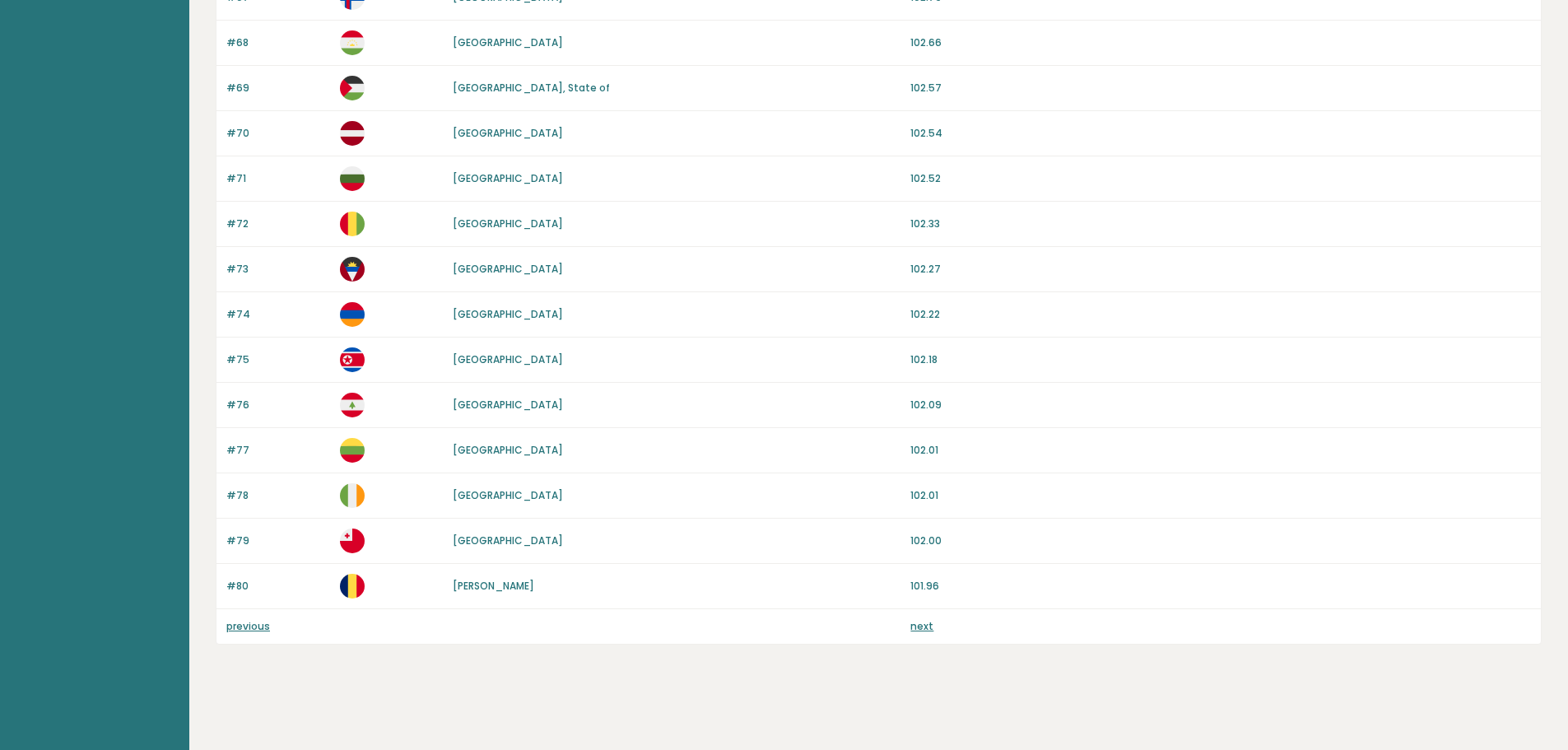
click at [925, 622] on link "next" at bounding box center [921, 625] width 23 height 14
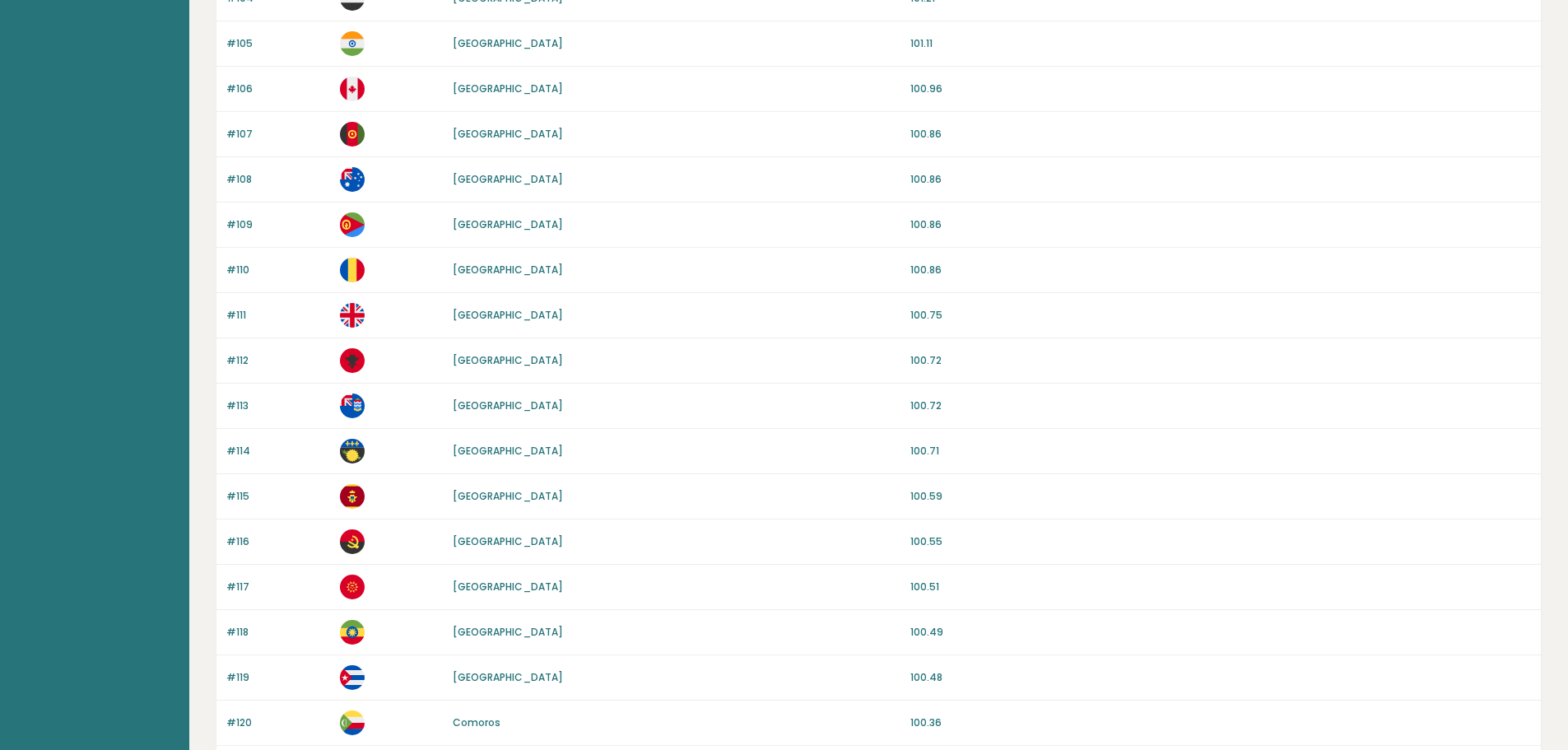
scroll to position [1412, 0]
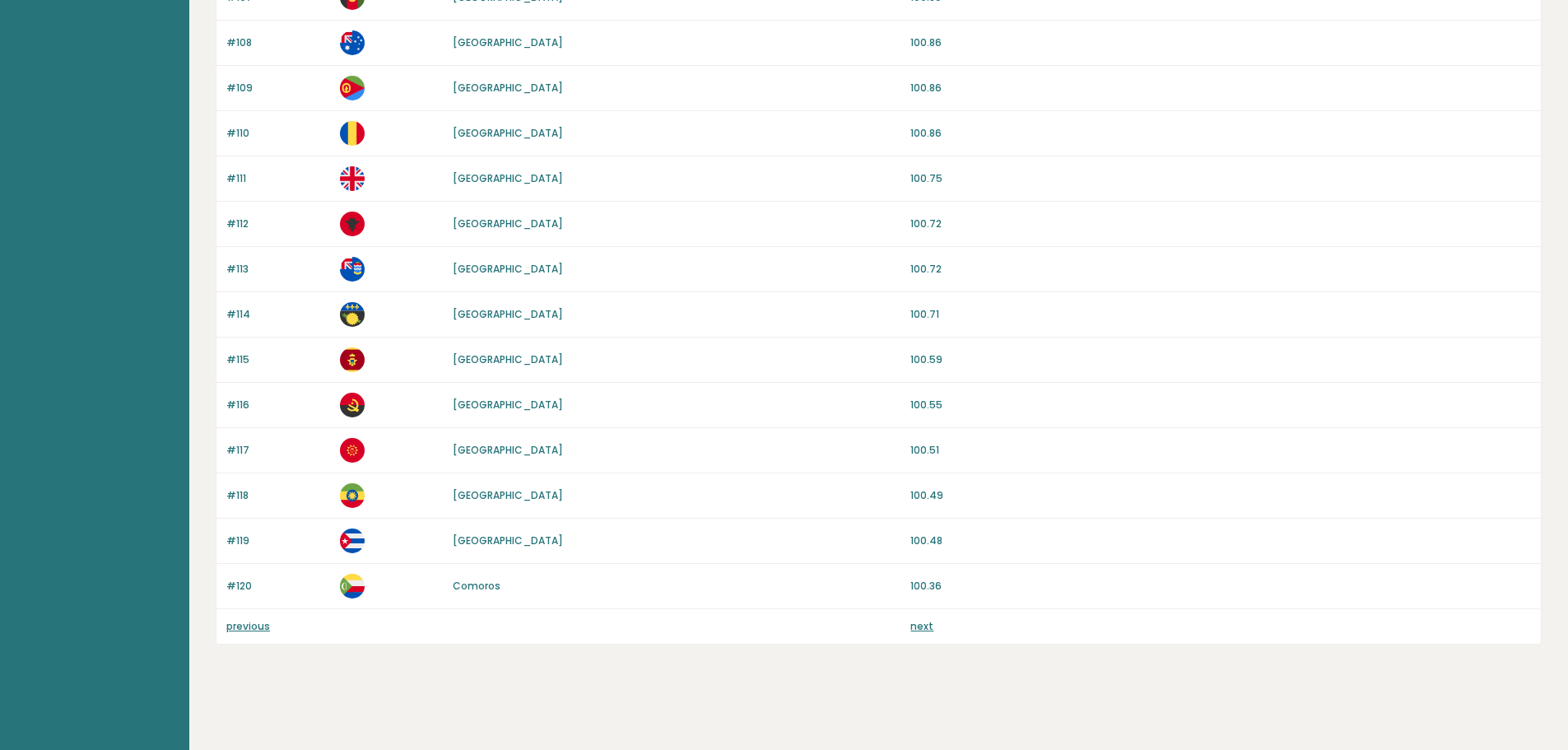
click at [908, 627] on div "previous next" at bounding box center [878, 626] width 1324 height 34
click at [917, 625] on link "next" at bounding box center [921, 625] width 23 height 14
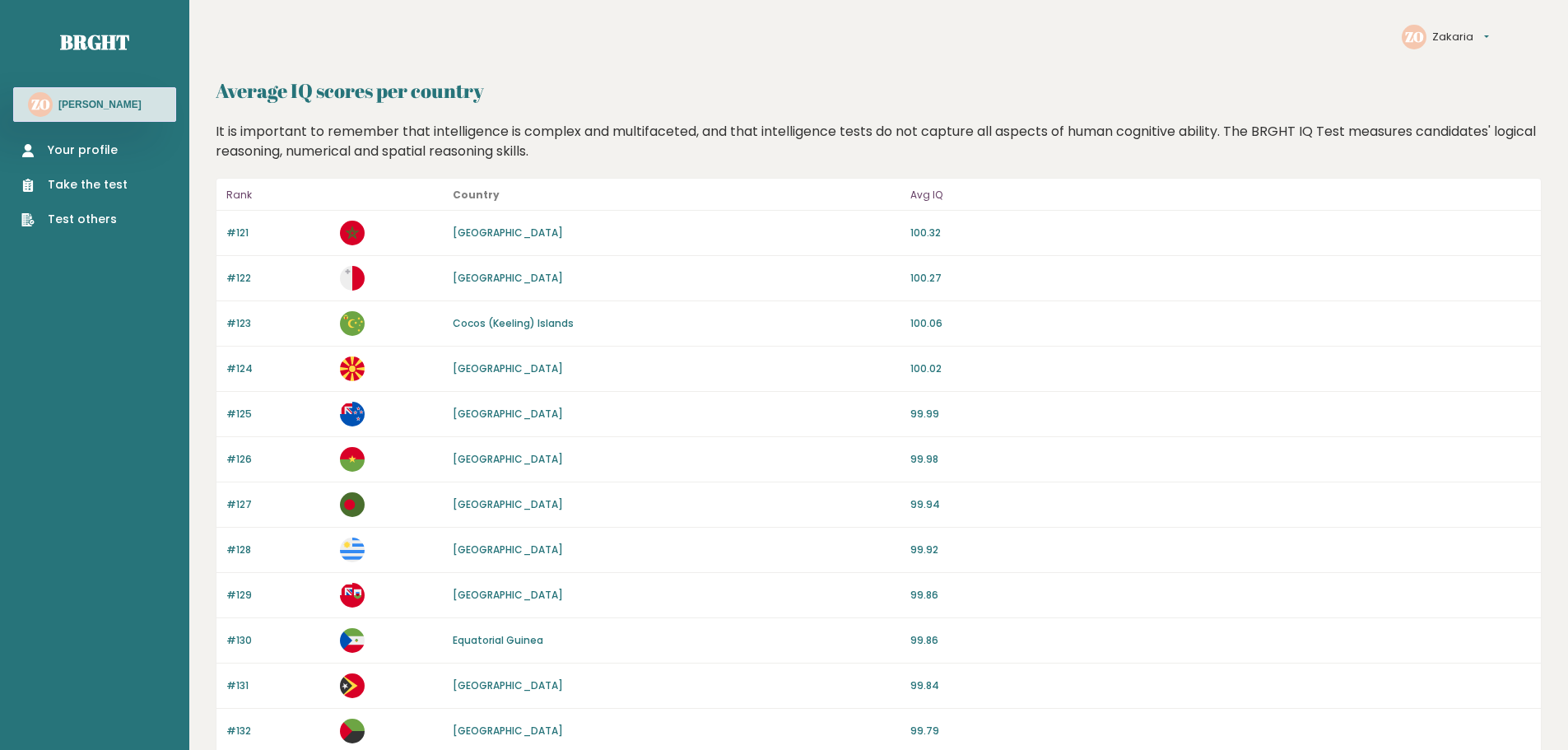
click at [475, 225] on link "[GEOGRAPHIC_DATA]" at bounding box center [508, 232] width 110 height 14
click at [924, 234] on p "100.32" at bounding box center [1221, 233] width 621 height 14
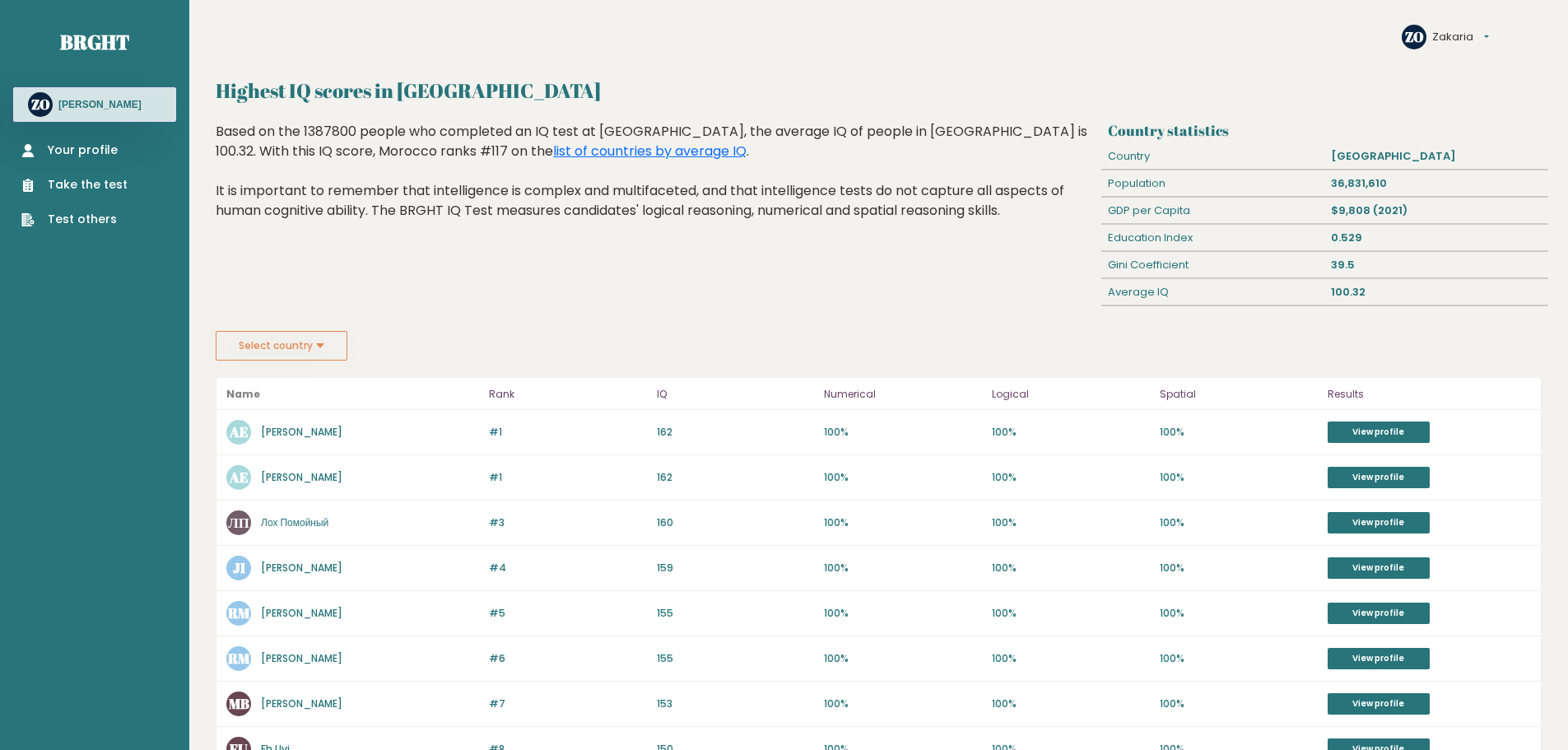
scroll to position [71, 0]
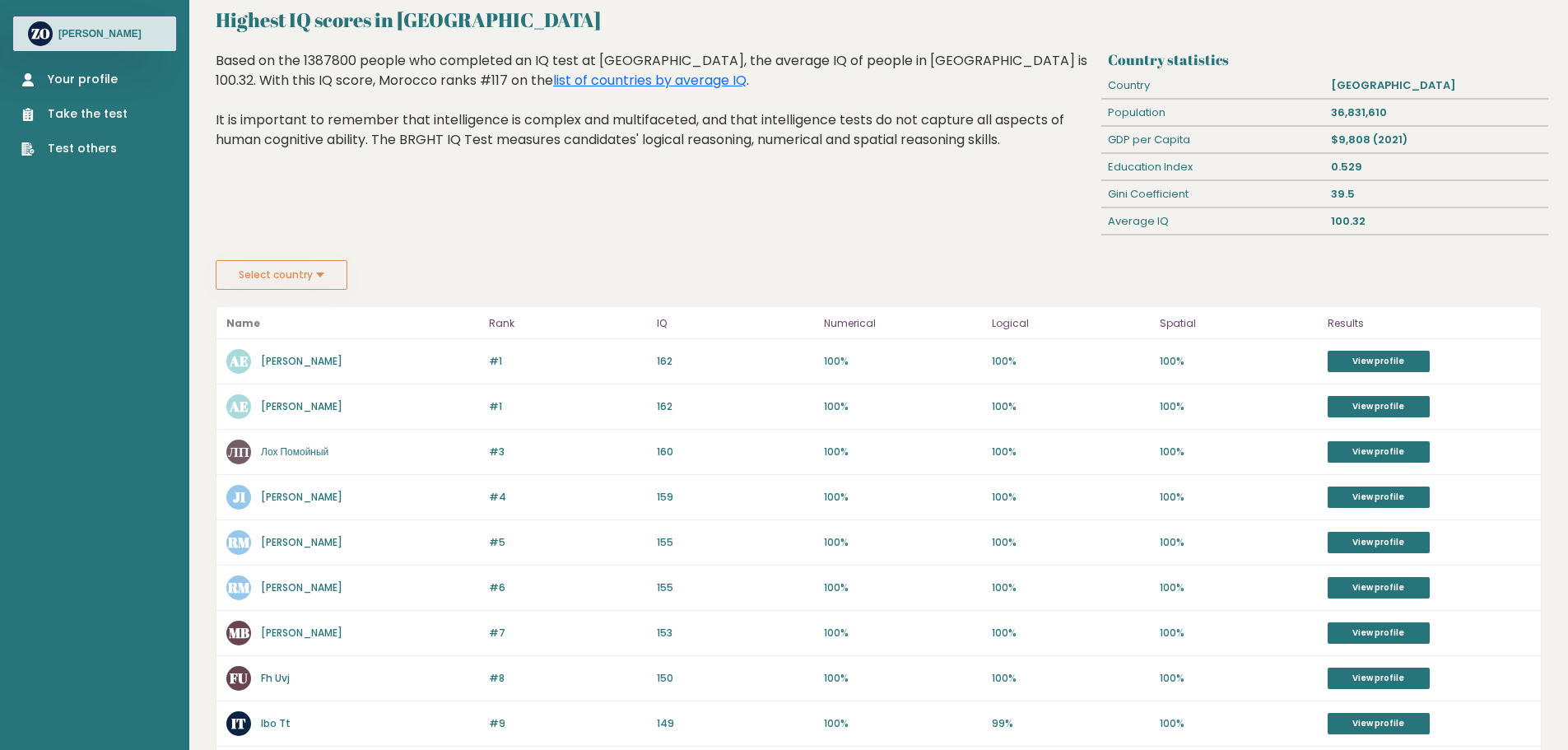
drag, startPoint x: 378, startPoint y: 355, endPoint x: 260, endPoint y: 368, distance: 118.7
click at [260, 368] on div "AE Abdallah Essahibi" at bounding box center [352, 361] width 252 height 24
copy link "Abdallah Essahibi"
